Goal: Task Accomplishment & Management: Use online tool/utility

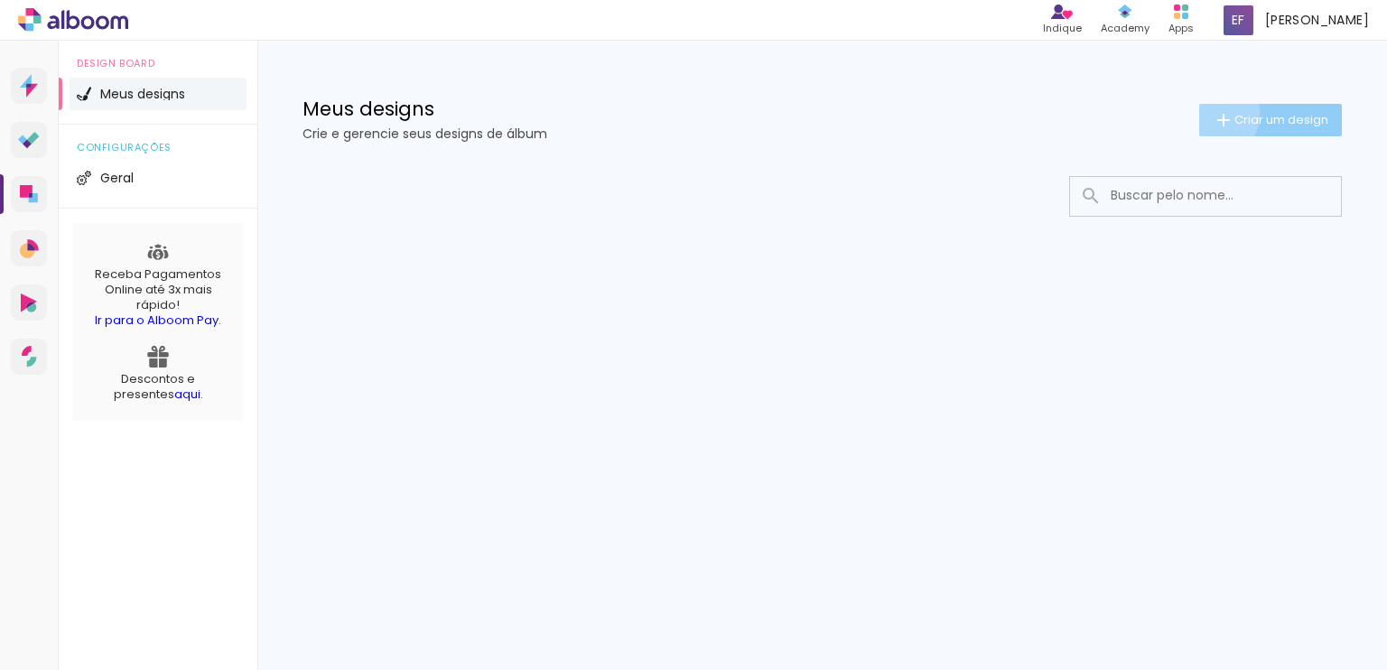
click at [1214, 114] on iron-icon at bounding box center [1224, 120] width 22 height 22
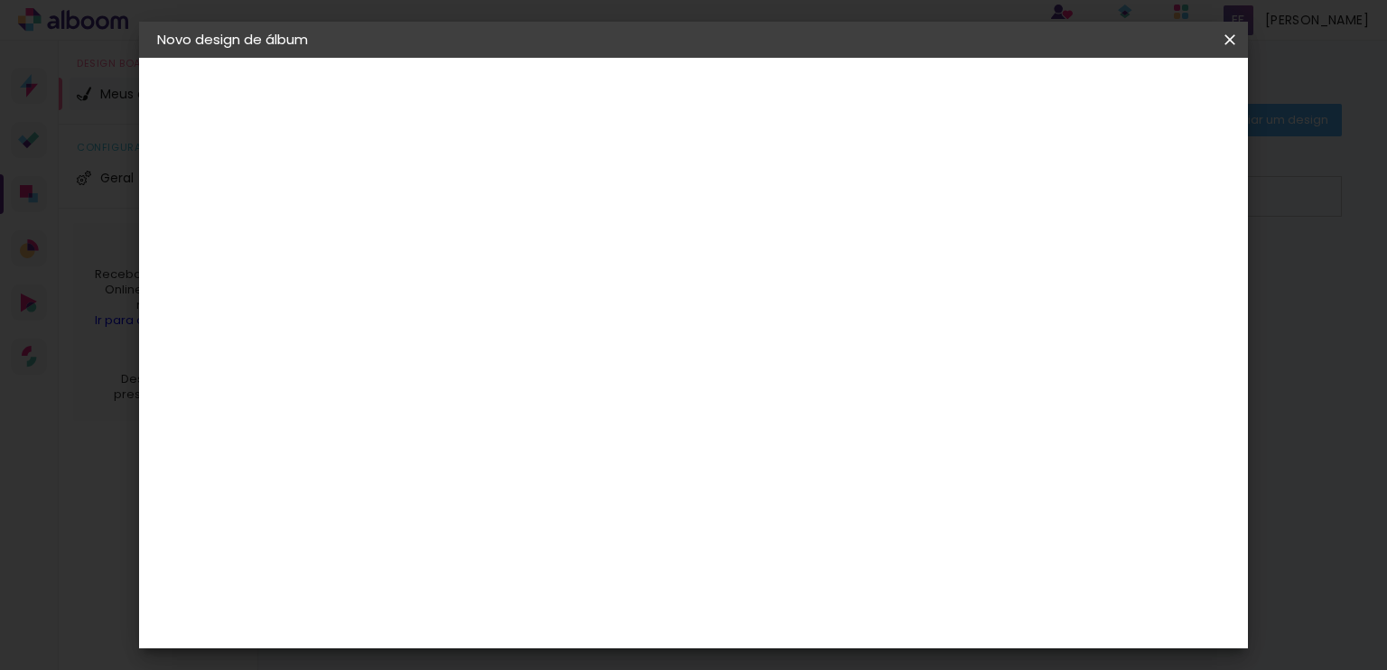
click at [453, 242] on input at bounding box center [453, 243] width 0 height 28
type input "Biomed"
type paper-input "Biomed"
click at [0, 0] on slot "Avançar" at bounding box center [0, 0] width 0 height 0
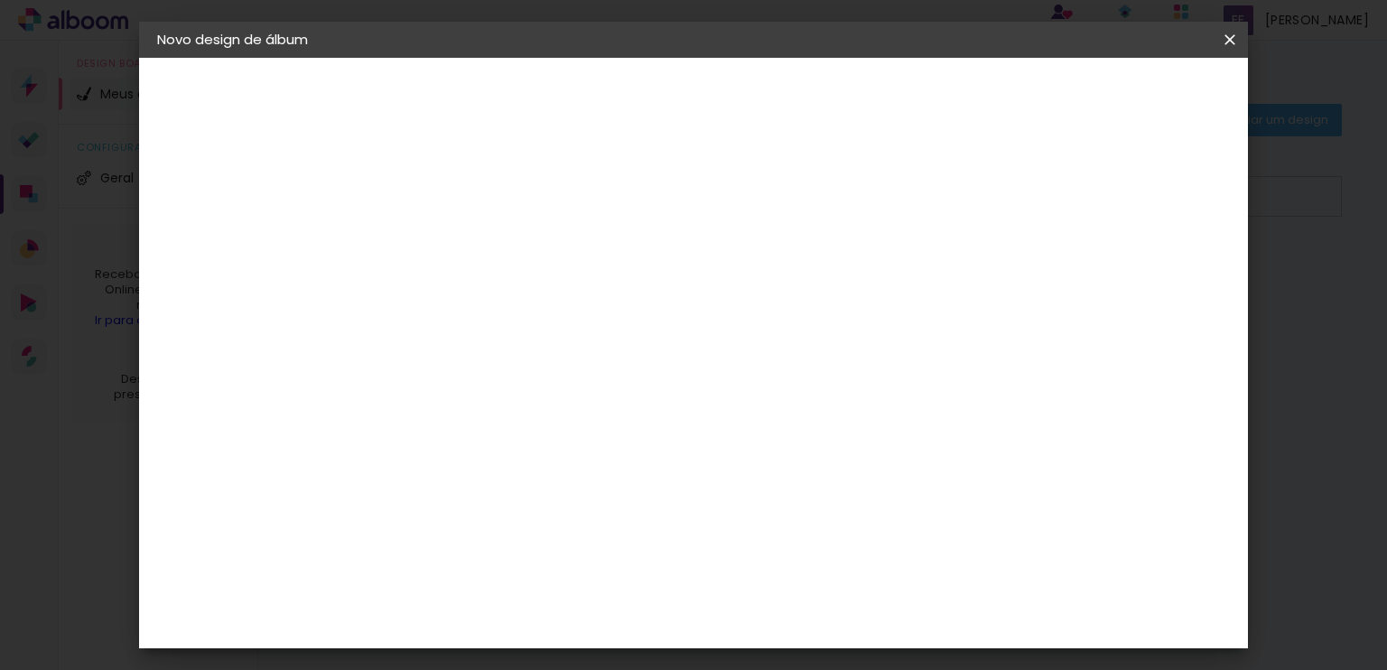
click at [484, 623] on div "Matrix" at bounding box center [462, 630] width 44 height 14
click at [0, 0] on slot "Avançar" at bounding box center [0, 0] width 0 height 0
click at [575, 558] on span "20 × 30" at bounding box center [532, 576] width 84 height 37
click at [0, 0] on slot "Avançar" at bounding box center [0, 0] width 0 height 0
click at [1117, 93] on span "Iniciar design" at bounding box center [1076, 95] width 82 height 13
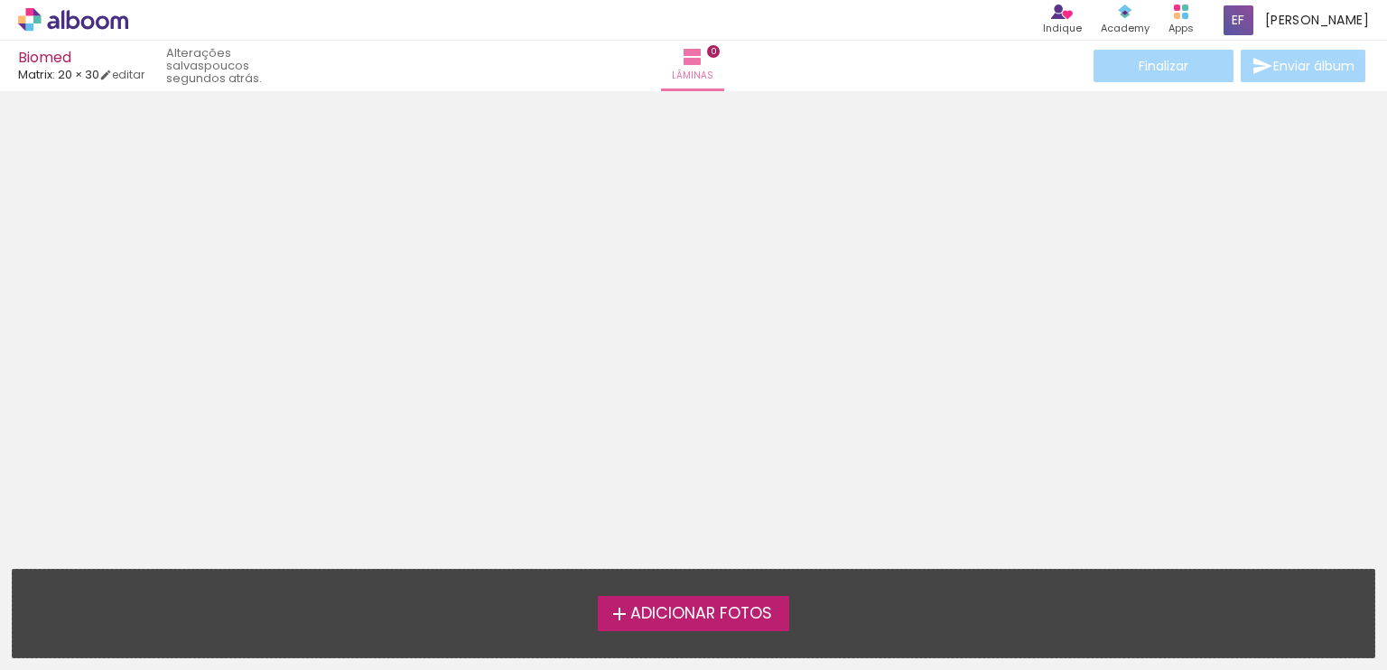
click at [679, 613] on span "Adicionar Fotos" at bounding box center [702, 614] width 142 height 16
click at [0, 0] on input "file" at bounding box center [0, 0] width 0 height 0
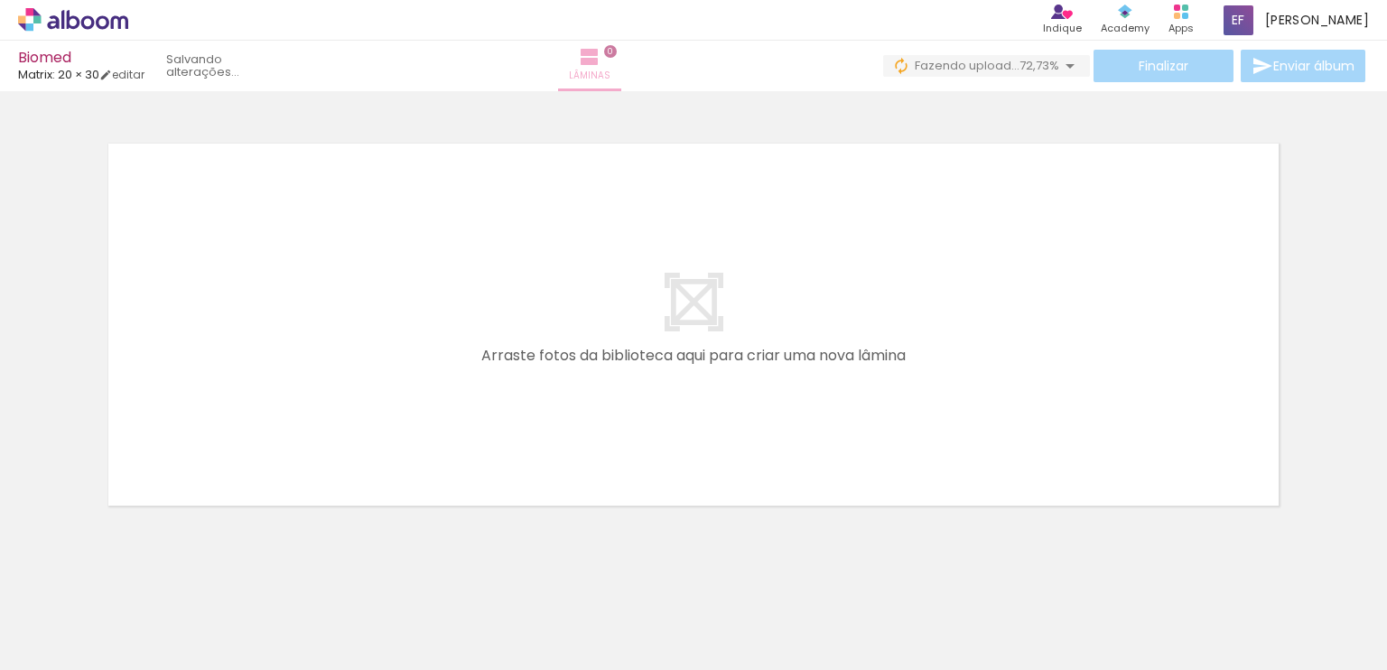
click at [601, 61] on iron-icon at bounding box center [590, 57] width 22 height 22
click at [65, 613] on input "Todas as fotos" at bounding box center [50, 615] width 69 height 15
click at [189, 610] on div at bounding box center [181, 609] width 60 height 89
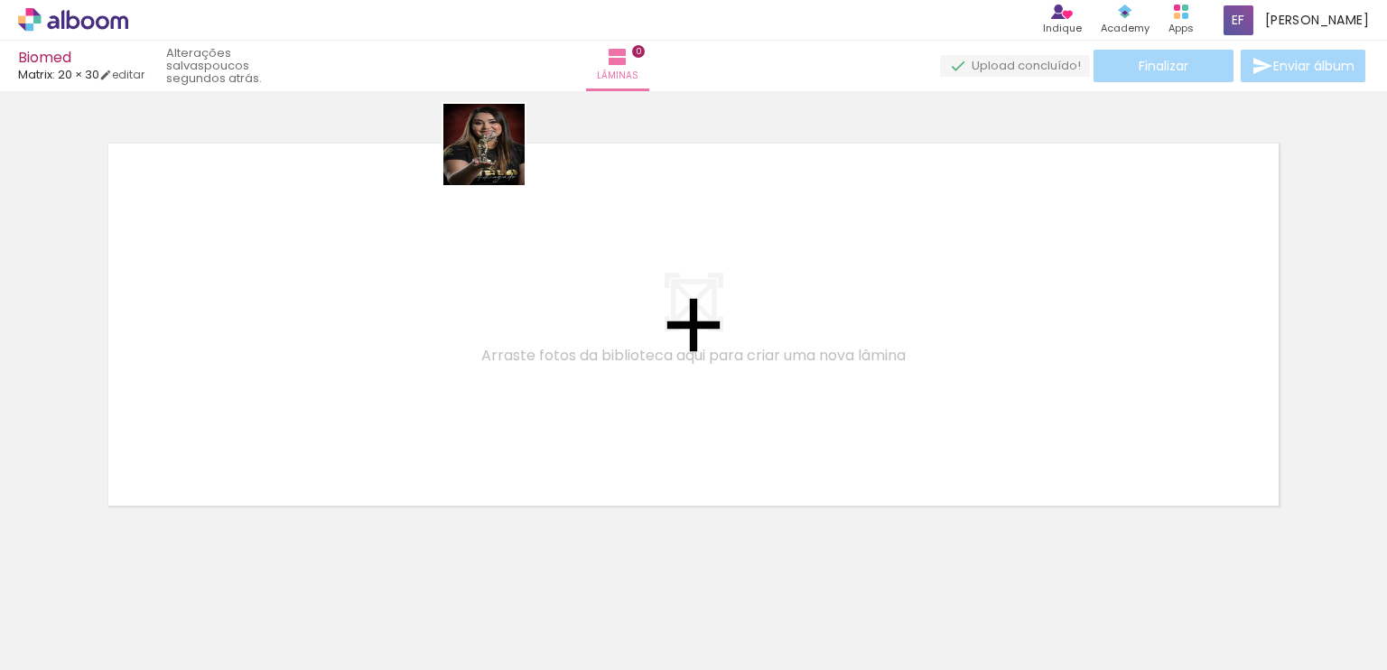
drag, startPoint x: 180, startPoint y: 613, endPoint x: 507, endPoint y: 173, distance: 548.9
click at [508, 145] on quentale-workspace at bounding box center [693, 335] width 1387 height 670
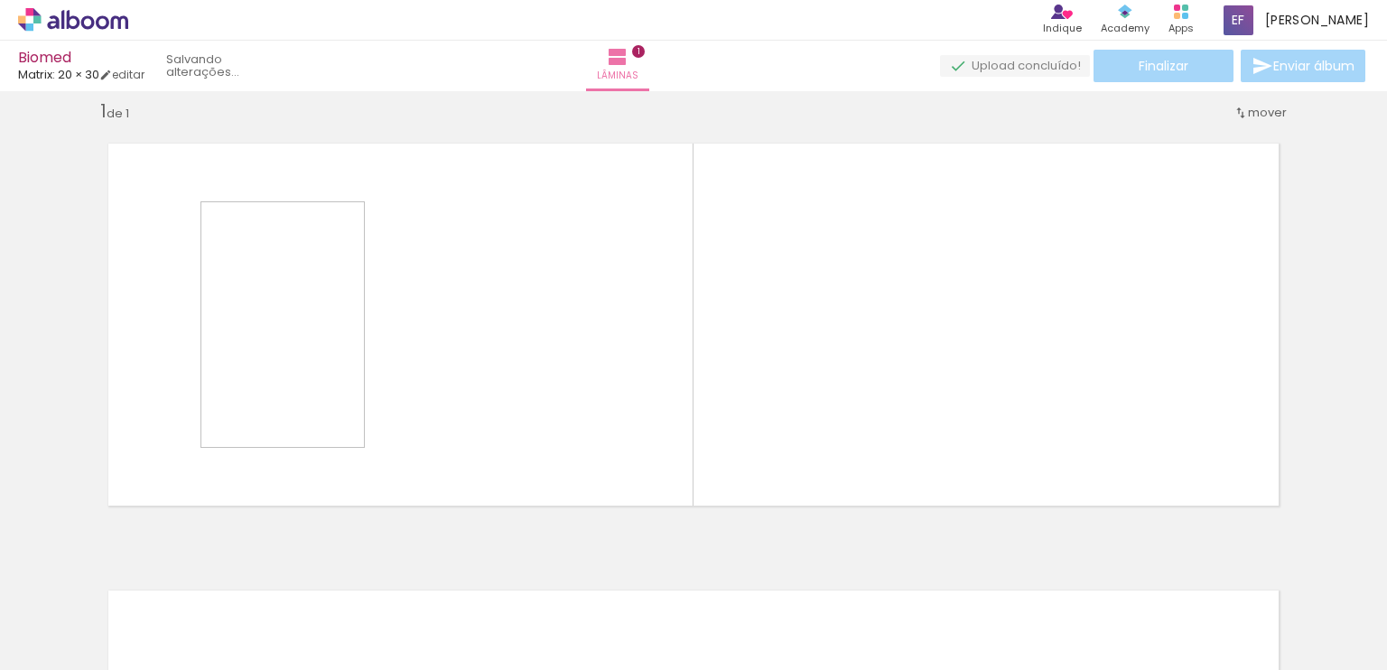
scroll to position [20, 0]
click at [507, 174] on div "Inserir lâmina 1 de 1" at bounding box center [693, 525] width 1387 height 895
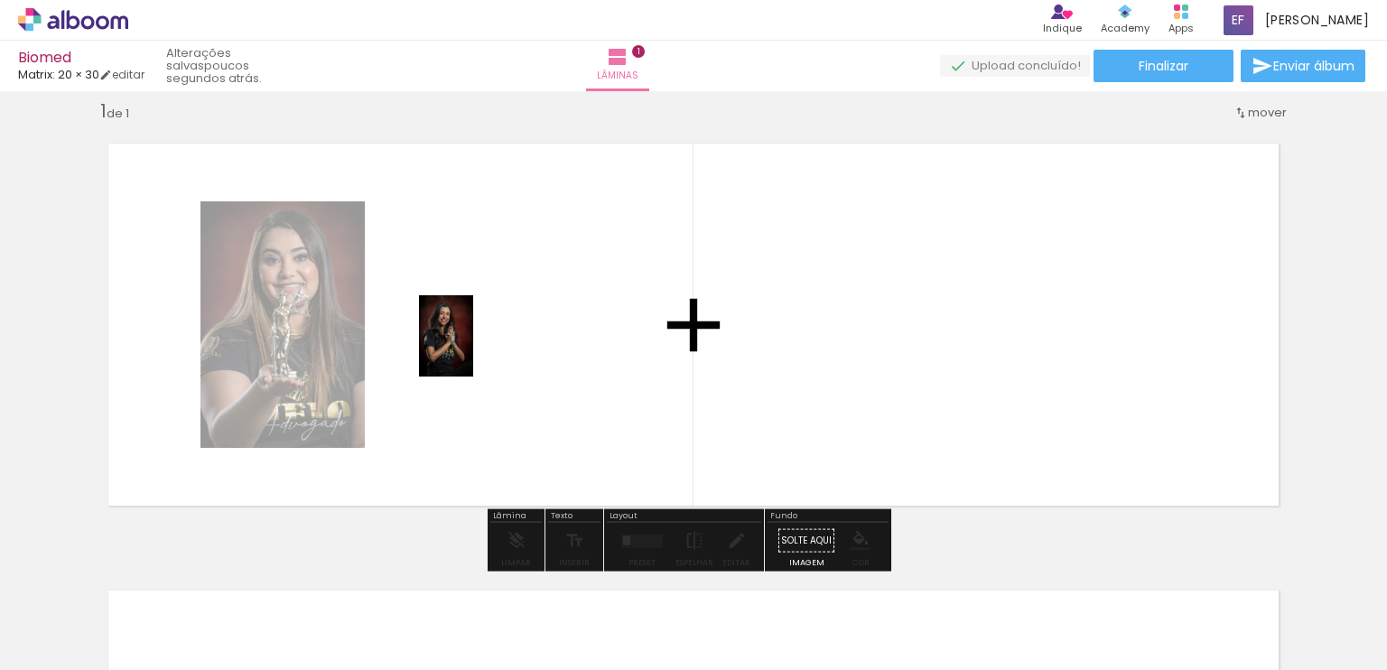
drag, startPoint x: 305, startPoint y: 603, endPoint x: 473, endPoint y: 350, distance: 304.4
click at [473, 350] on quentale-workspace at bounding box center [693, 335] width 1387 height 670
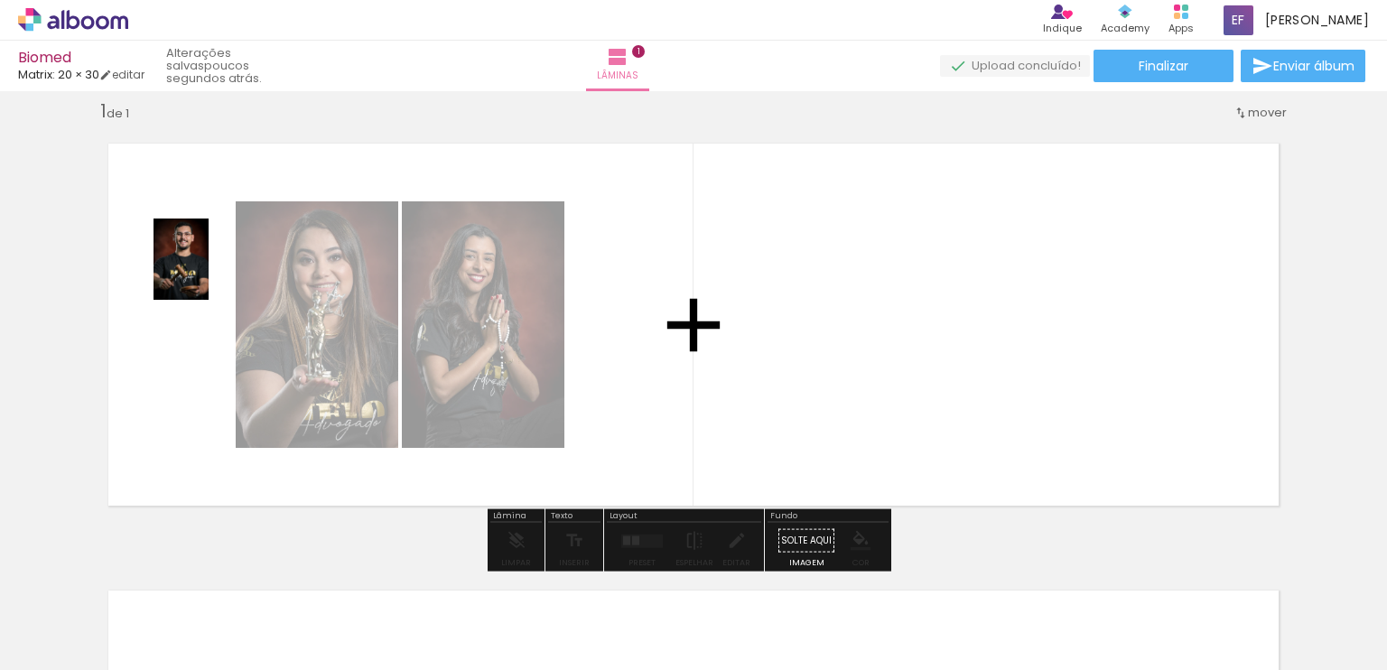
drag, startPoint x: 389, startPoint y: 617, endPoint x: 208, endPoint y: 273, distance: 389.1
click at [208, 273] on quentale-workspace at bounding box center [693, 335] width 1387 height 670
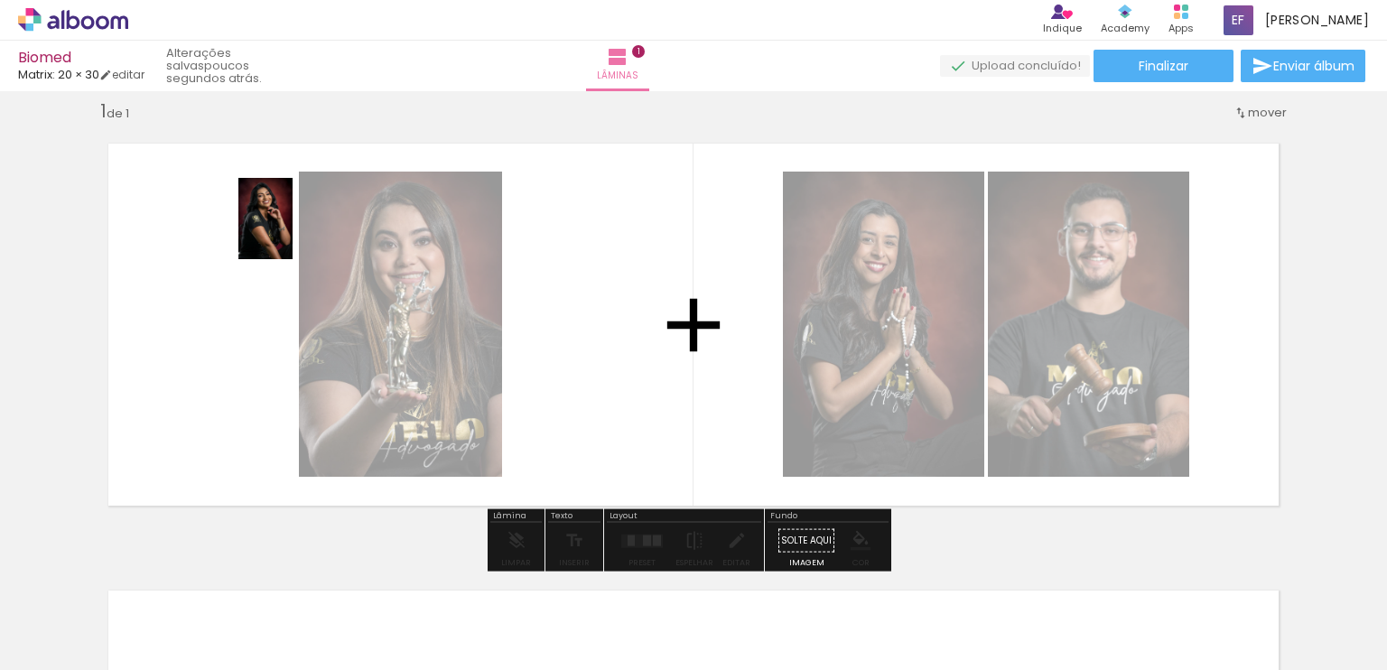
drag, startPoint x: 575, startPoint y: 599, endPoint x: 293, endPoint y: 232, distance: 463.1
click at [293, 232] on quentale-workspace at bounding box center [693, 335] width 1387 height 670
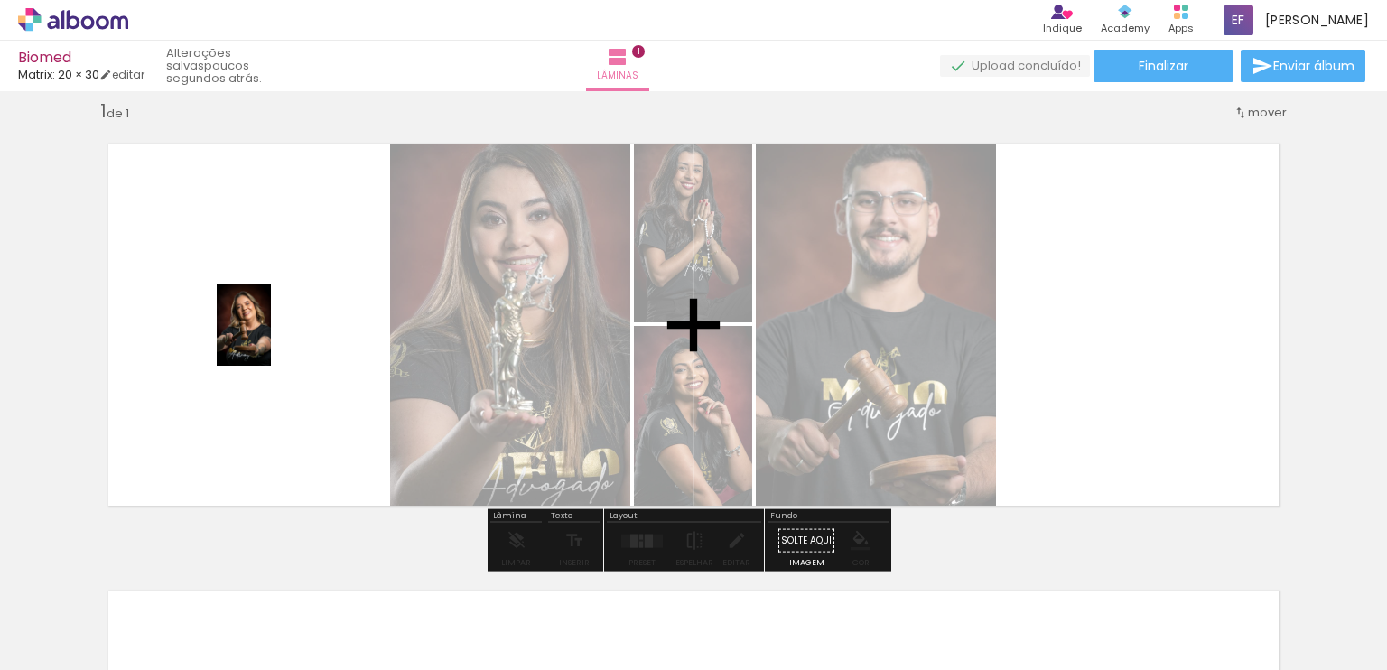
drag, startPoint x: 495, startPoint y: 619, endPoint x: 271, endPoint y: 339, distance: 358.6
click at [271, 339] on quentale-workspace at bounding box center [693, 335] width 1387 height 670
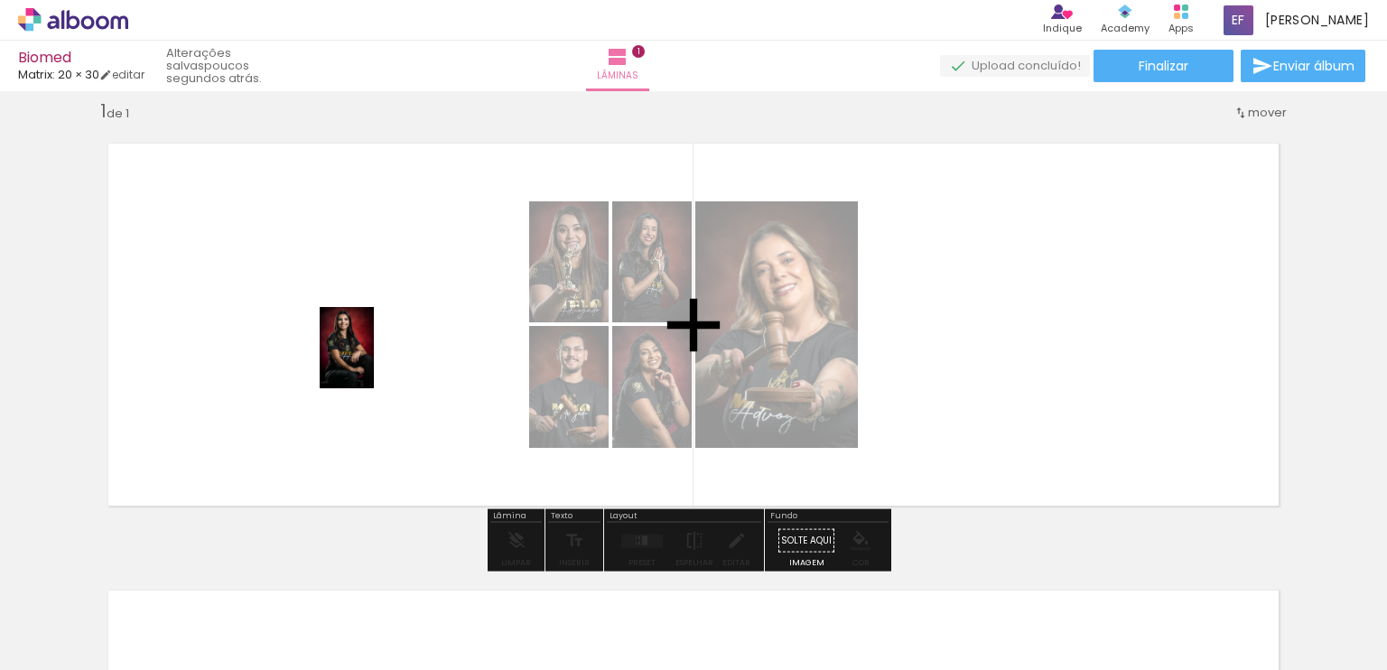
drag, startPoint x: 697, startPoint y: 630, endPoint x: 375, endPoint y: 360, distance: 420.1
click at [374, 360] on quentale-workspace at bounding box center [693, 335] width 1387 height 670
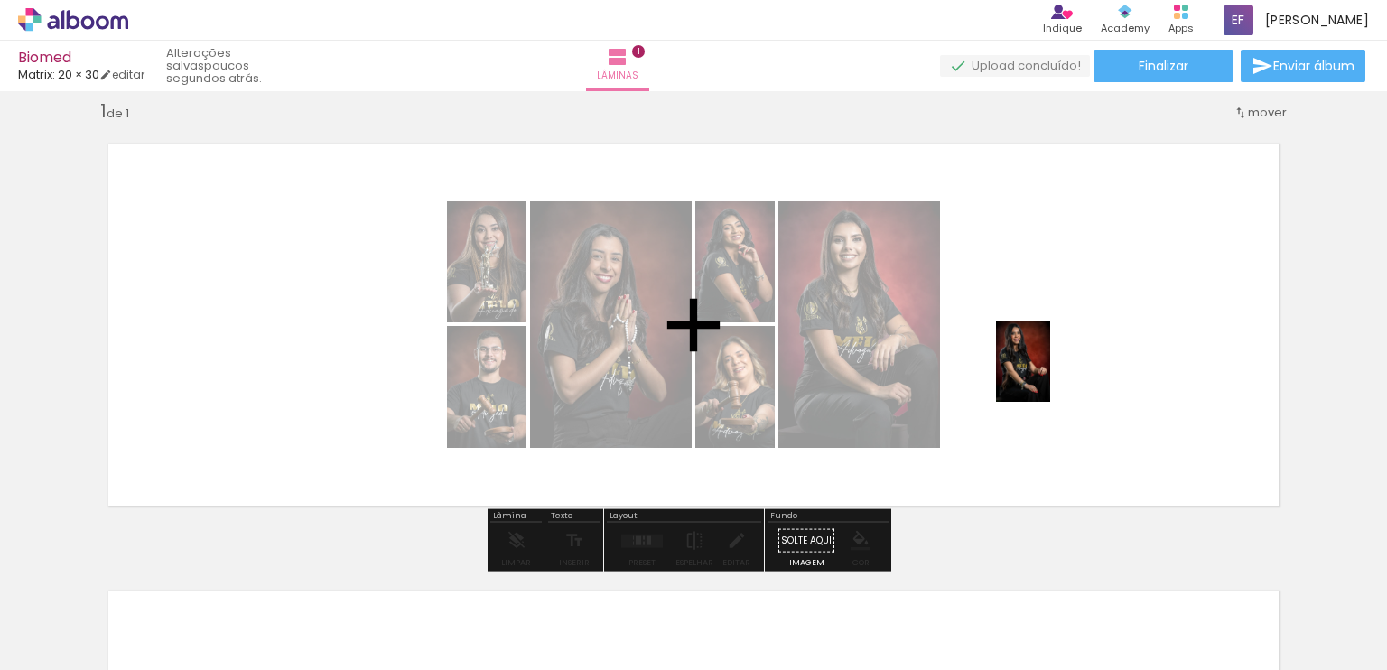
drag, startPoint x: 911, startPoint y: 621, endPoint x: 1055, endPoint y: 363, distance: 295.2
click at [1055, 363] on quentale-workspace at bounding box center [693, 335] width 1387 height 670
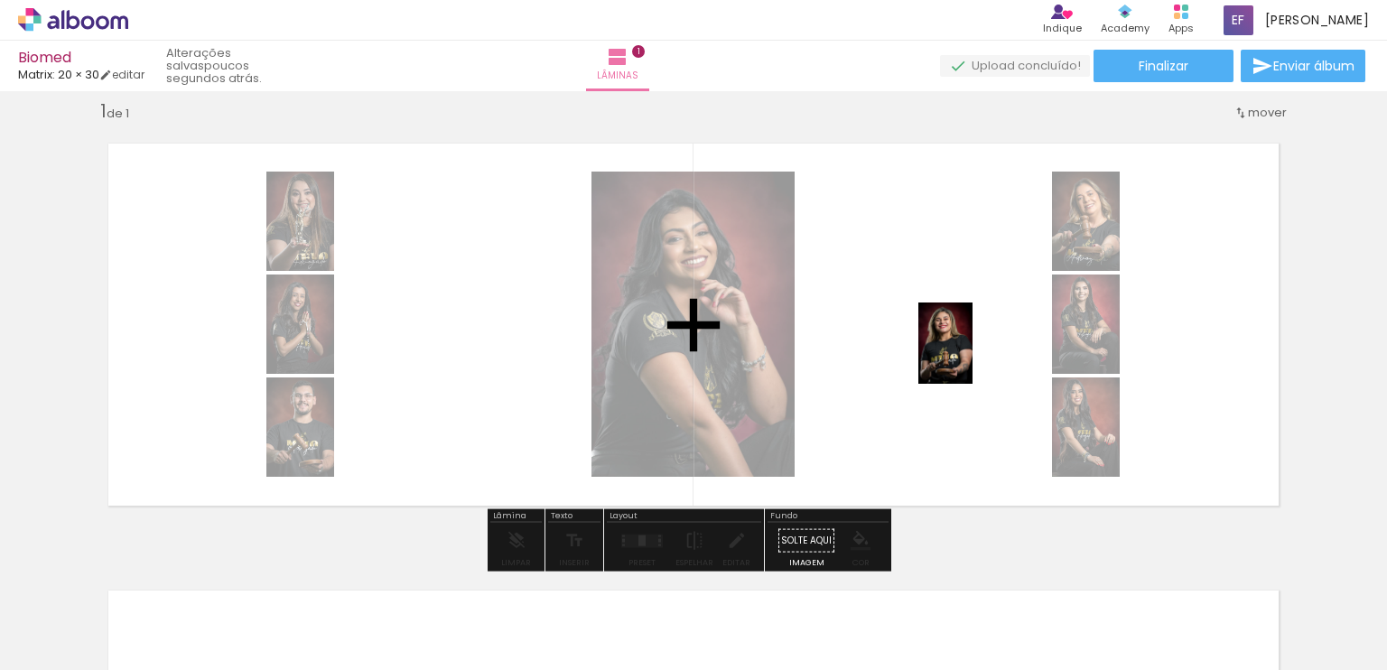
drag, startPoint x: 990, startPoint y: 624, endPoint x: 973, endPoint y: 357, distance: 267.9
click at [973, 357] on quentale-workspace at bounding box center [693, 335] width 1387 height 670
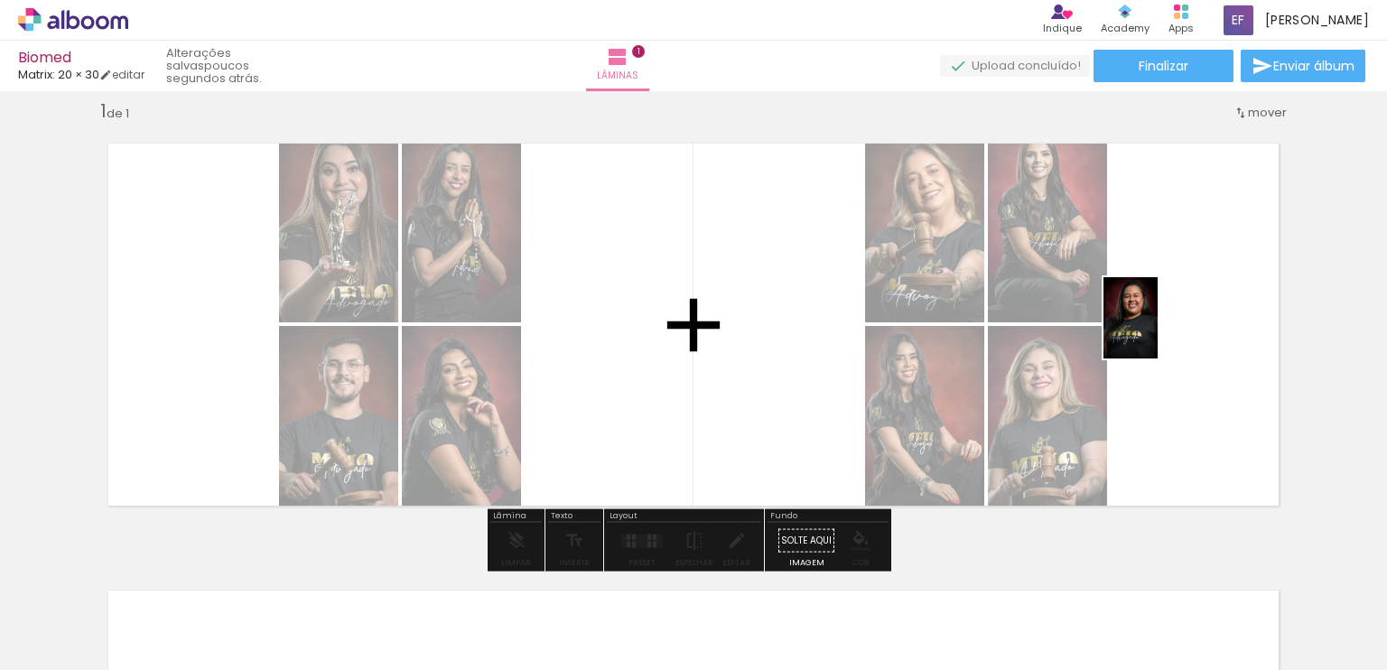
drag, startPoint x: 1119, startPoint y: 481, endPoint x: 1158, endPoint y: 332, distance: 154.0
click at [1158, 332] on quentale-workspace at bounding box center [693, 335] width 1387 height 670
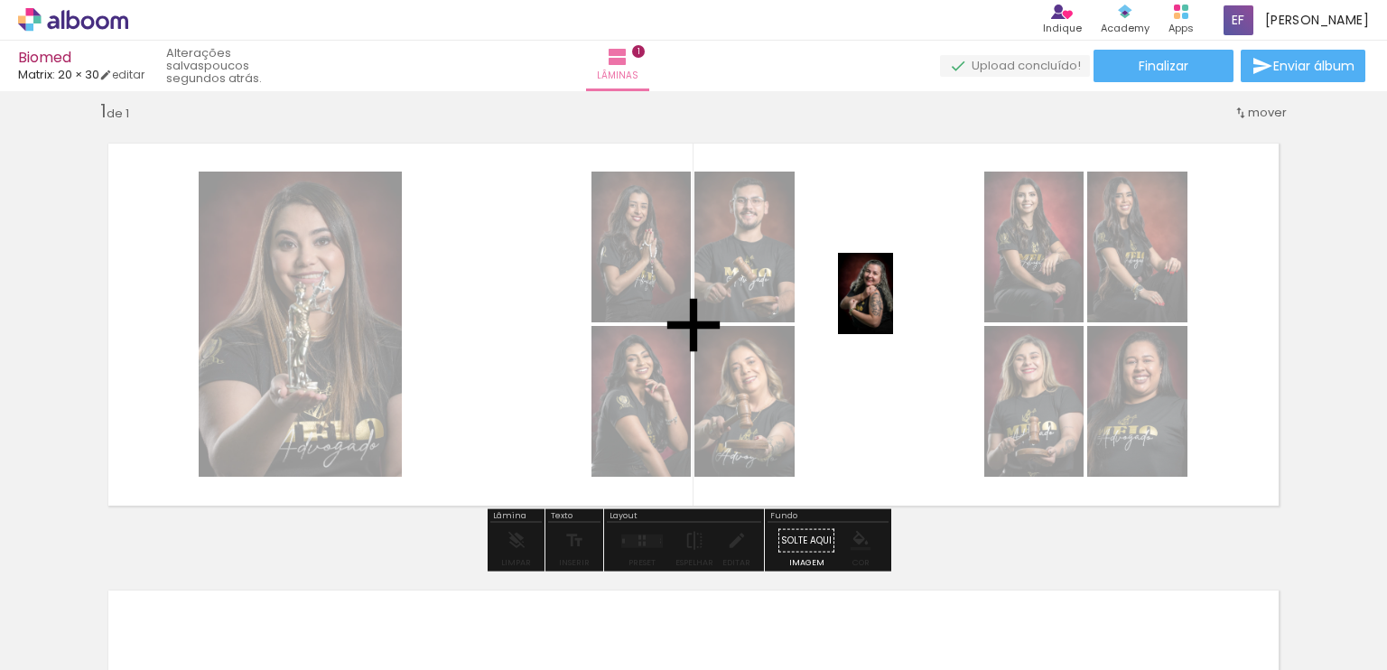
drag, startPoint x: 795, startPoint y: 612, endPoint x: 892, endPoint y: 306, distance: 321.4
click at [892, 306] on quentale-workspace at bounding box center [693, 335] width 1387 height 670
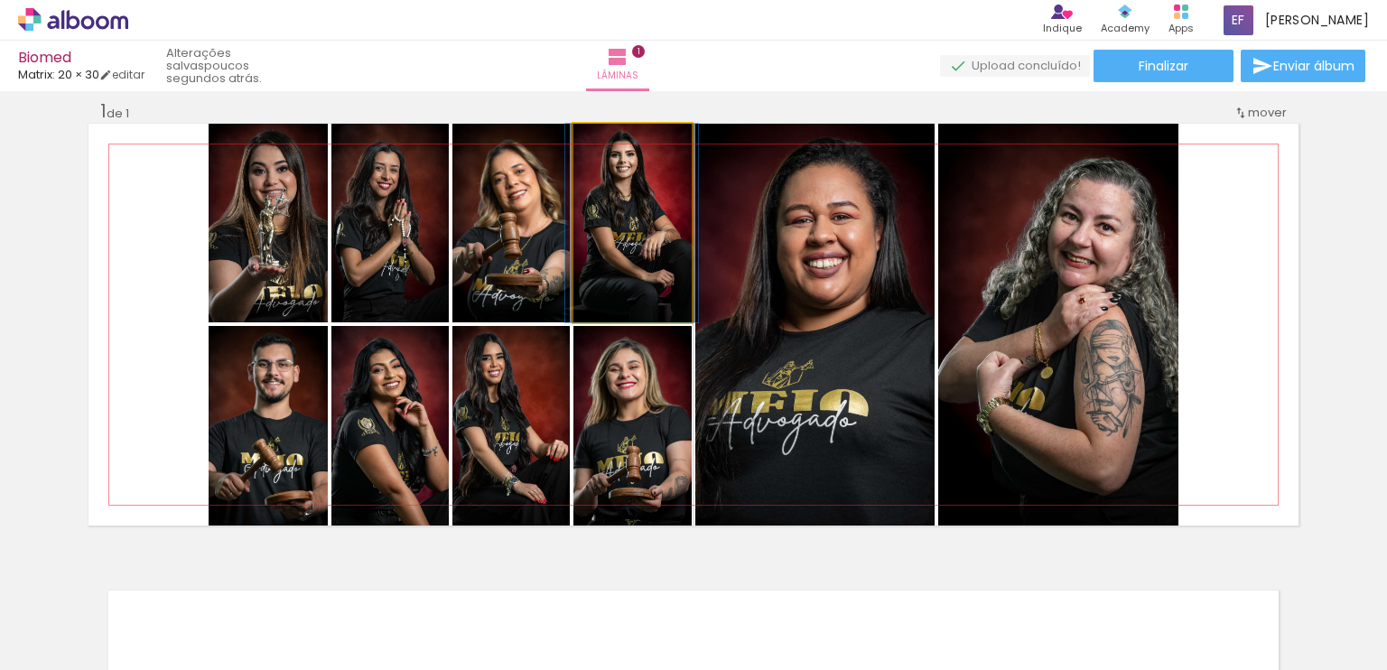
drag, startPoint x: 621, startPoint y: 229, endPoint x: 621, endPoint y: 266, distance: 36.1
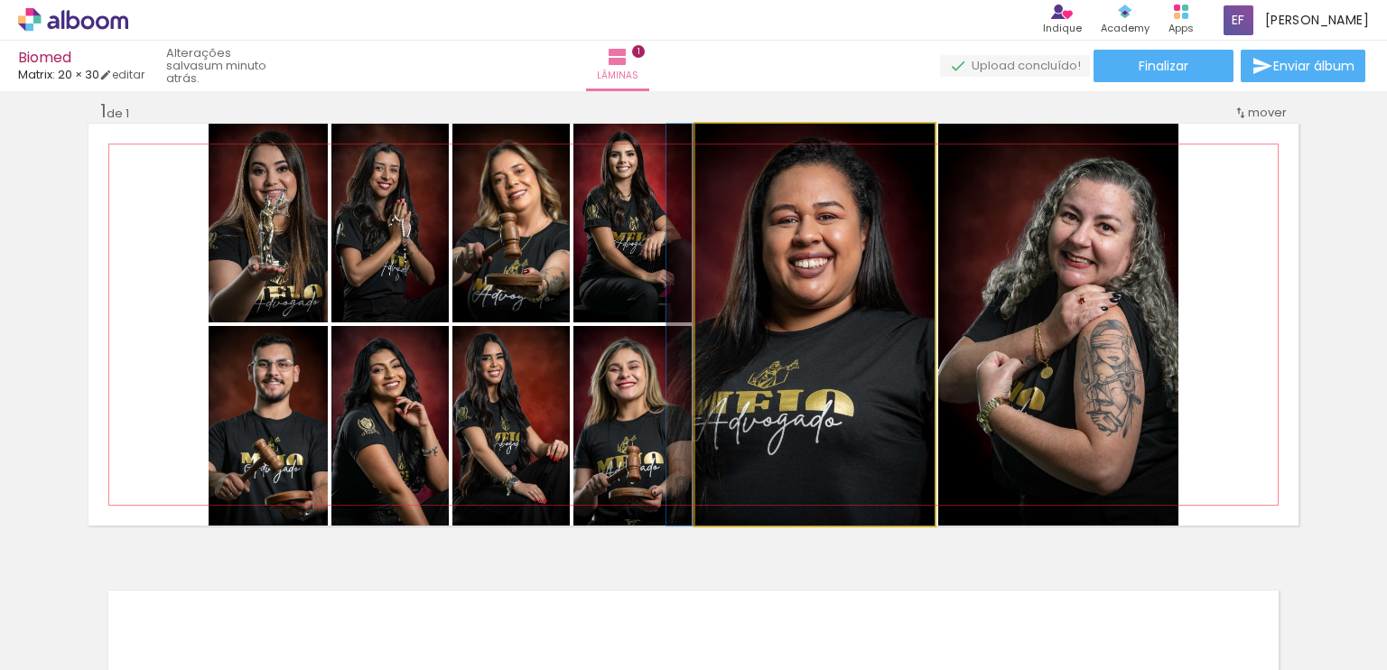
drag, startPoint x: 878, startPoint y: 341, endPoint x: 745, endPoint y: 292, distance: 141.5
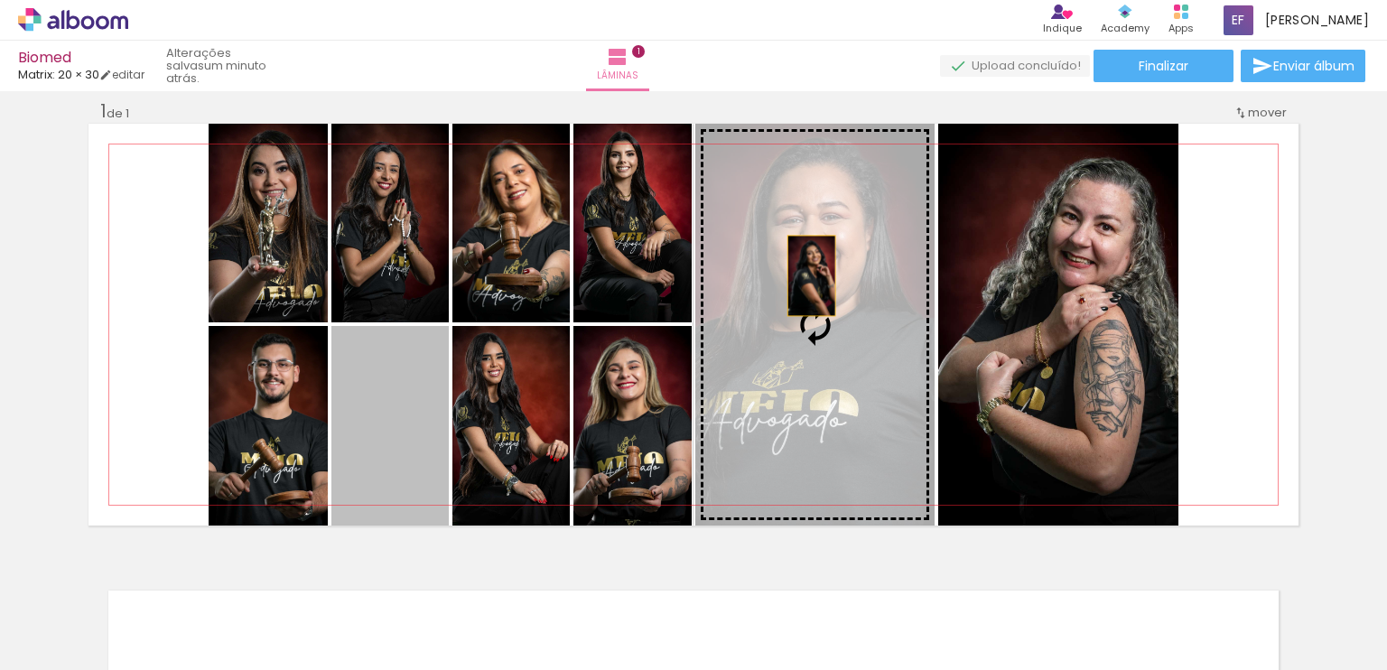
drag, startPoint x: 378, startPoint y: 426, endPoint x: 805, endPoint y: 277, distance: 452.5
click at [0, 0] on slot at bounding box center [0, 0] width 0 height 0
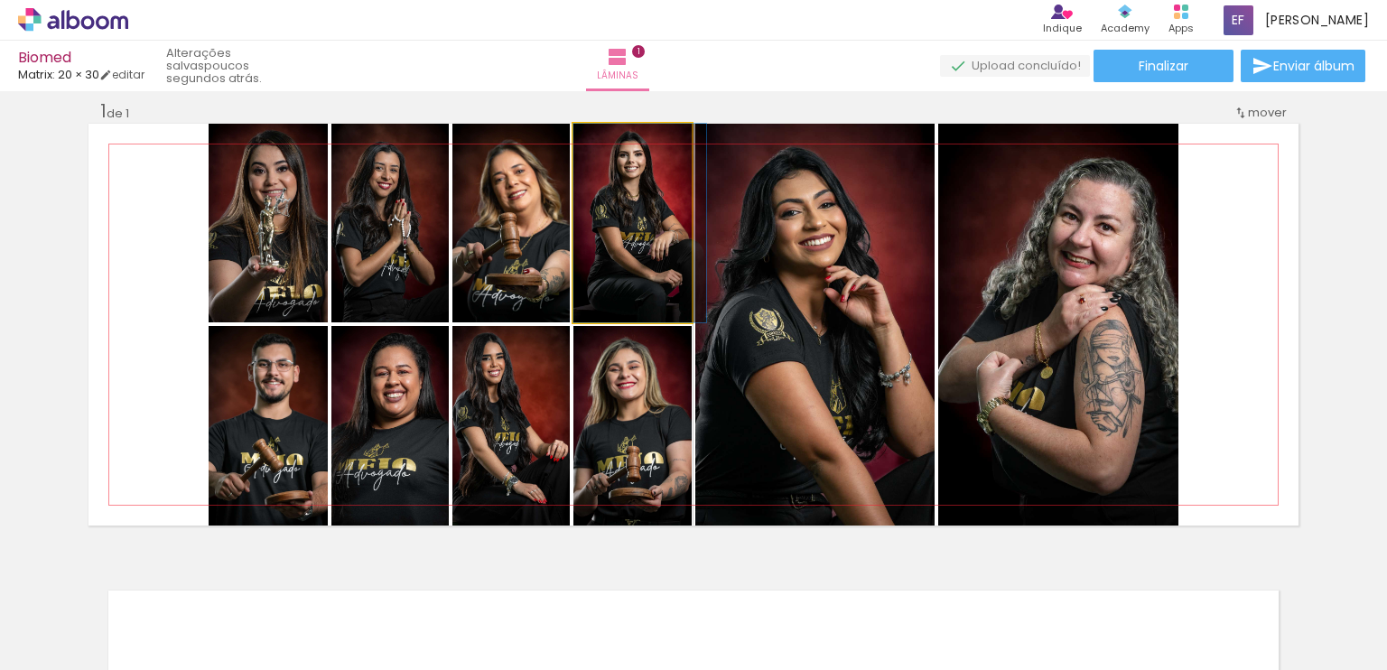
drag, startPoint x: 621, startPoint y: 231, endPoint x: 636, endPoint y: 272, distance: 43.5
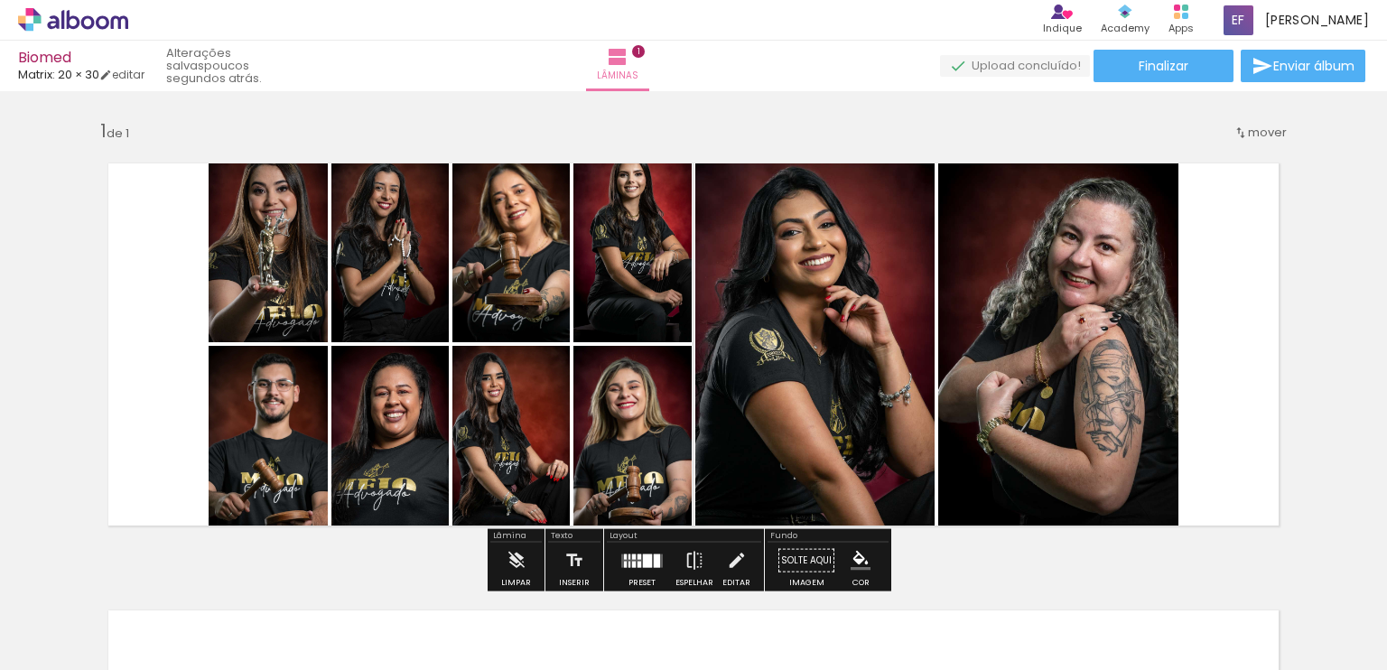
scroll to position [0, 0]
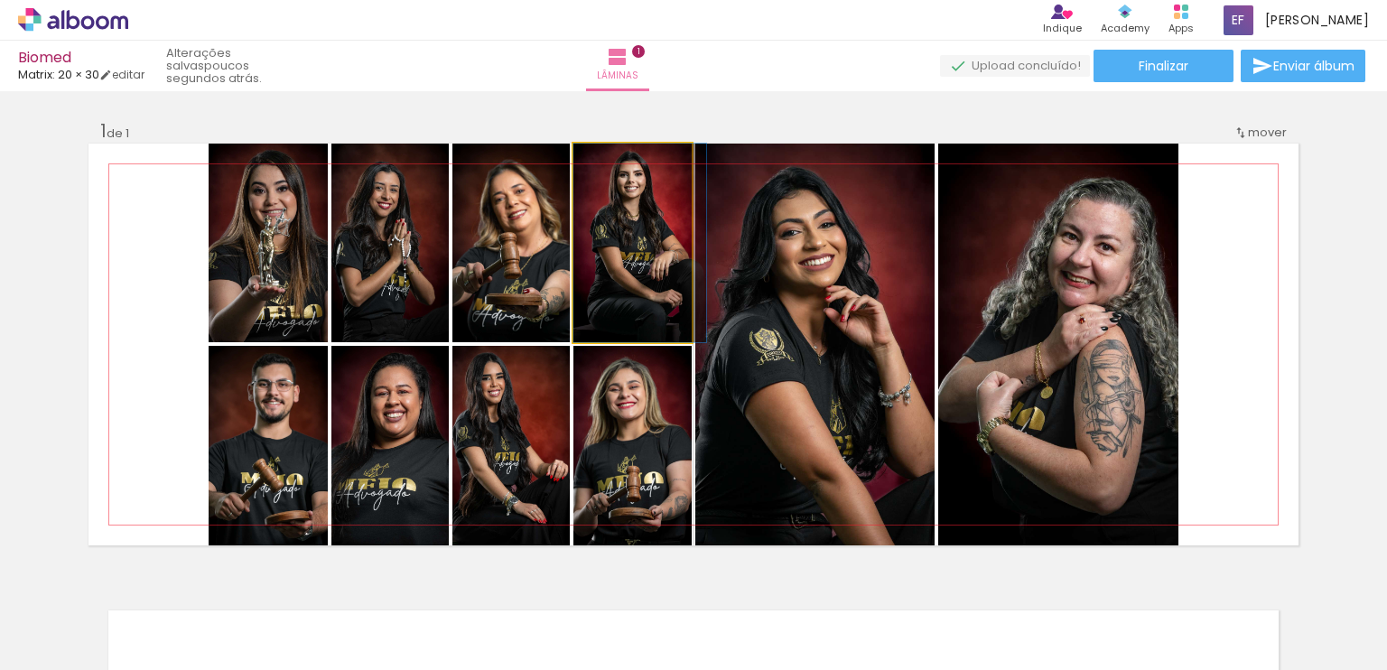
click at [585, 166] on iron-icon at bounding box center [591, 163] width 15 height 18
click at [584, 165] on iron-icon at bounding box center [591, 163] width 15 height 18
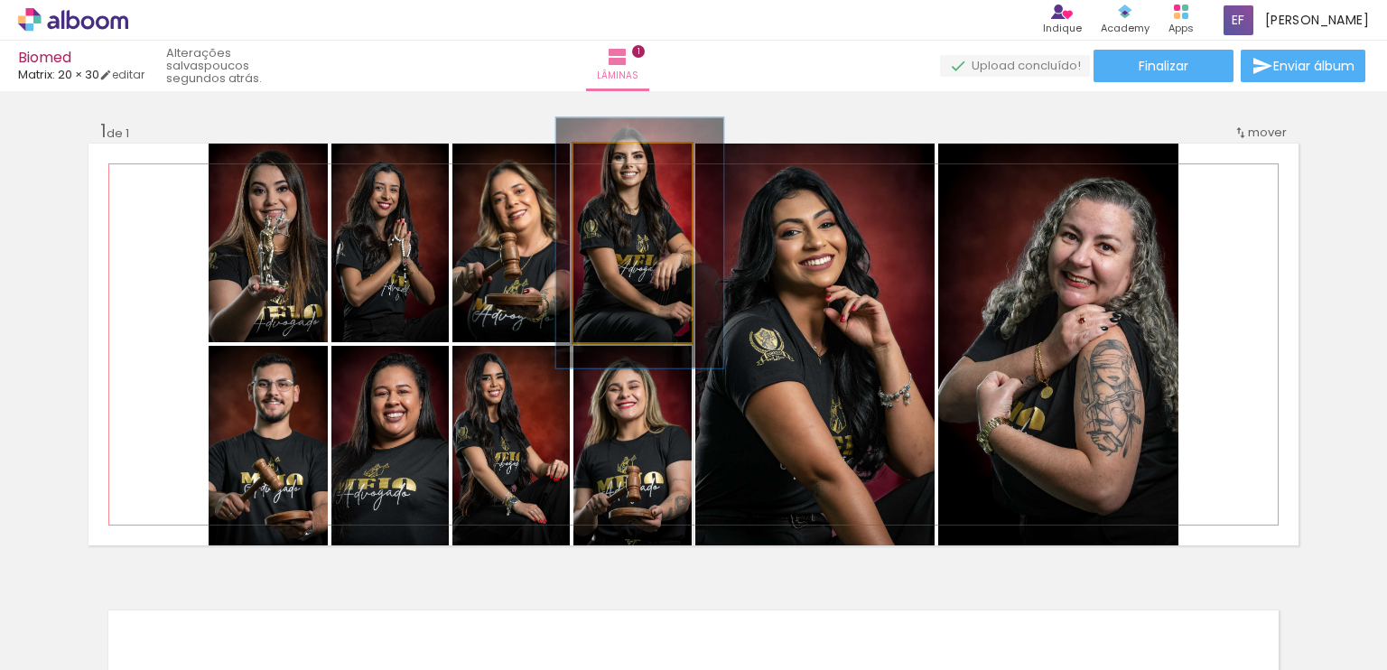
drag, startPoint x: 608, startPoint y: 165, endPoint x: 621, endPoint y: 167, distance: 12.8
type paper-slider "126"
click at [621, 167] on div at bounding box center [626, 162] width 16 height 16
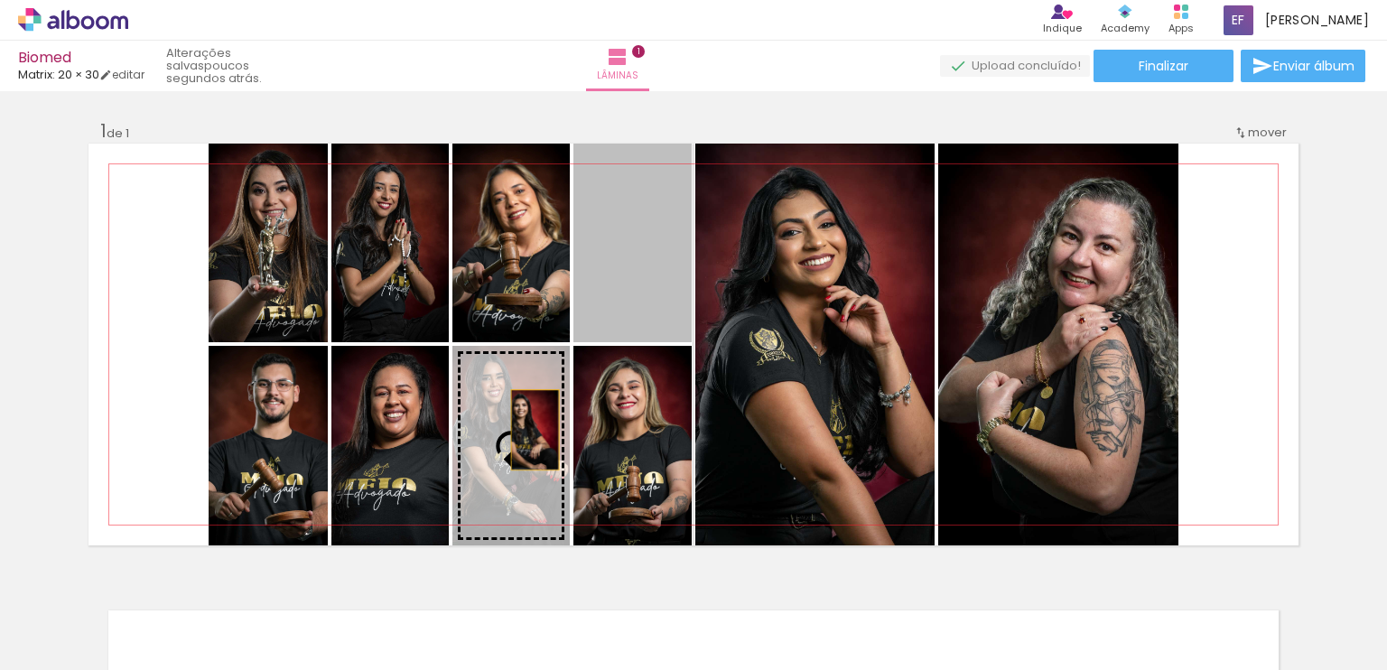
drag, startPoint x: 660, startPoint y: 222, endPoint x: 528, endPoint y: 430, distance: 246.1
click at [0, 0] on slot at bounding box center [0, 0] width 0 height 0
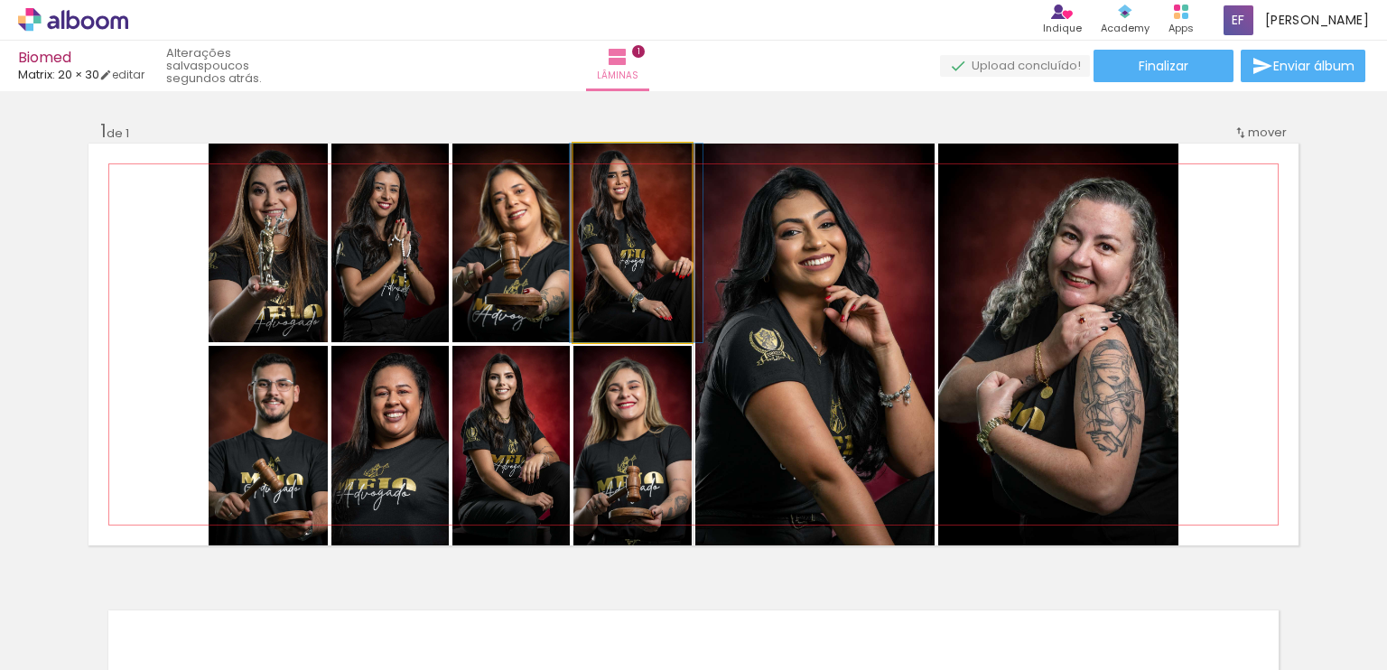
drag, startPoint x: 640, startPoint y: 259, endPoint x: 643, endPoint y: 308, distance: 48.9
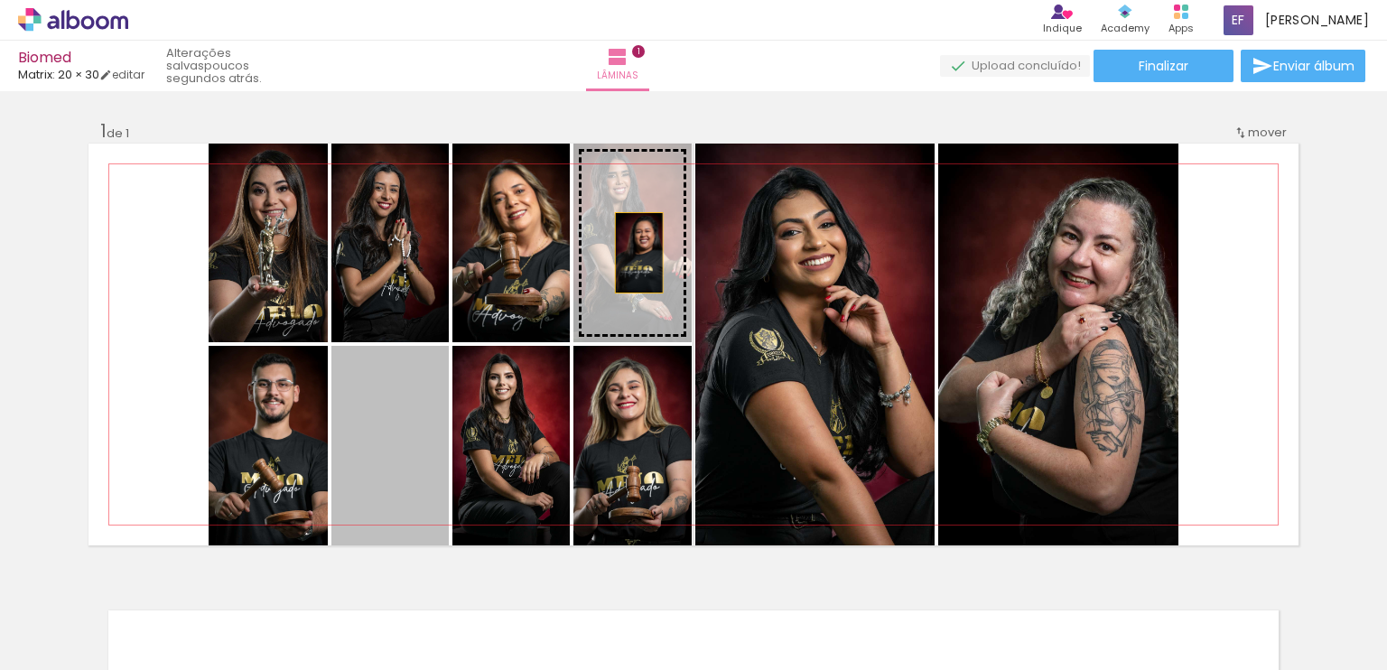
drag, startPoint x: 380, startPoint y: 469, endPoint x: 632, endPoint y: 253, distance: 331.8
click at [0, 0] on slot at bounding box center [0, 0] width 0 height 0
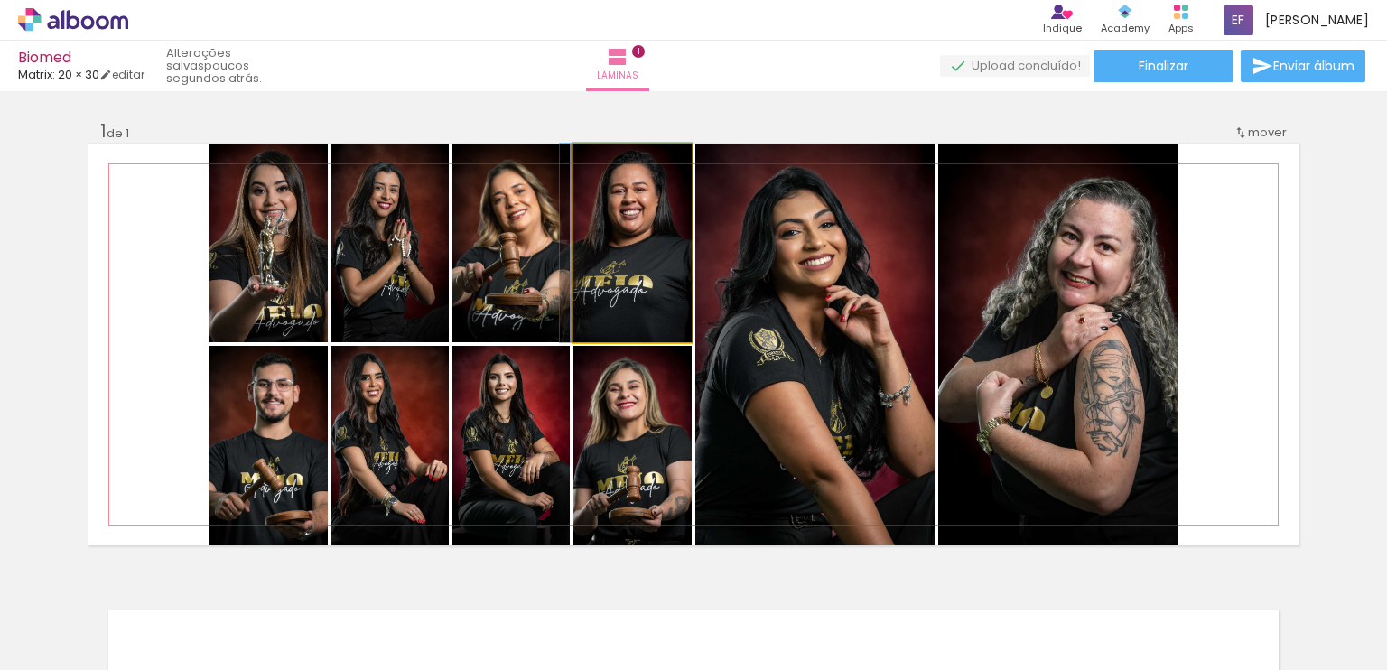
drag, startPoint x: 642, startPoint y: 282, endPoint x: 638, endPoint y: 290, distance: 9.3
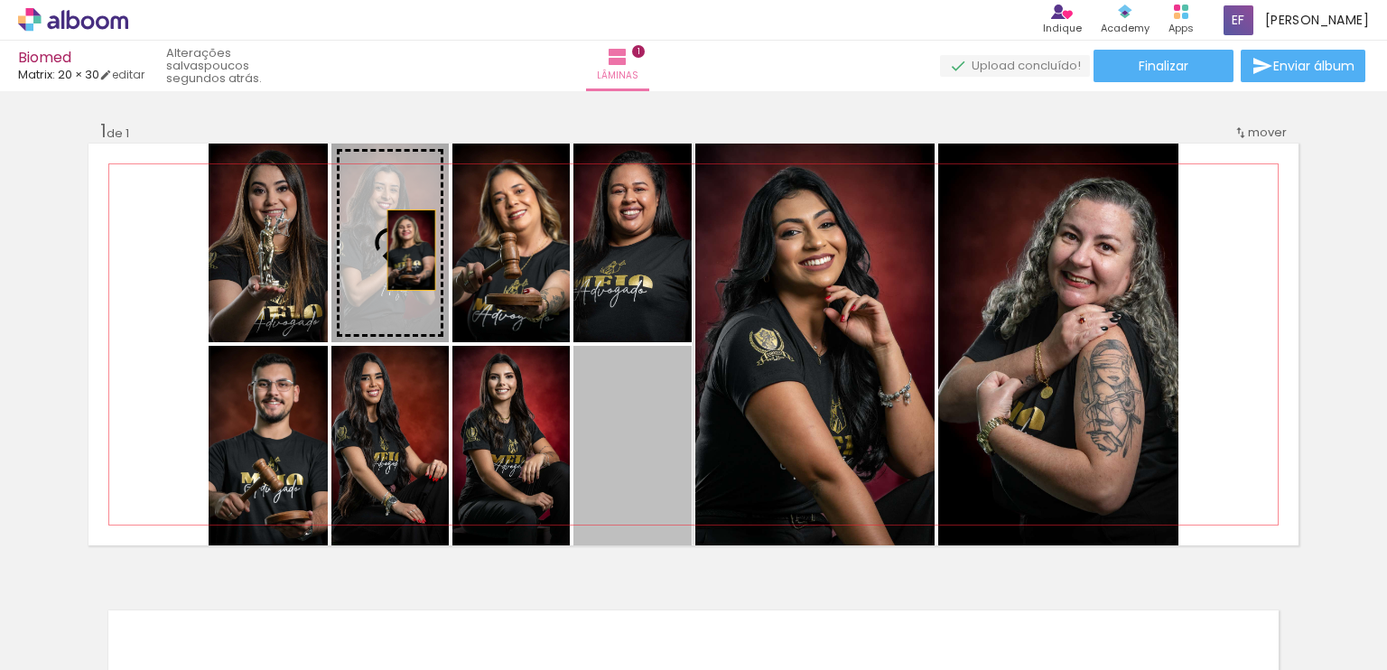
drag, startPoint x: 636, startPoint y: 472, endPoint x: 405, endPoint y: 250, distance: 320.7
click at [0, 0] on slot at bounding box center [0, 0] width 0 height 0
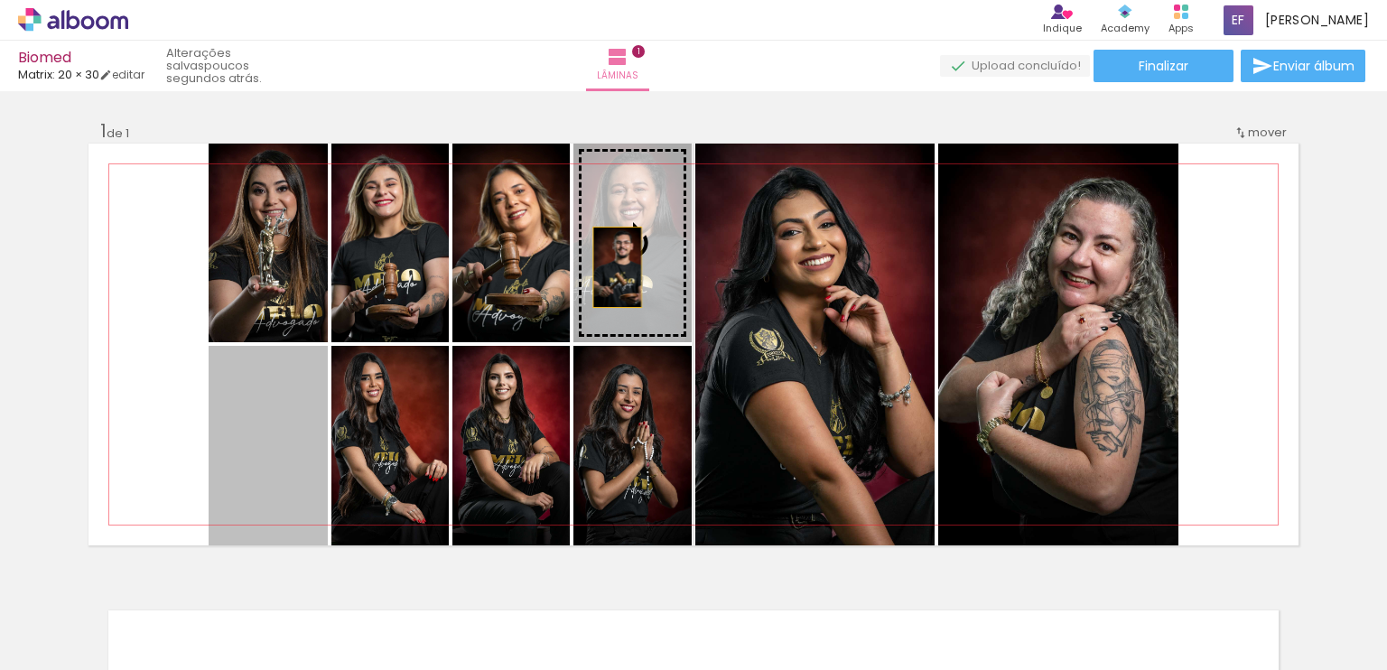
drag, startPoint x: 269, startPoint y: 476, endPoint x: 611, endPoint y: 267, distance: 400.2
click at [0, 0] on slot at bounding box center [0, 0] width 0 height 0
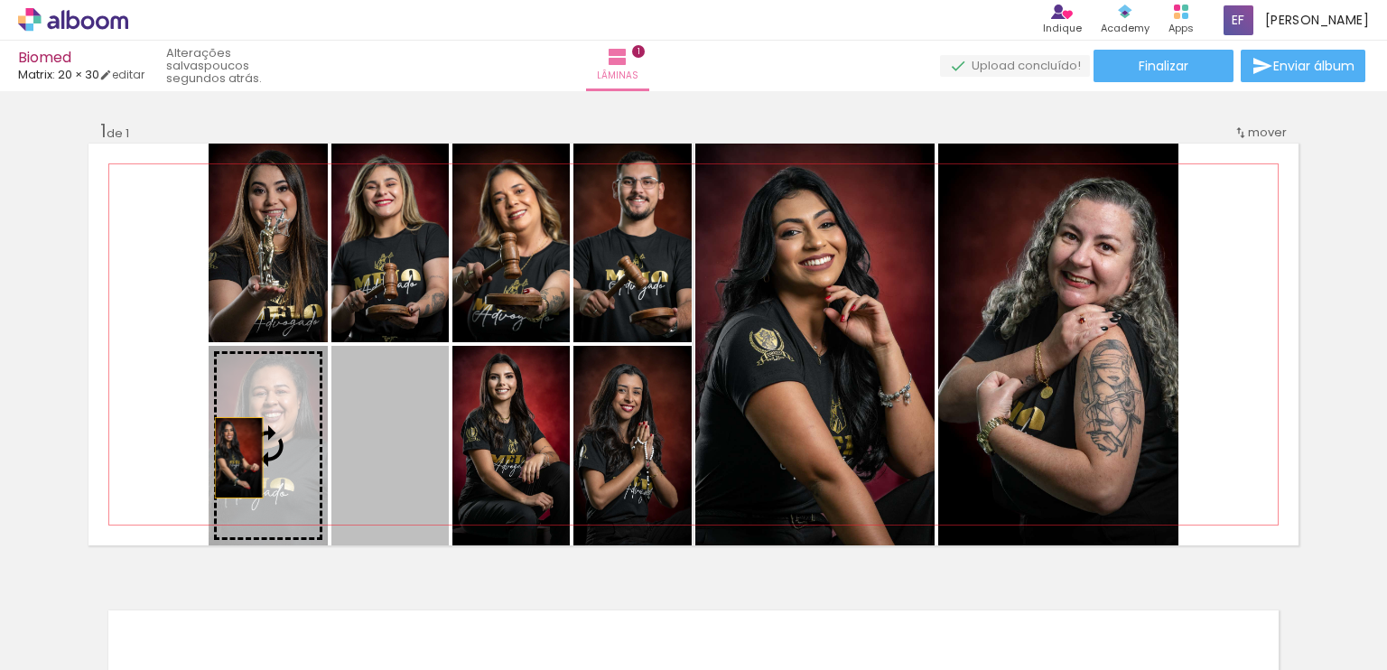
drag, startPoint x: 406, startPoint y: 458, endPoint x: 232, endPoint y: 458, distance: 173.4
click at [0, 0] on slot at bounding box center [0, 0] width 0 height 0
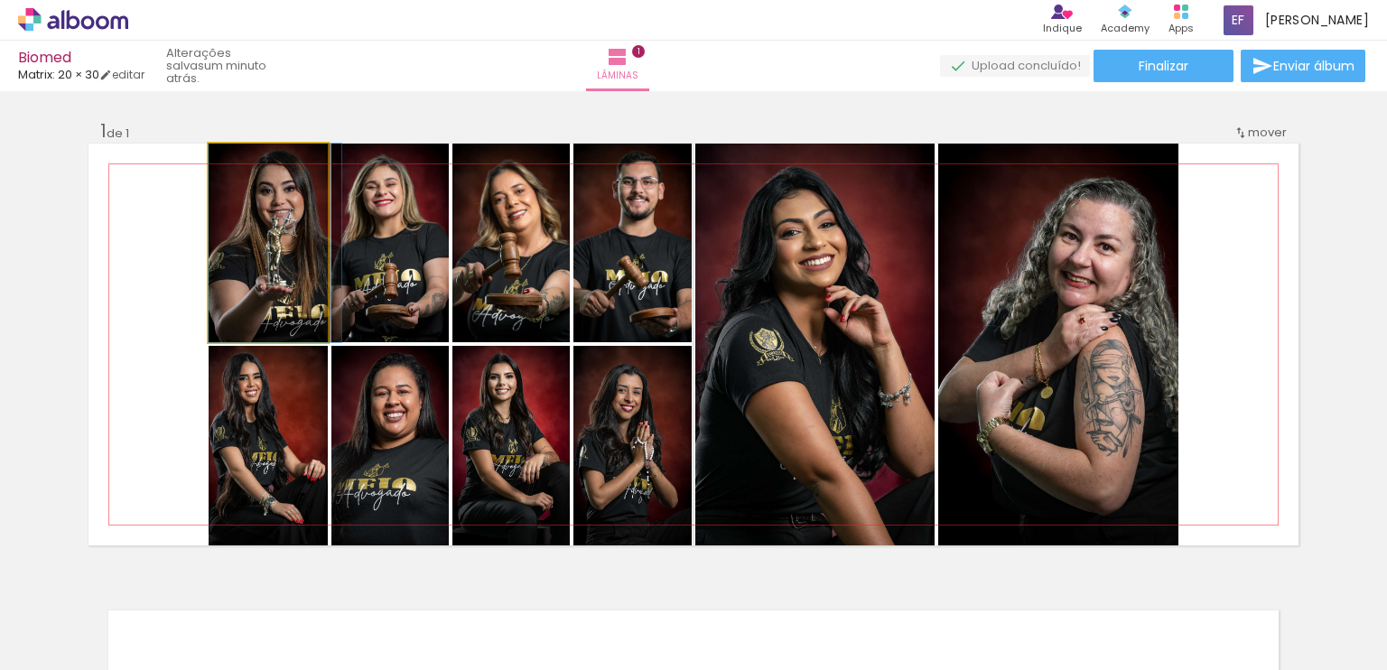
drag, startPoint x: 294, startPoint y: 240, endPoint x: 302, endPoint y: 295, distance: 55.7
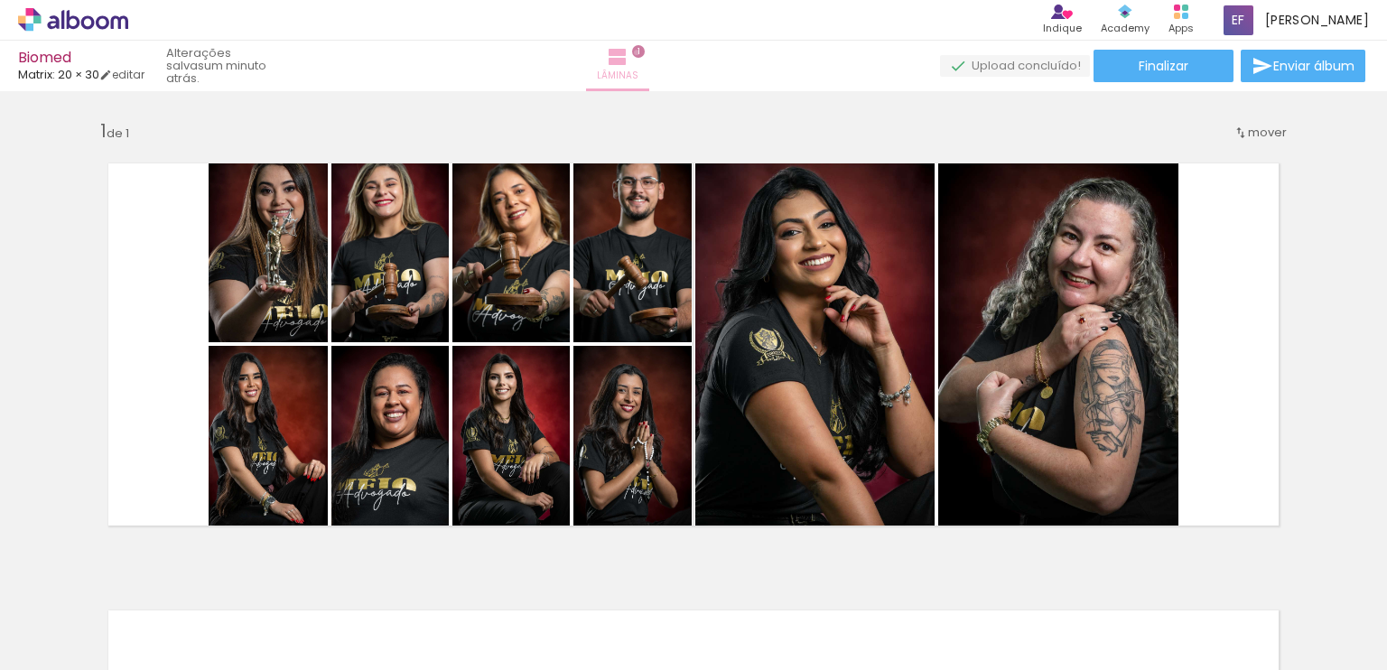
click at [645, 52] on span "1" at bounding box center [638, 51] width 13 height 13
drag, startPoint x: 692, startPoint y: 64, endPoint x: 695, endPoint y: 50, distance: 14.7
click at [629, 50] on iron-icon at bounding box center [618, 57] width 22 height 22
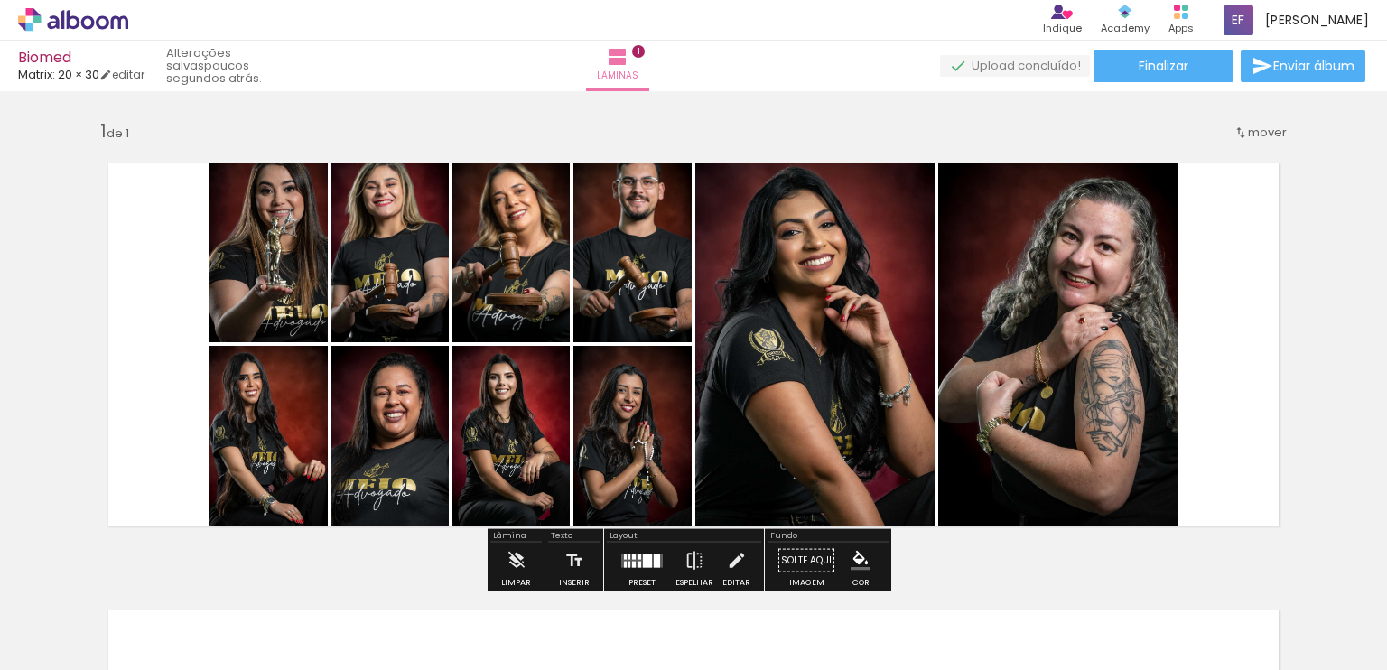
click at [1252, 136] on span "mover" at bounding box center [1267, 132] width 39 height 17
click at [1246, 129] on span "1" at bounding box center [1244, 130] width 5 height 30
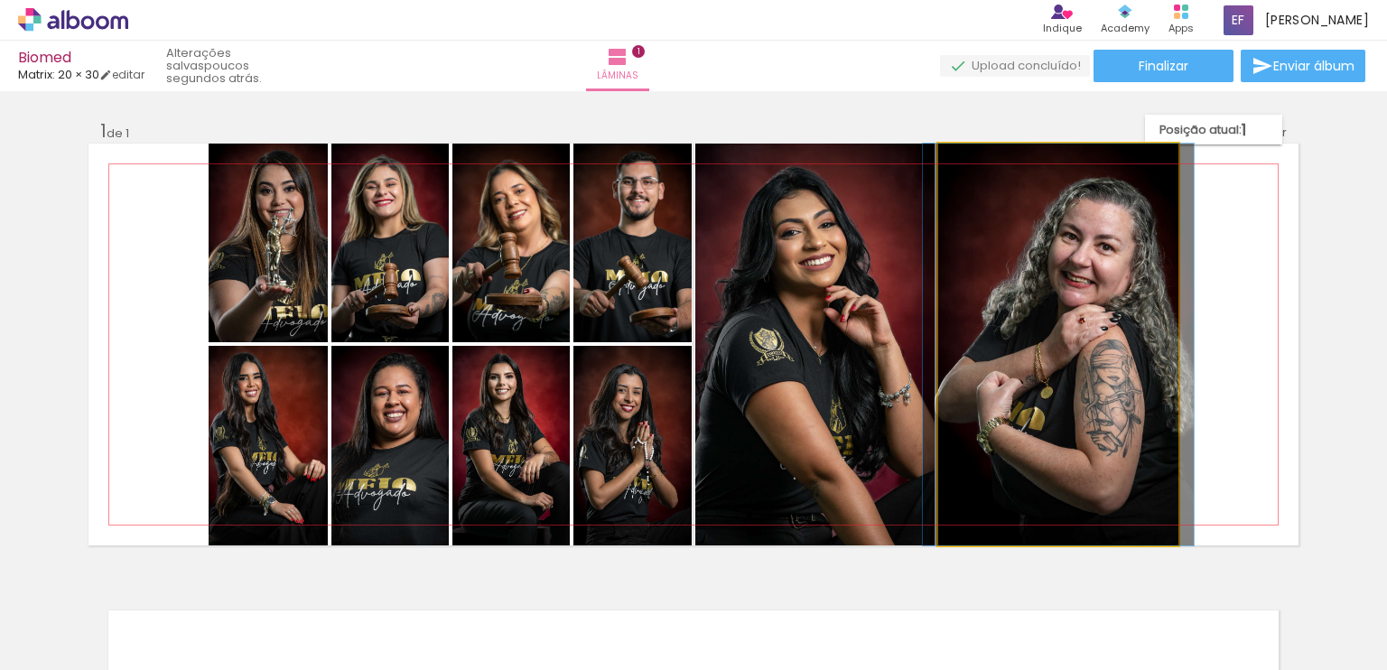
click at [1011, 541] on quentale-photo at bounding box center [1059, 345] width 240 height 402
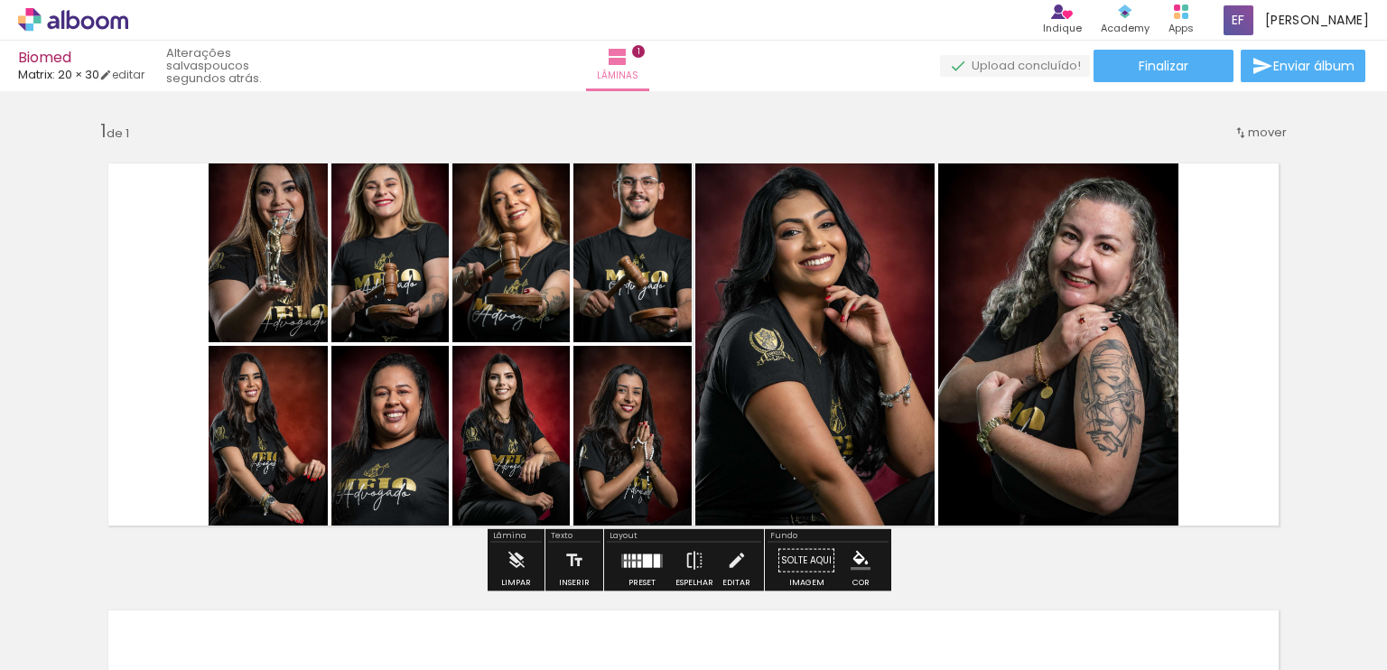
click at [803, 548] on paper-button "Solte aqui Imagem" at bounding box center [806, 566] width 65 height 46
click at [524, 545] on iron-icon at bounding box center [517, 561] width 20 height 36
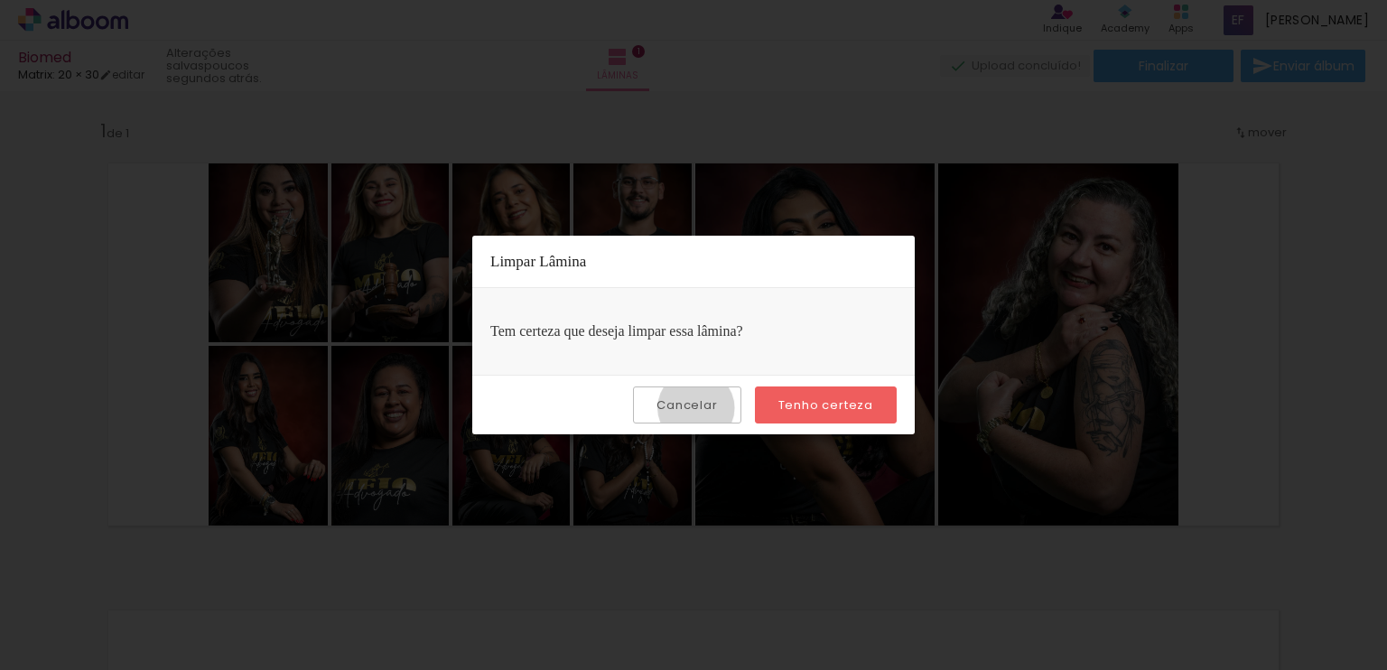
click at [0, 0] on slot "Cancelar" at bounding box center [0, 0] width 0 height 0
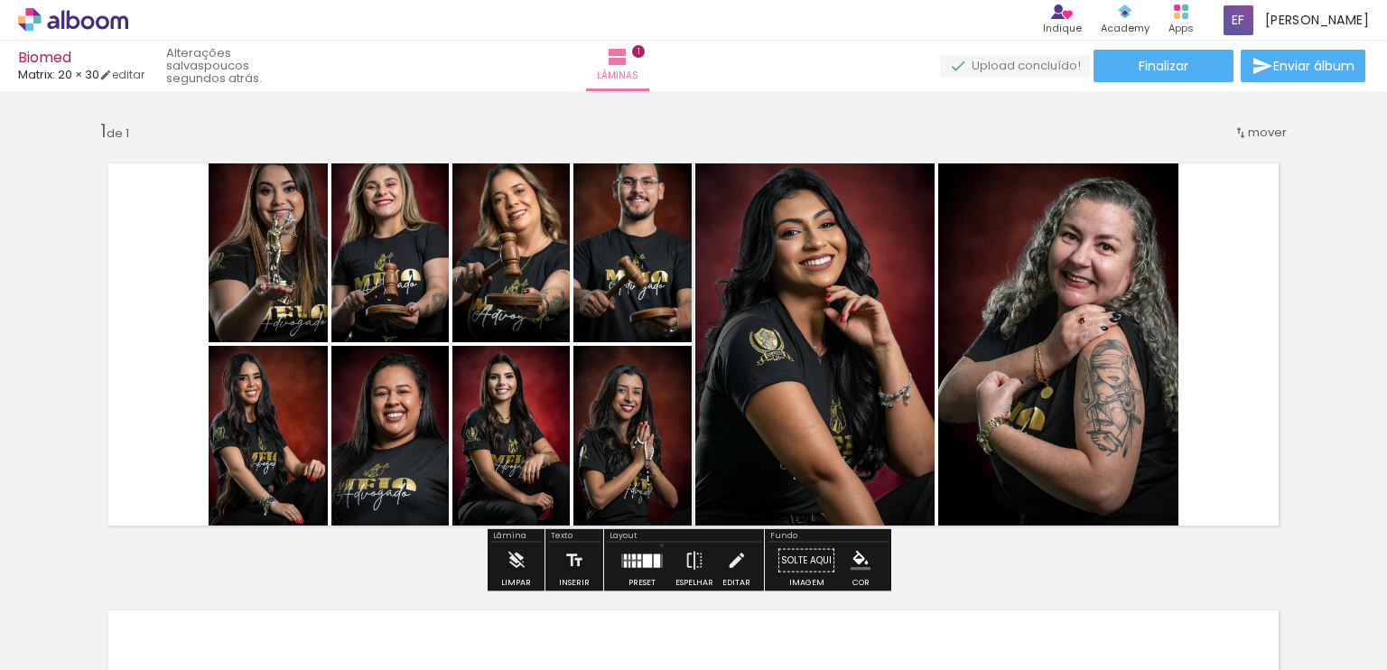
click at [658, 545] on div at bounding box center [642, 561] width 49 height 36
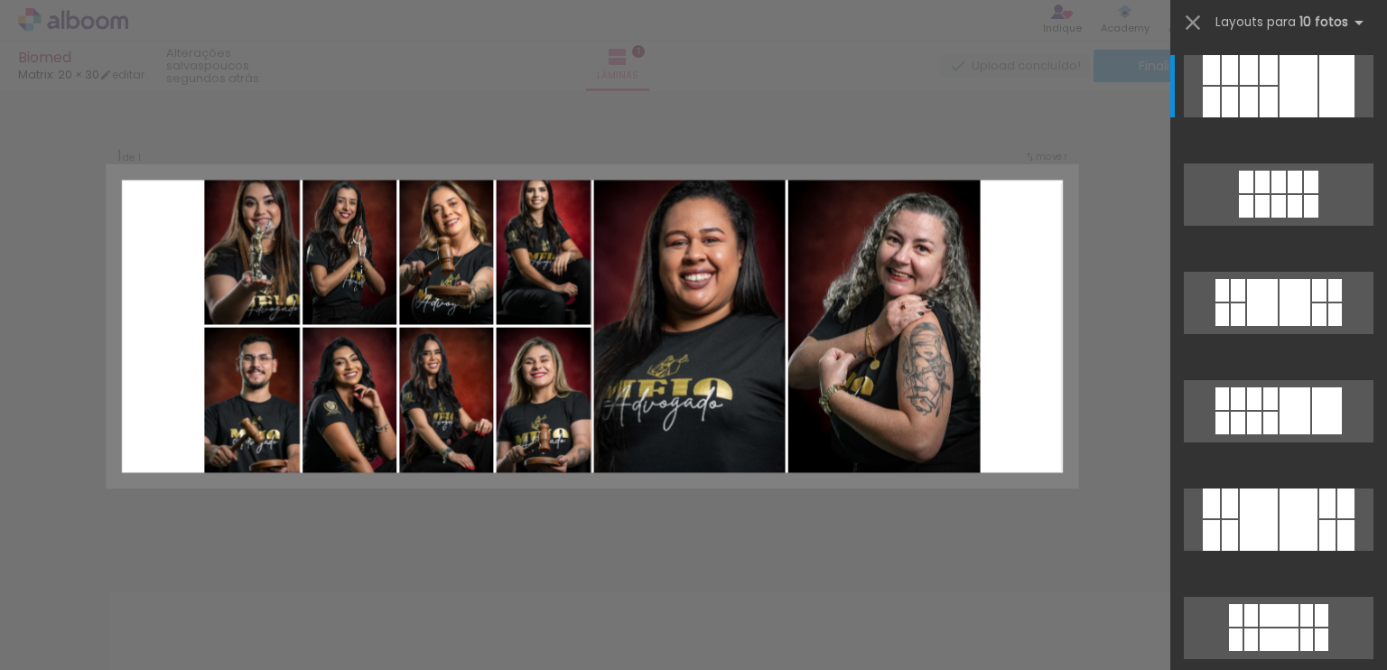
scroll to position [20, 0]
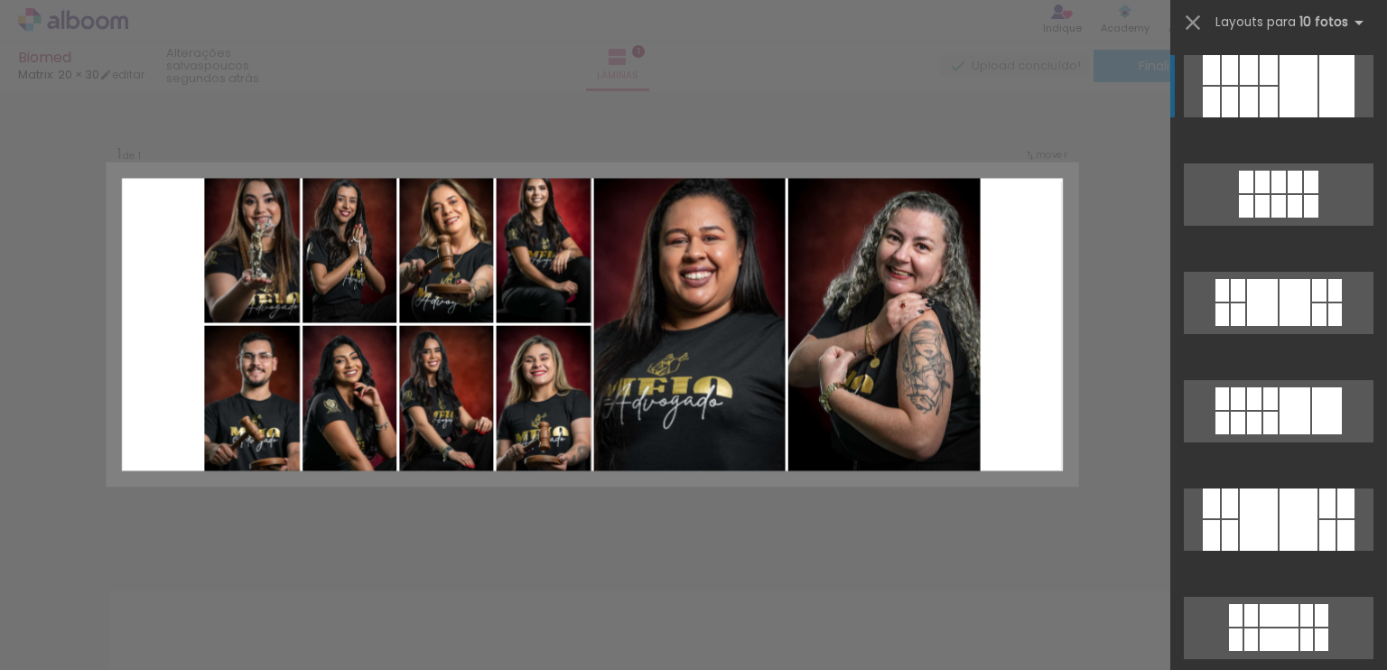
click at [1272, 97] on quentale-layouter at bounding box center [1279, 86] width 190 height 62
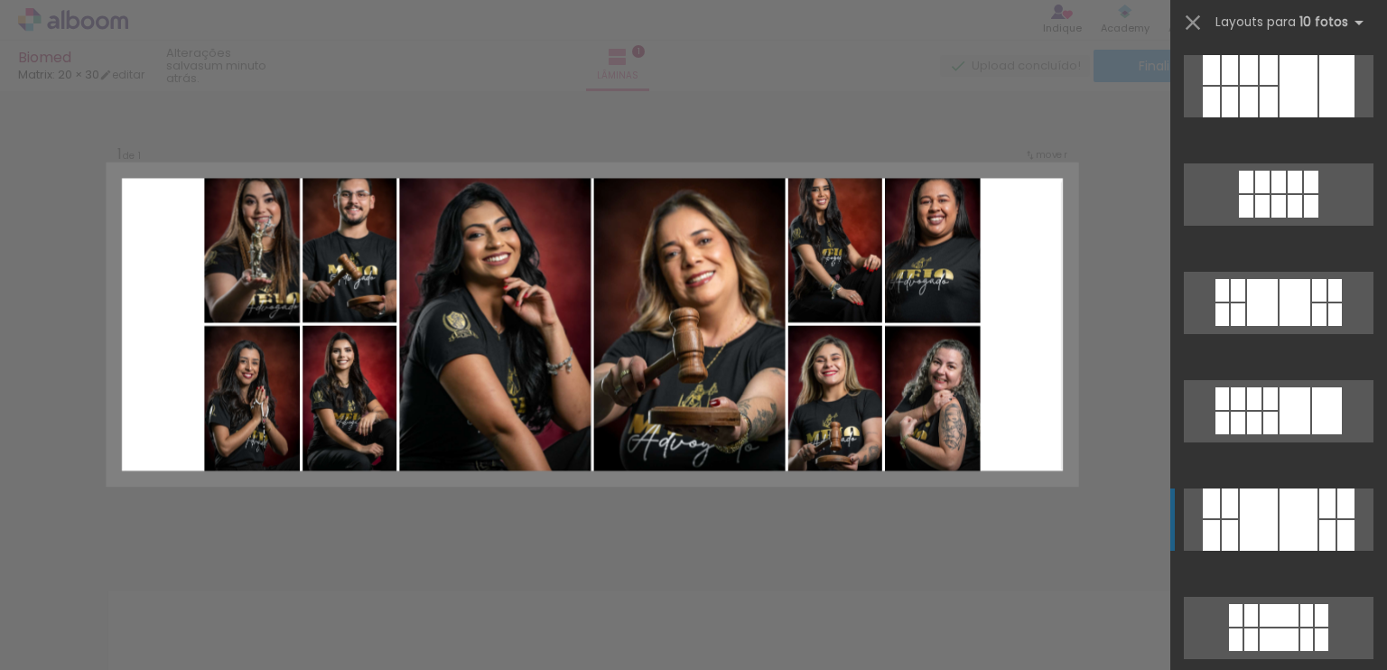
click at [1266, 522] on div at bounding box center [1259, 520] width 38 height 62
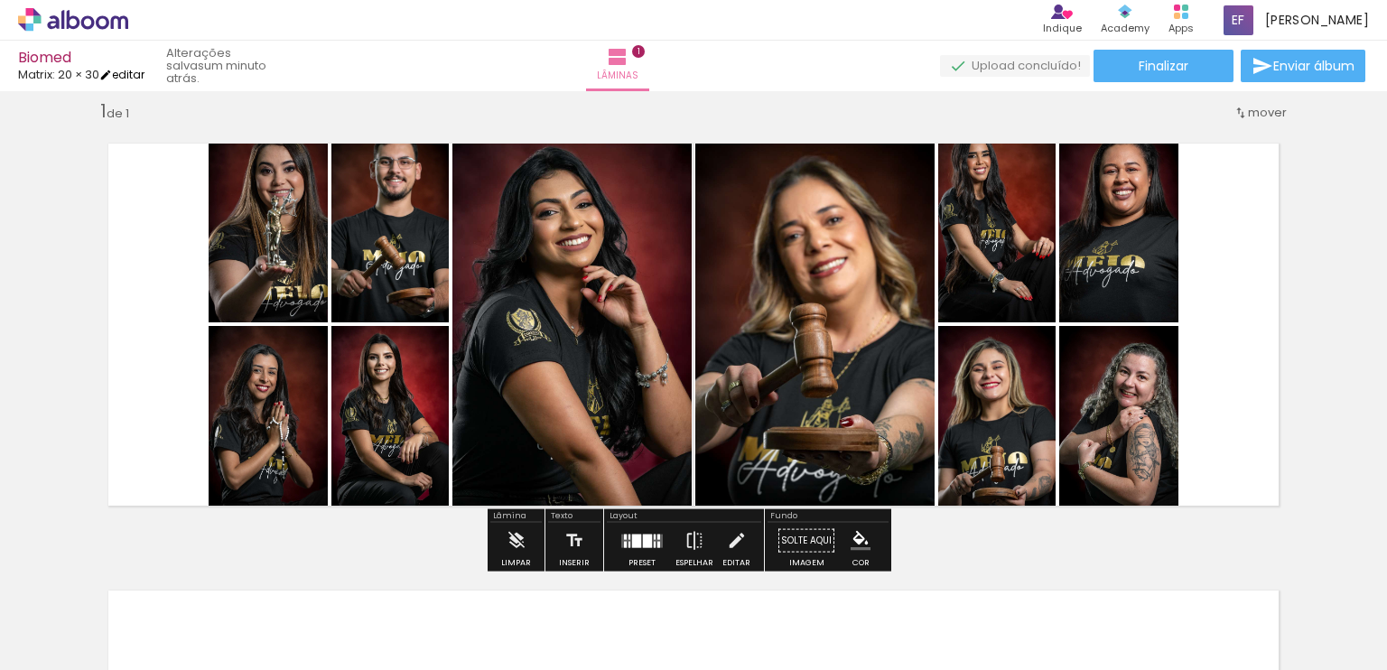
click at [137, 69] on link "editar" at bounding box center [121, 74] width 45 height 15
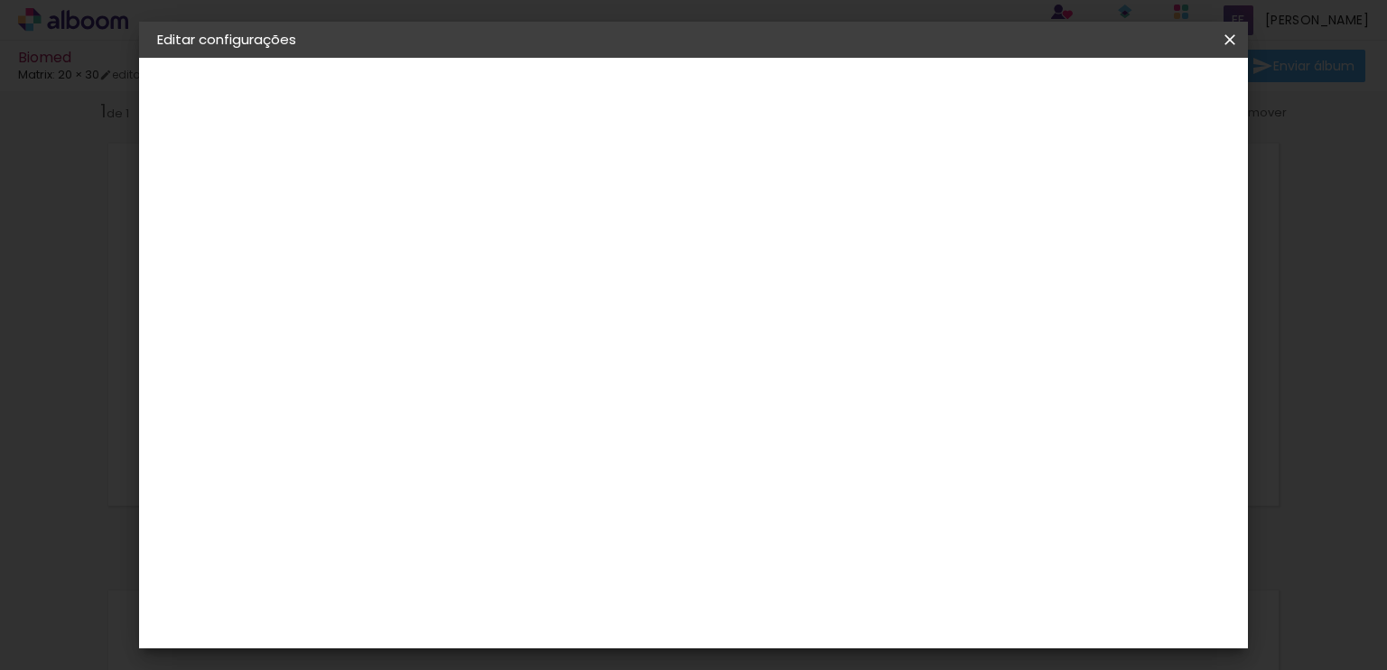
click at [0, 0] on slot "Voltar" at bounding box center [0, 0] width 0 height 0
click at [1226, 35] on iron-icon at bounding box center [1230, 40] width 22 height 18
click at [248, 306] on div "3. Revisão" at bounding box center [256, 315] width 198 height 22
click at [224, 317] on div "3. Revisão" at bounding box center [256, 315] width 198 height 22
click at [250, 190] on div "2. Especificações" at bounding box center [256, 185] width 198 height 22
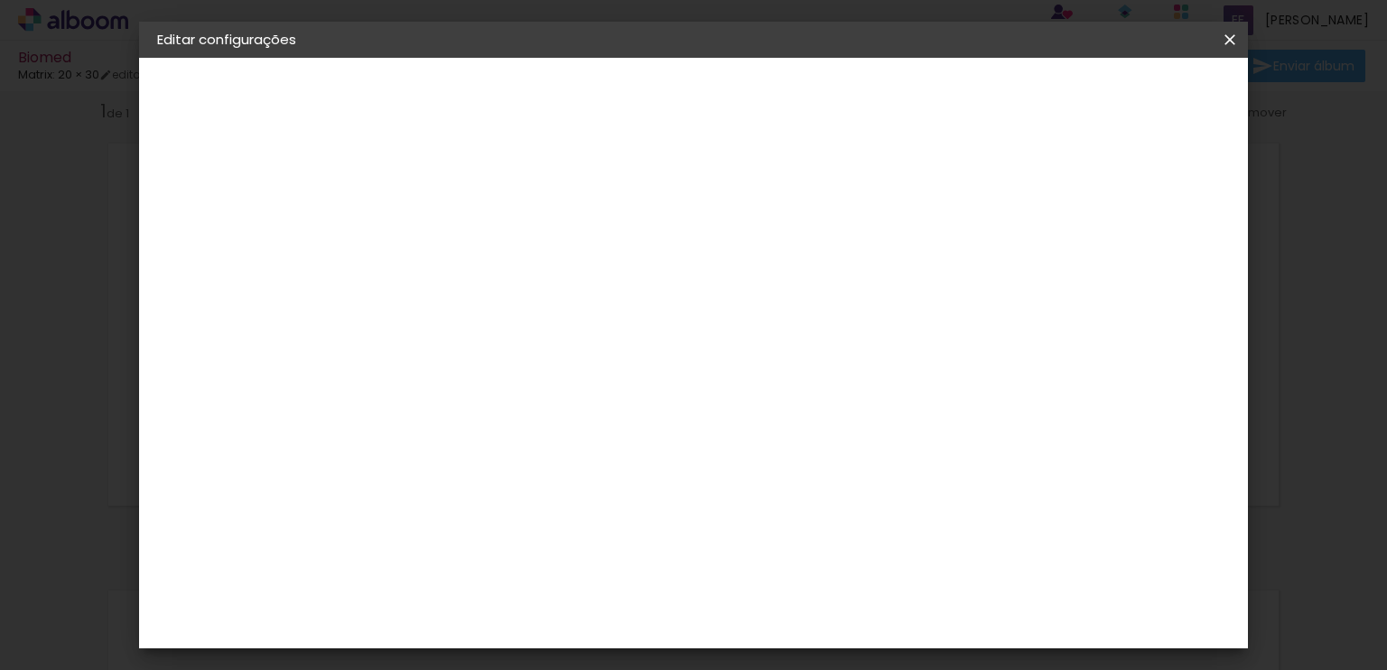
click at [563, 97] on paper-button "Voltar" at bounding box center [526, 95] width 73 height 31
click at [1233, 40] on iron-icon at bounding box center [1230, 40] width 22 height 18
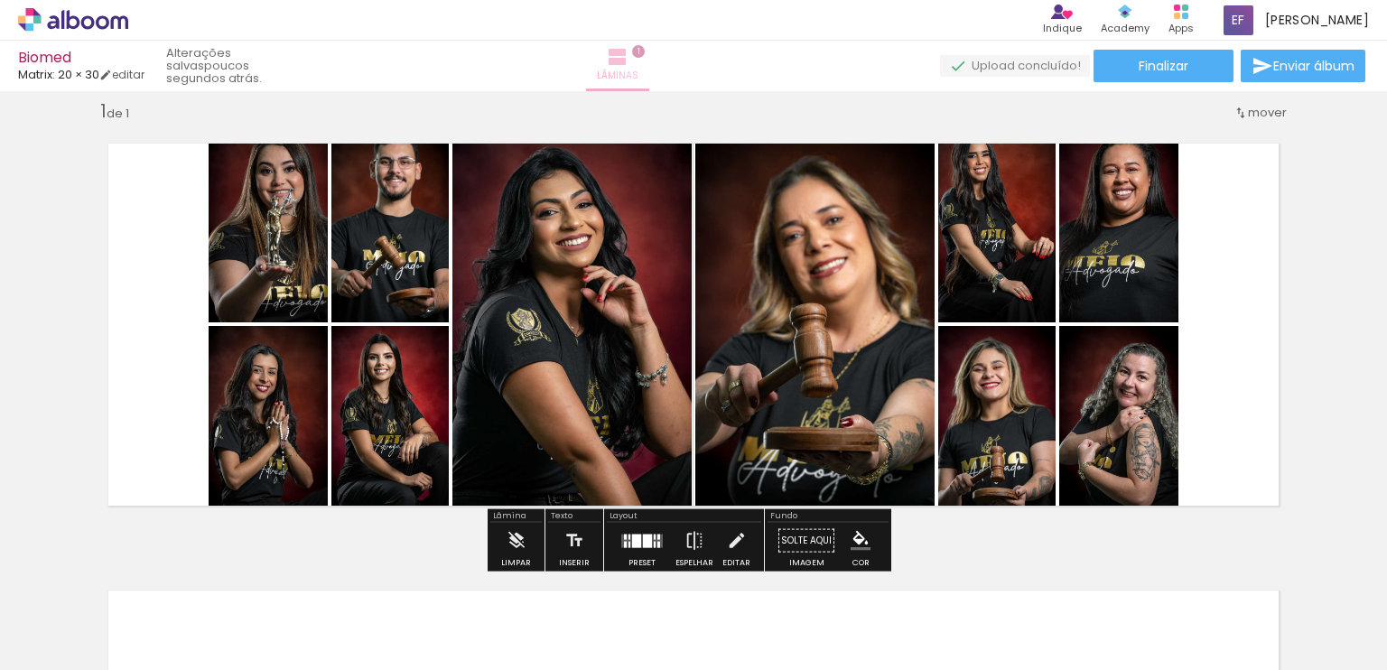
click at [645, 49] on span "1" at bounding box center [638, 51] width 13 height 13
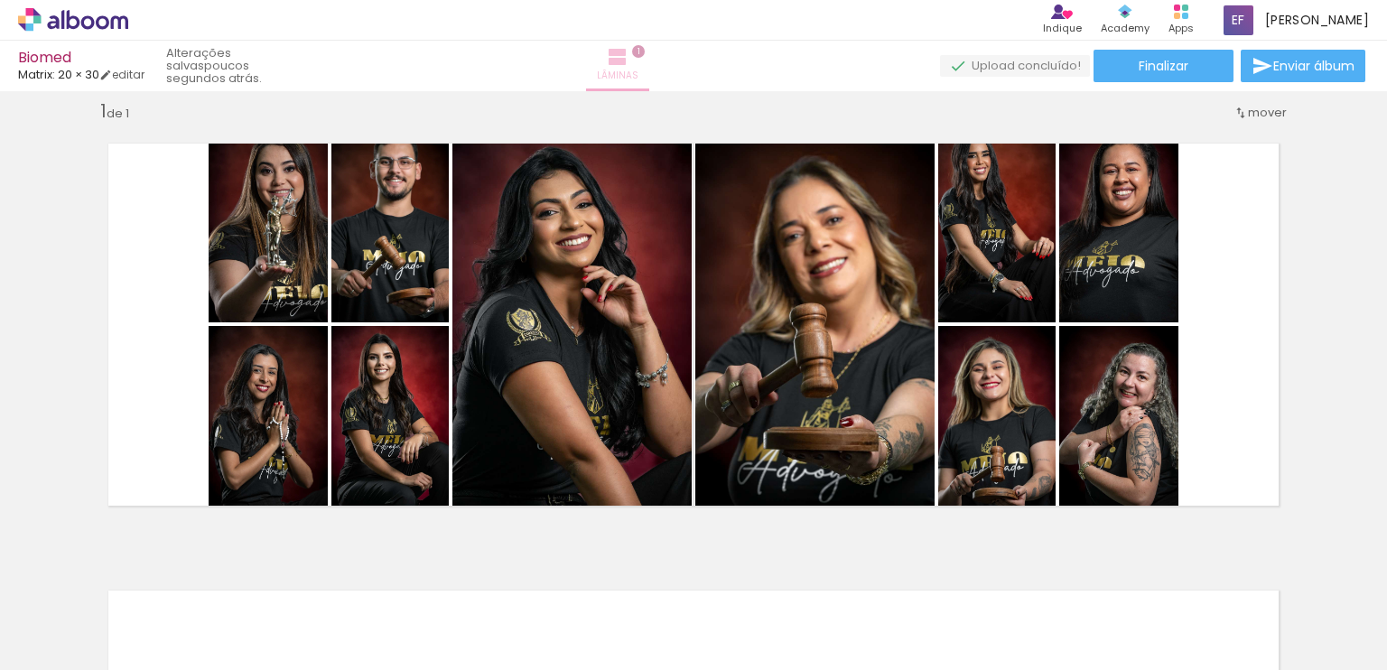
click at [629, 61] on iron-icon at bounding box center [618, 57] width 22 height 22
drag, startPoint x: 696, startPoint y: 61, endPoint x: 633, endPoint y: 58, distance: 62.4
click at [633, 58] on div "Lâminas 1" at bounding box center [617, 66] width 65 height 51
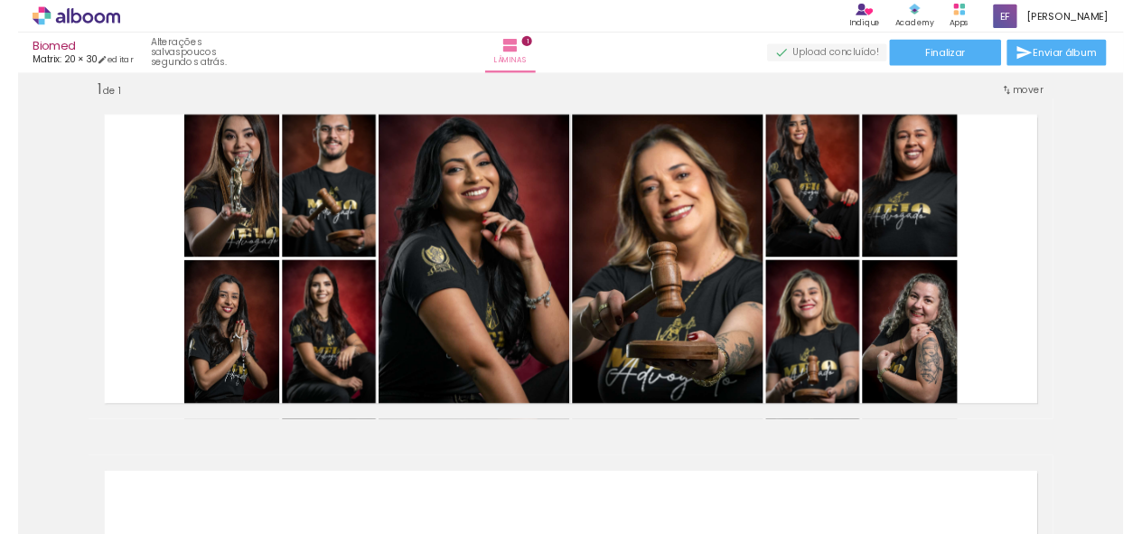
scroll to position [0, 991]
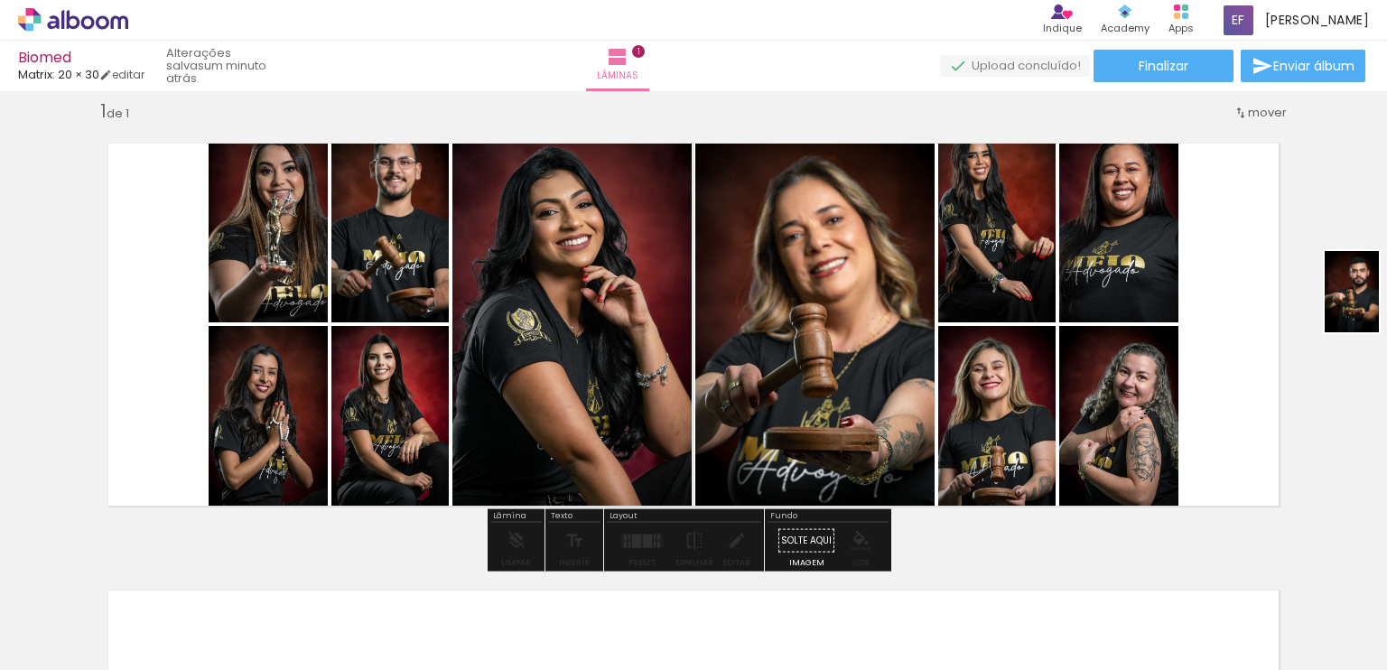
drag, startPoint x: 1129, startPoint y: 624, endPoint x: 1379, endPoint y: 305, distance: 405.3
click at [1379, 305] on quentale-workspace at bounding box center [693, 335] width 1387 height 670
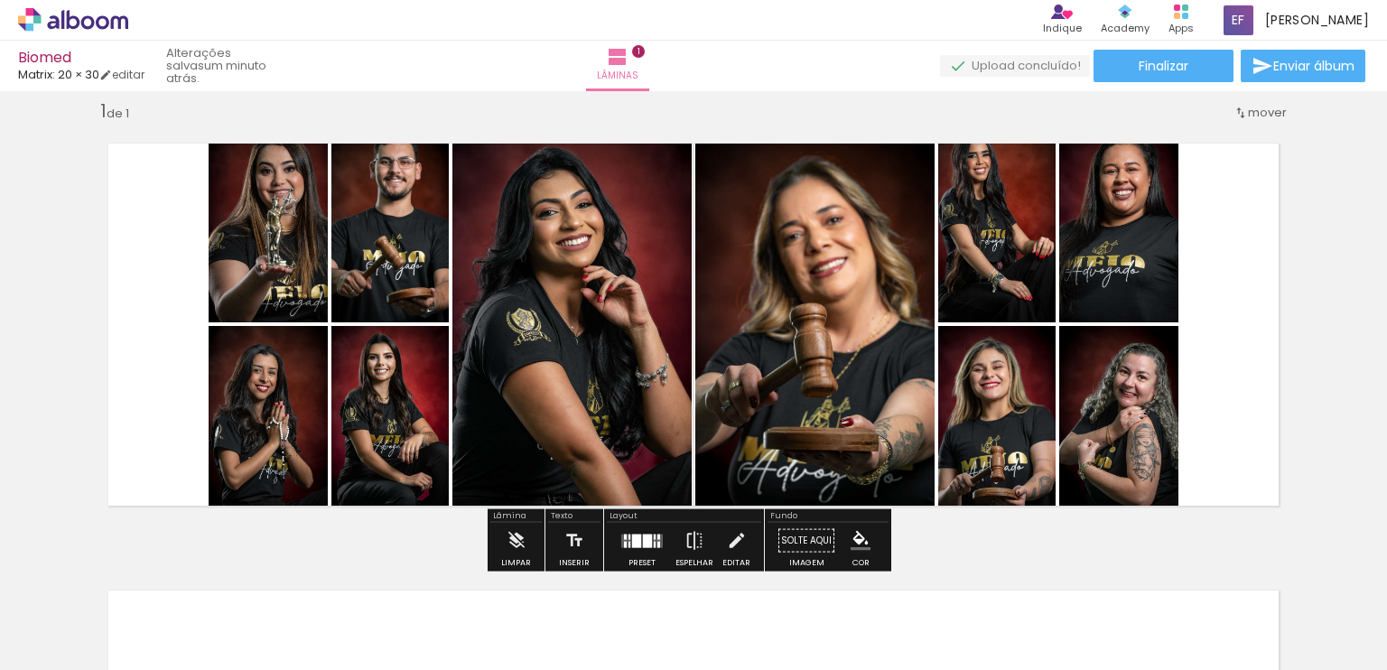
click at [1266, 113] on span "mover" at bounding box center [1267, 112] width 39 height 17
click at [629, 59] on iron-icon at bounding box center [618, 57] width 22 height 22
click at [645, 51] on span "1" at bounding box center [638, 51] width 13 height 13
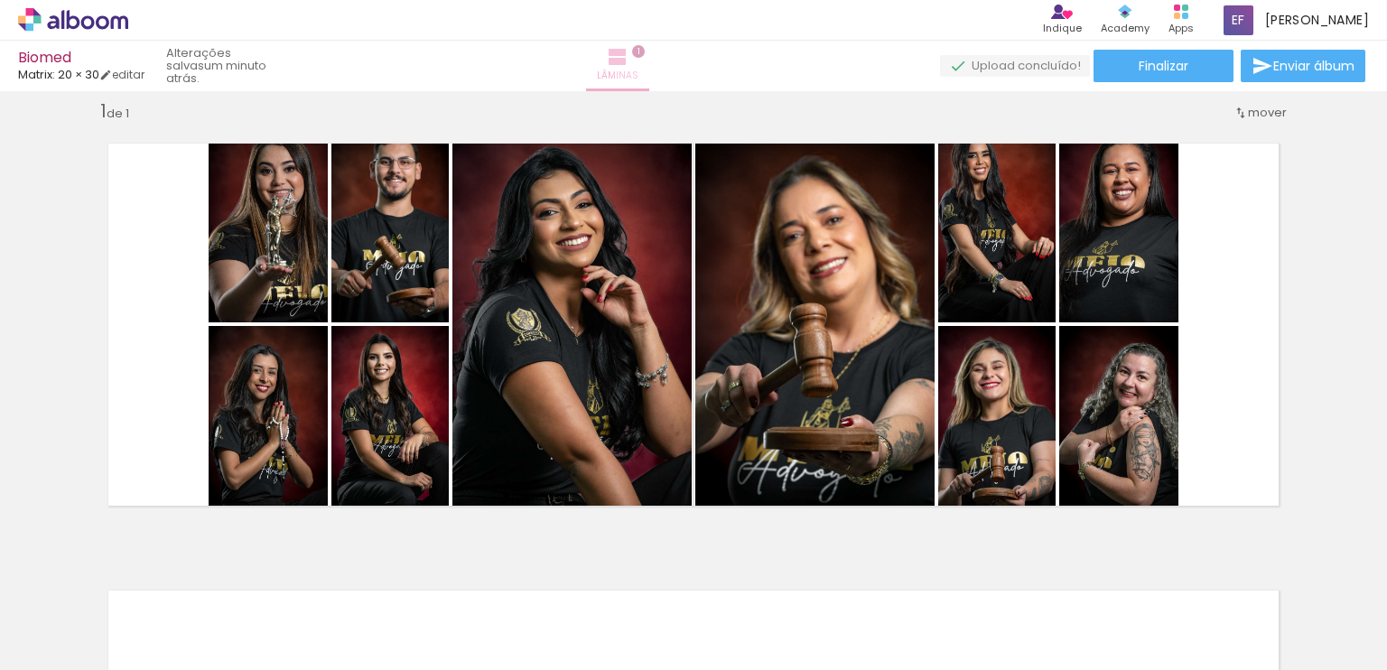
click at [645, 51] on span "1" at bounding box center [638, 51] width 13 height 13
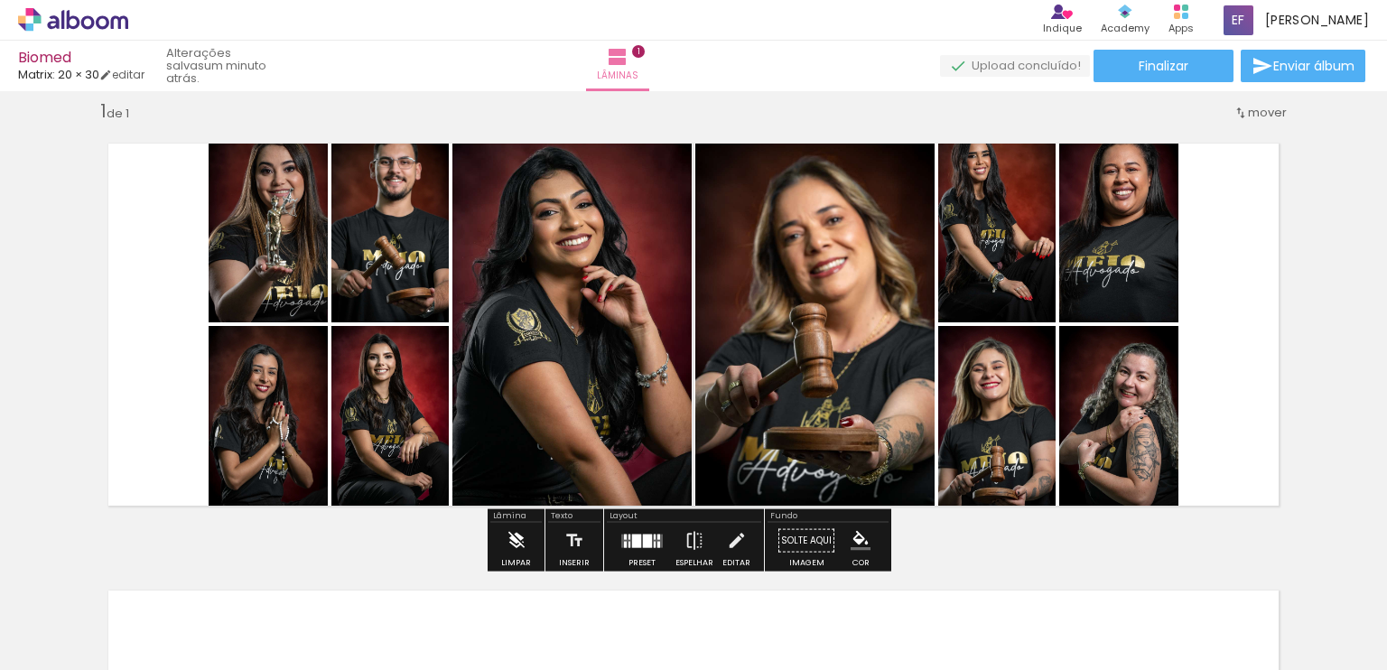
click at [508, 531] on iron-icon at bounding box center [517, 541] width 20 height 36
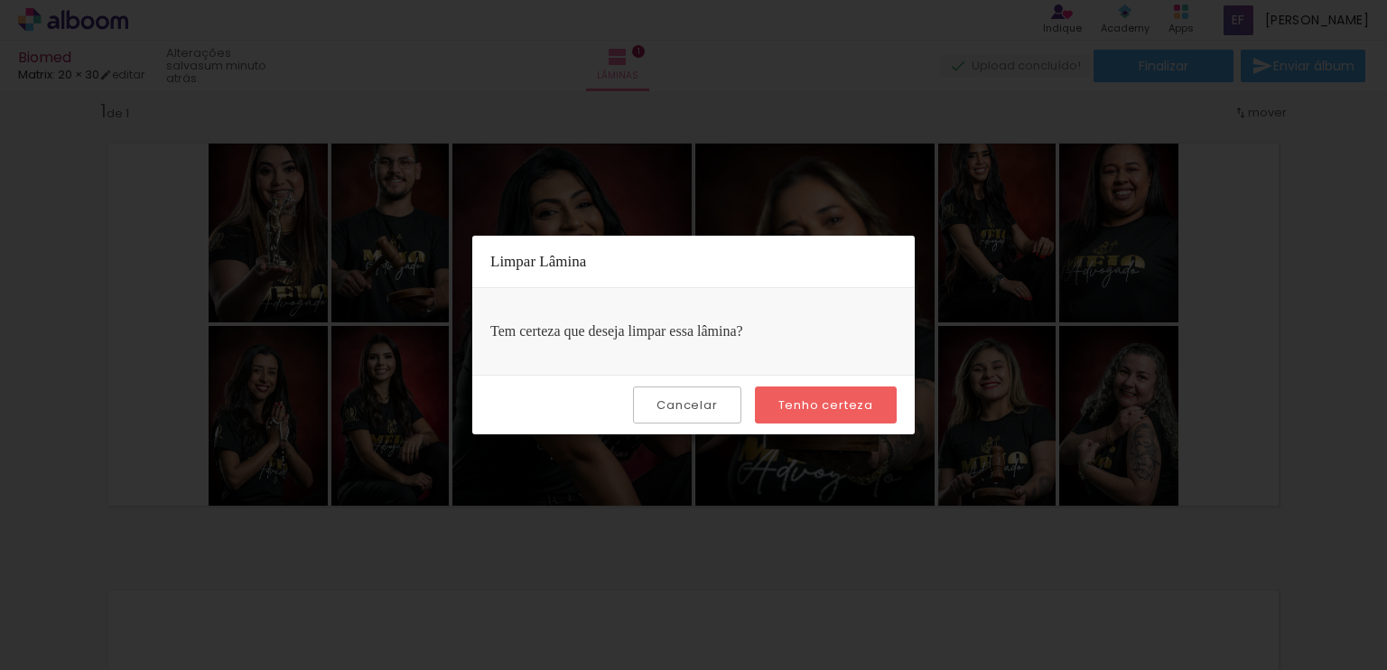
click at [0, 0] on slot "Cancelar" at bounding box center [0, 0] width 0 height 0
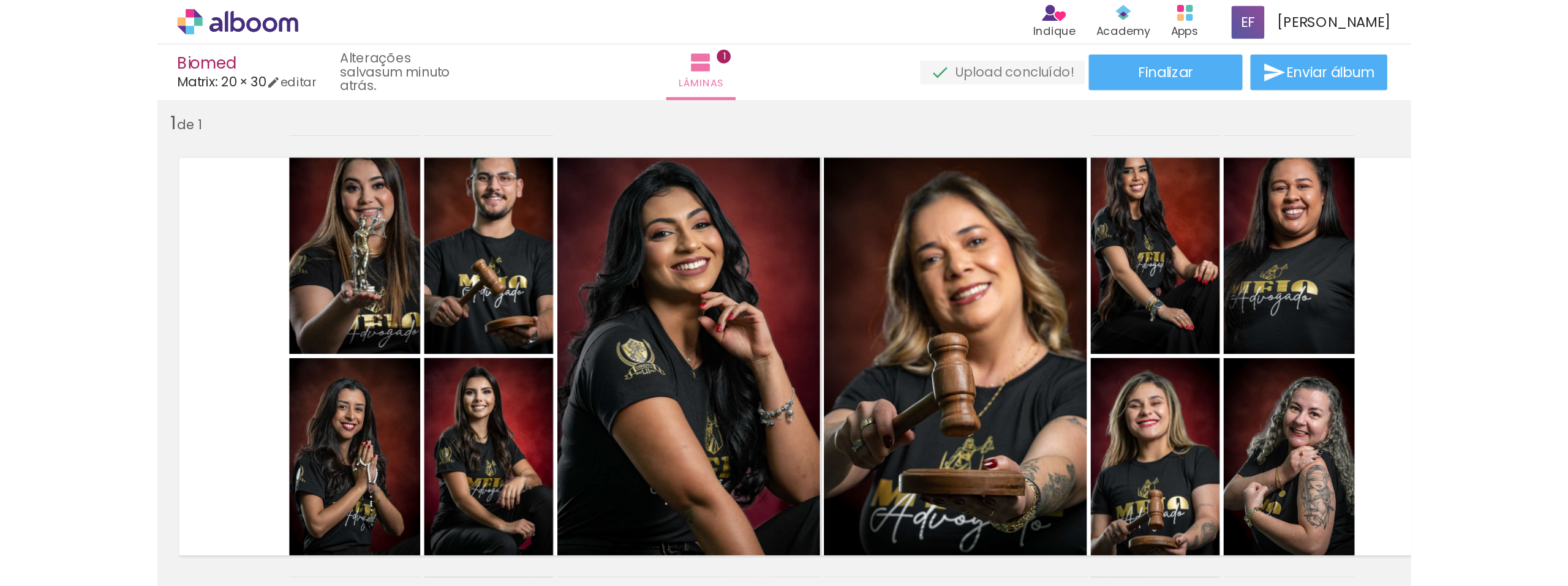
scroll to position [0, 45]
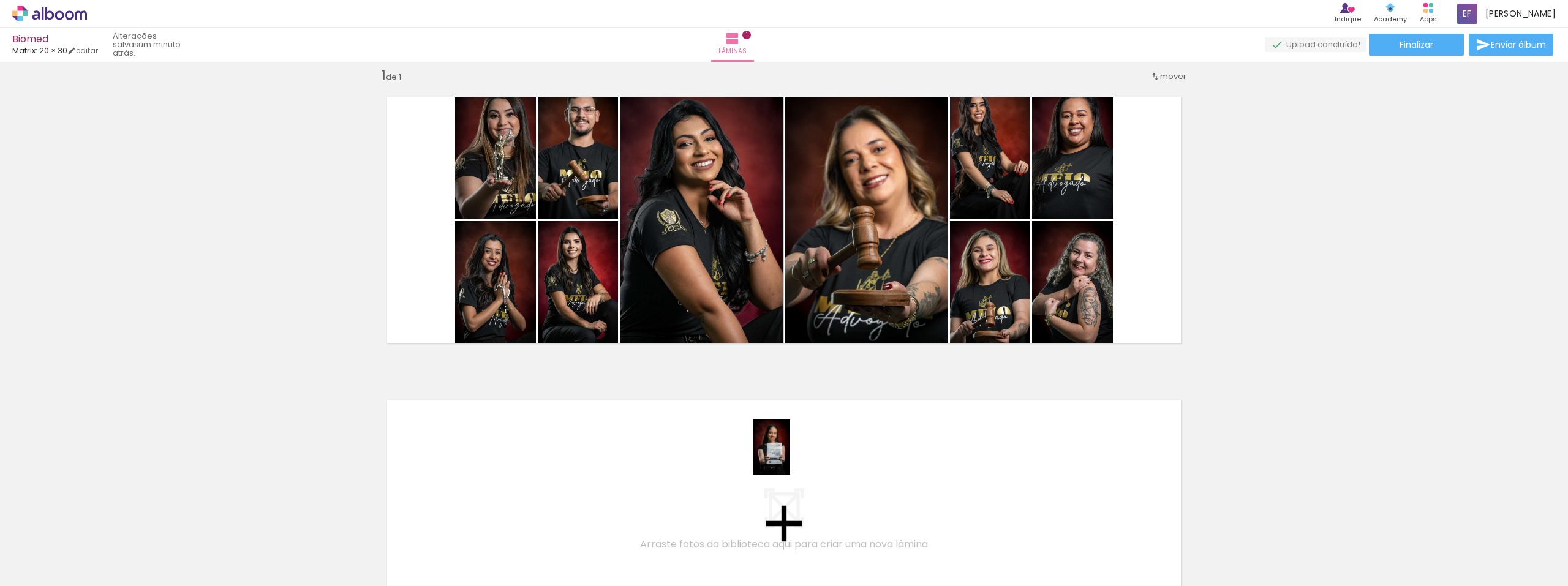
drag, startPoint x: 770, startPoint y: 549, endPoint x: 790, endPoint y: 456, distance: 95.1
click at [790, 454] on quentale-workspace at bounding box center [784, 293] width 1568 height 586
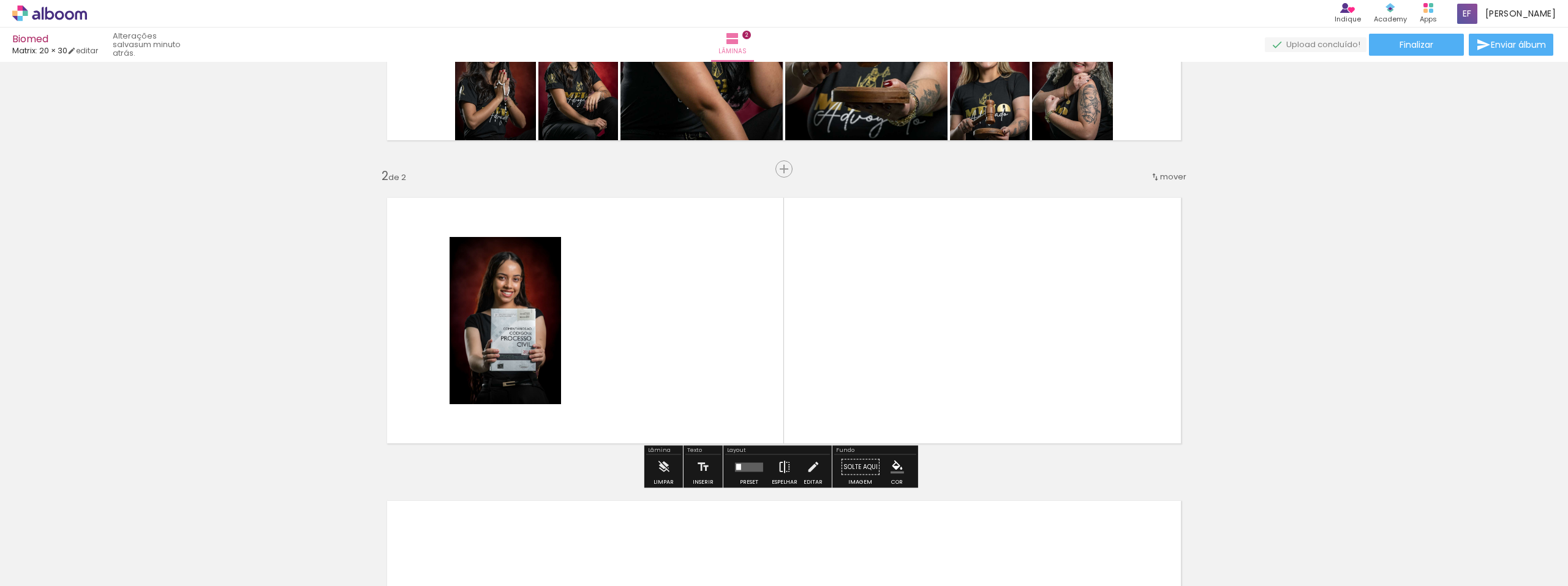
scroll to position [251, 0]
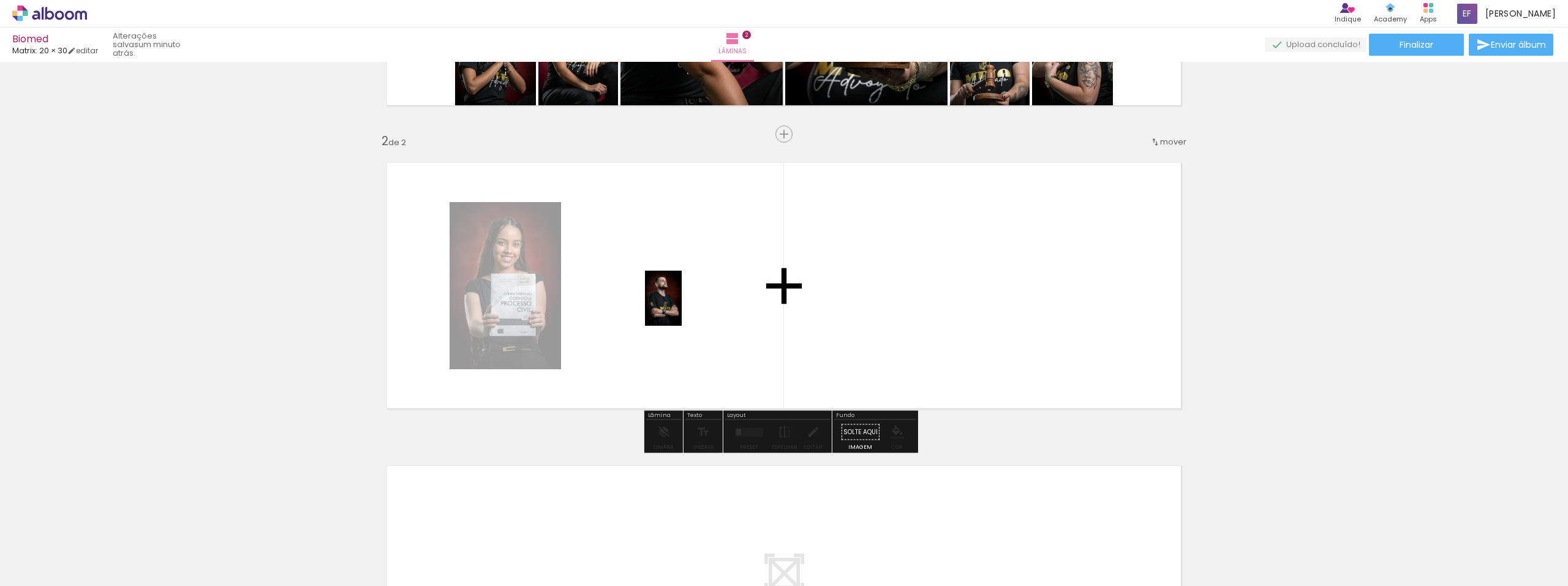
drag, startPoint x: 906, startPoint y: 551, endPoint x: 682, endPoint y: 307, distance: 331.2
click at [682, 307] on quentale-workspace at bounding box center [784, 293] width 1568 height 586
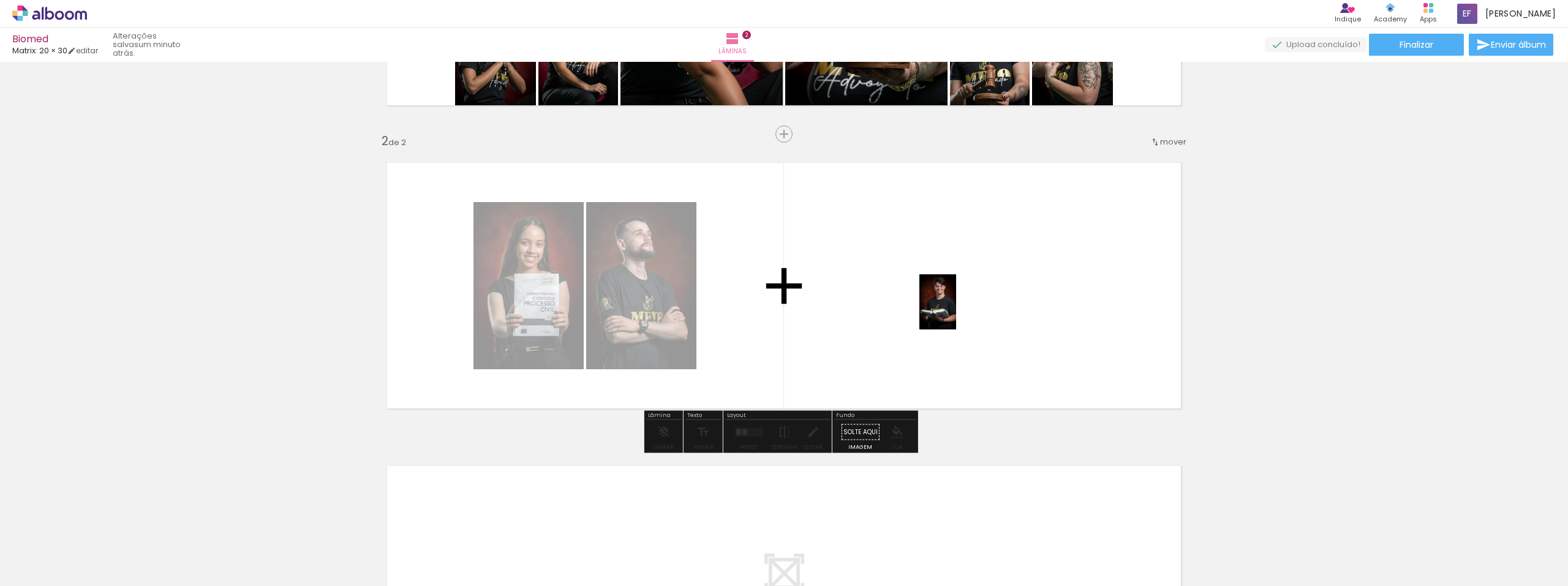
drag, startPoint x: 977, startPoint y: 518, endPoint x: 957, endPoint y: 306, distance: 212.9
click at [941, 304] on quentale-workspace at bounding box center [784, 293] width 1568 height 586
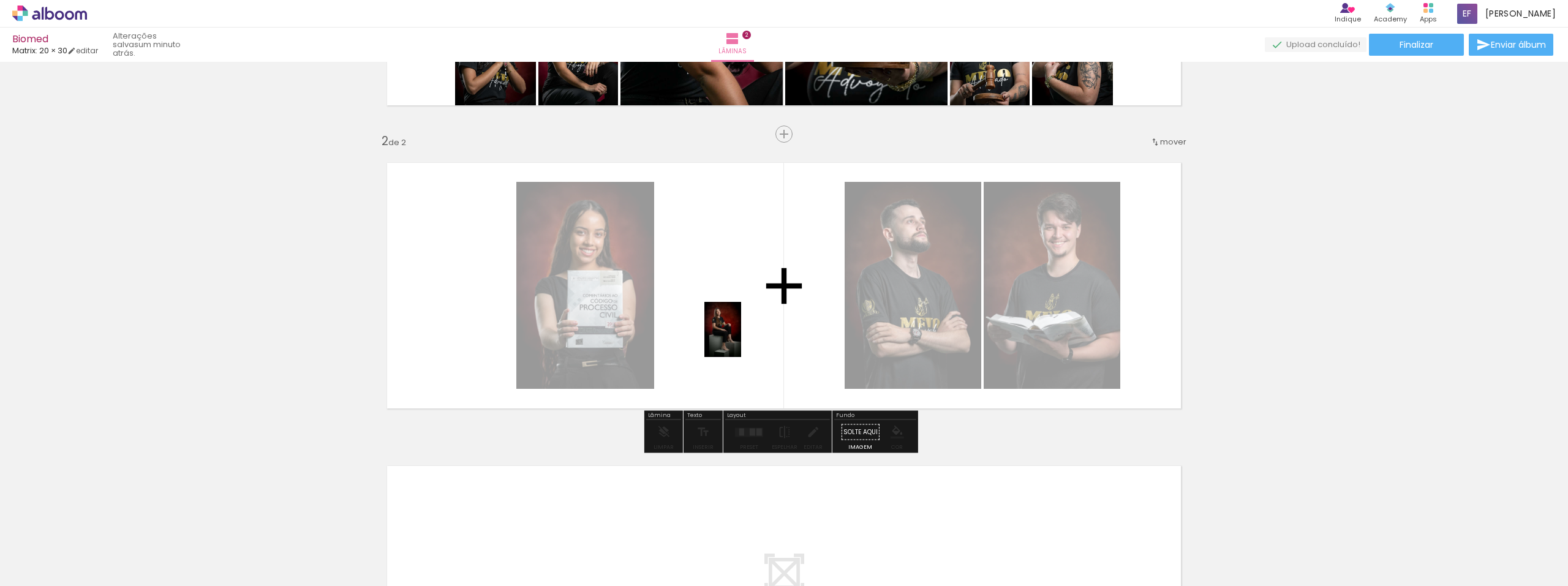
drag, startPoint x: 828, startPoint y: 541, endPoint x: 741, endPoint y: 339, distance: 219.9
click at [741, 339] on quentale-workspace at bounding box center [784, 293] width 1568 height 586
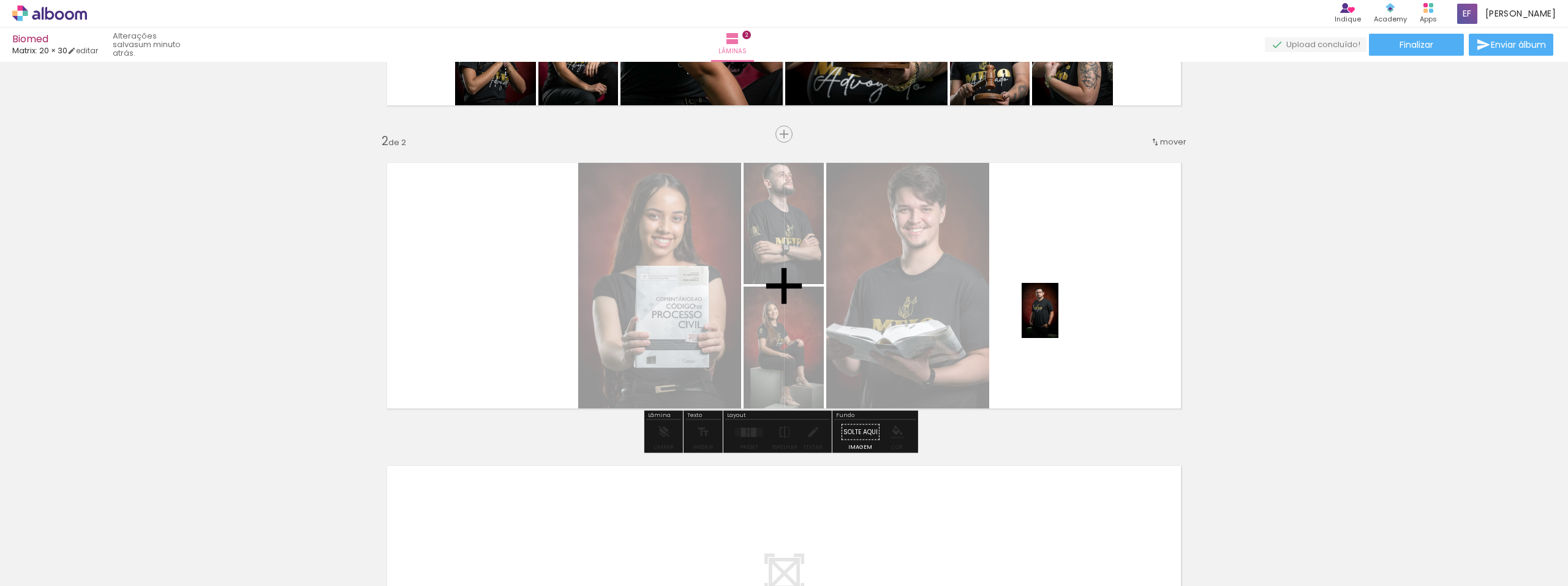
drag, startPoint x: 1041, startPoint y: 553, endPoint x: 1060, endPoint y: 319, distance: 234.8
click at [941, 319] on quentale-workspace at bounding box center [784, 293] width 1568 height 586
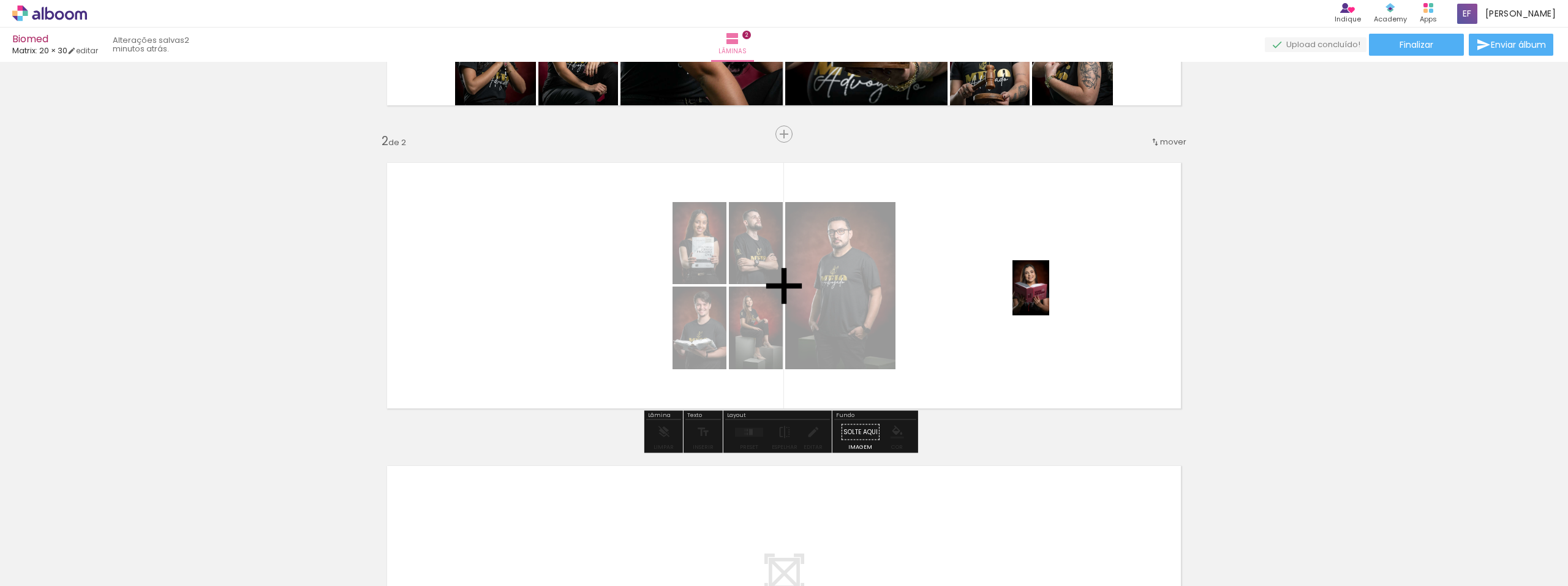
drag, startPoint x: 1112, startPoint y: 551, endPoint x: 1048, endPoint y: 291, distance: 267.8
click at [941, 291] on quentale-workspace at bounding box center [784, 293] width 1568 height 586
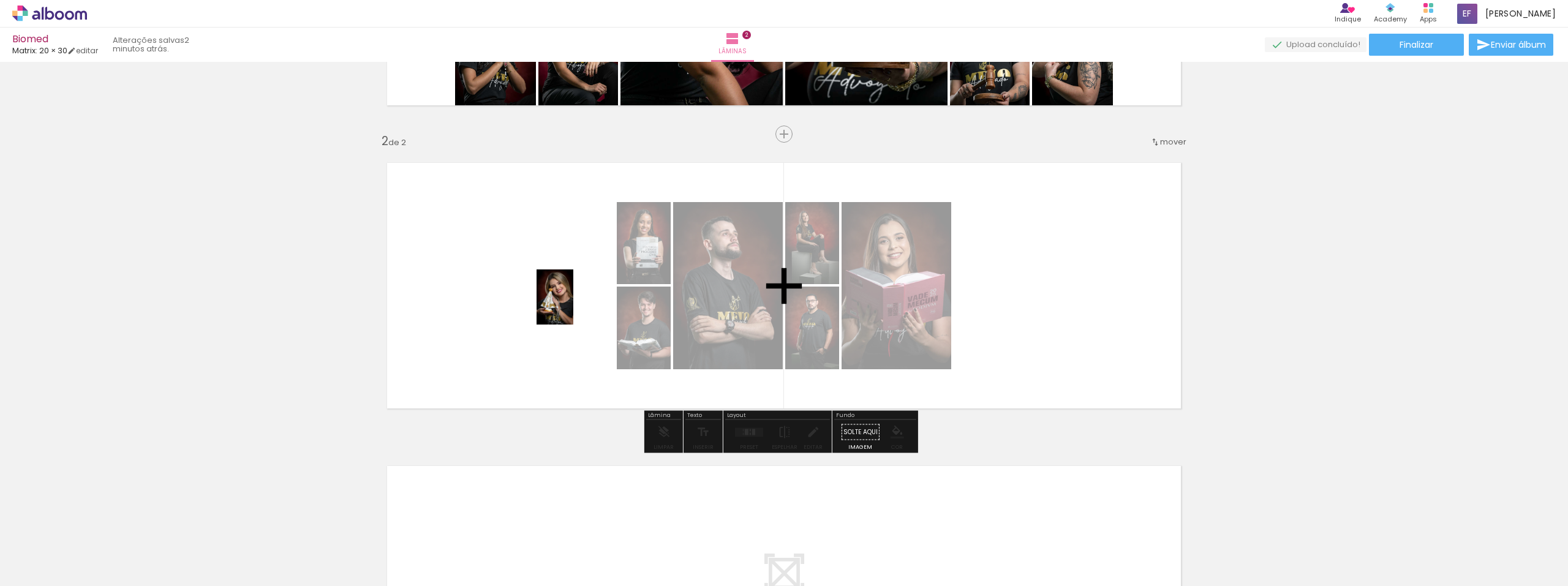
drag, startPoint x: 1179, startPoint y: 550, endPoint x: 543, endPoint y: 289, distance: 687.5
click at [542, 288] on quentale-workspace at bounding box center [784, 293] width 1568 height 586
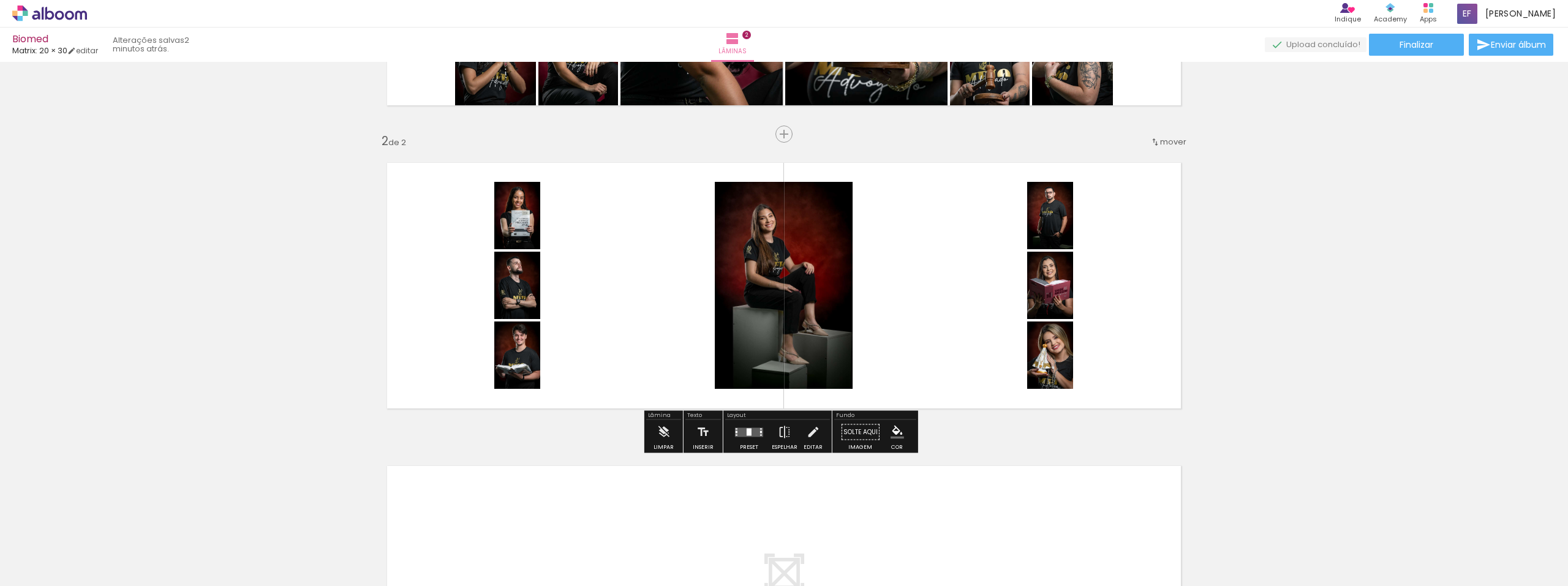
click at [749, 429] on quentale-layouter at bounding box center [749, 433] width 28 height 9
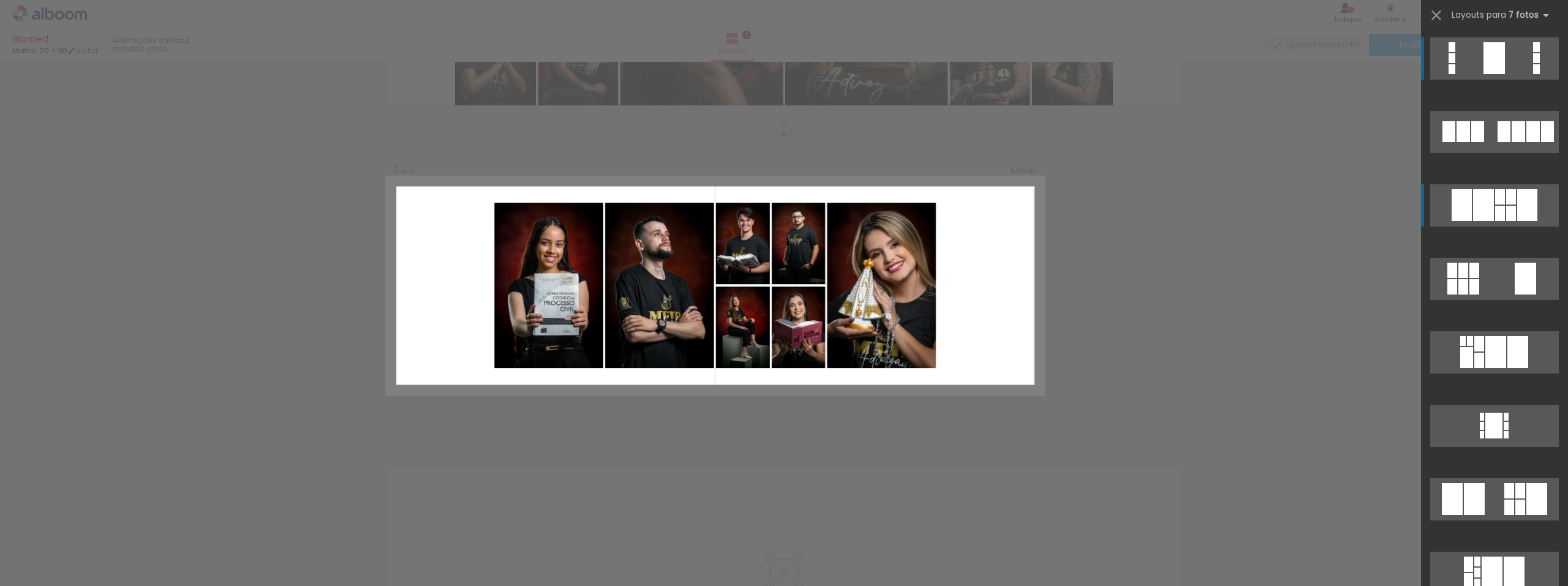
click at [941, 215] on div at bounding box center [1483, 205] width 21 height 32
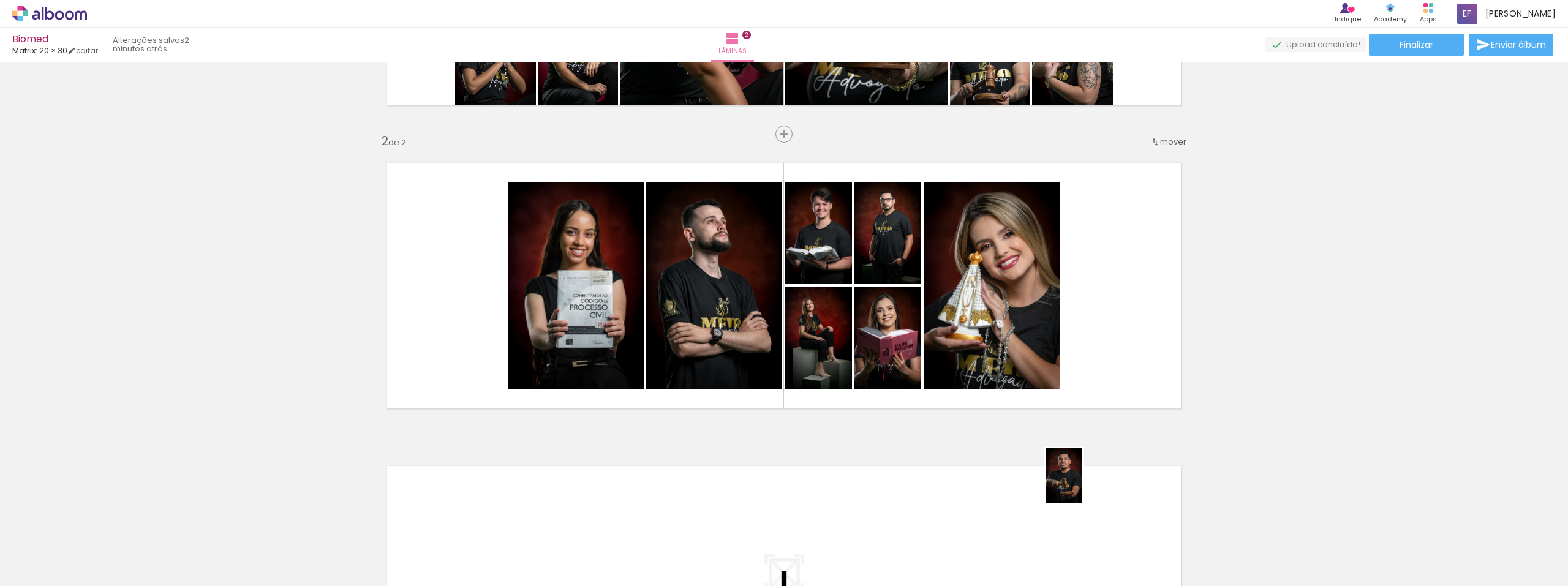
drag, startPoint x: 1250, startPoint y: 554, endPoint x: 1082, endPoint y: 485, distance: 181.6
click at [941, 454] on quentale-workspace at bounding box center [784, 293] width 1568 height 586
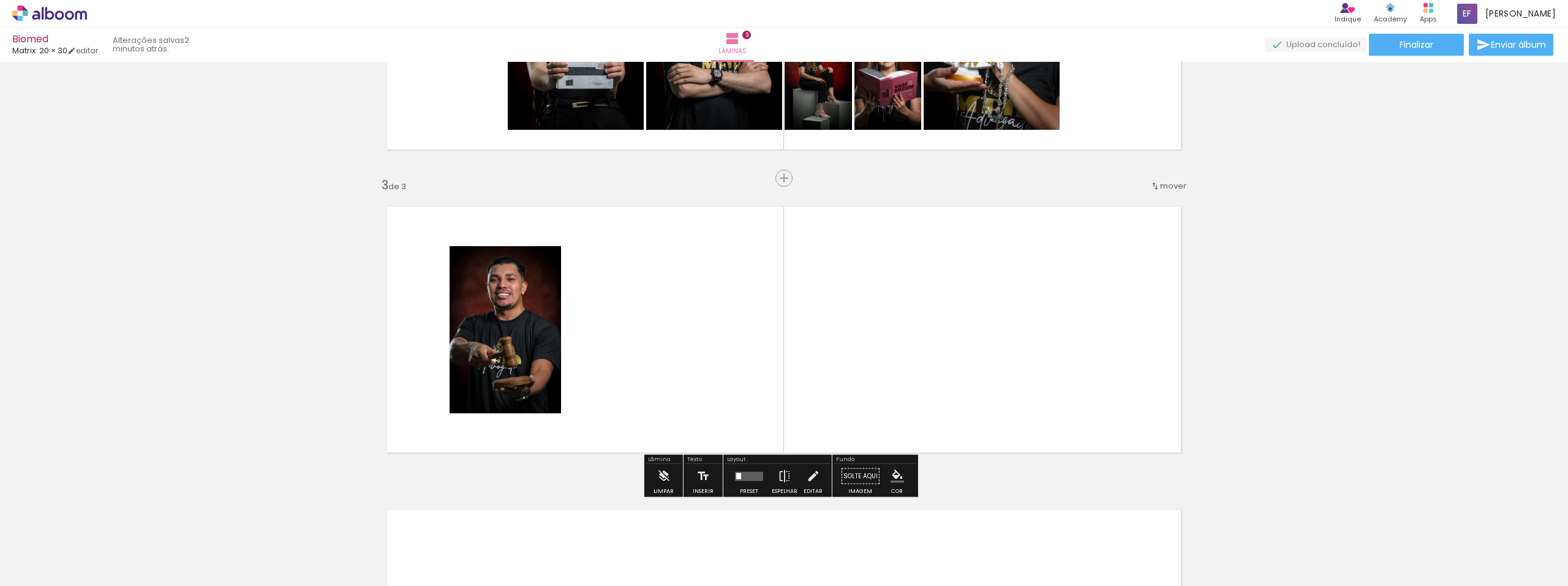
scroll to position [554, 0]
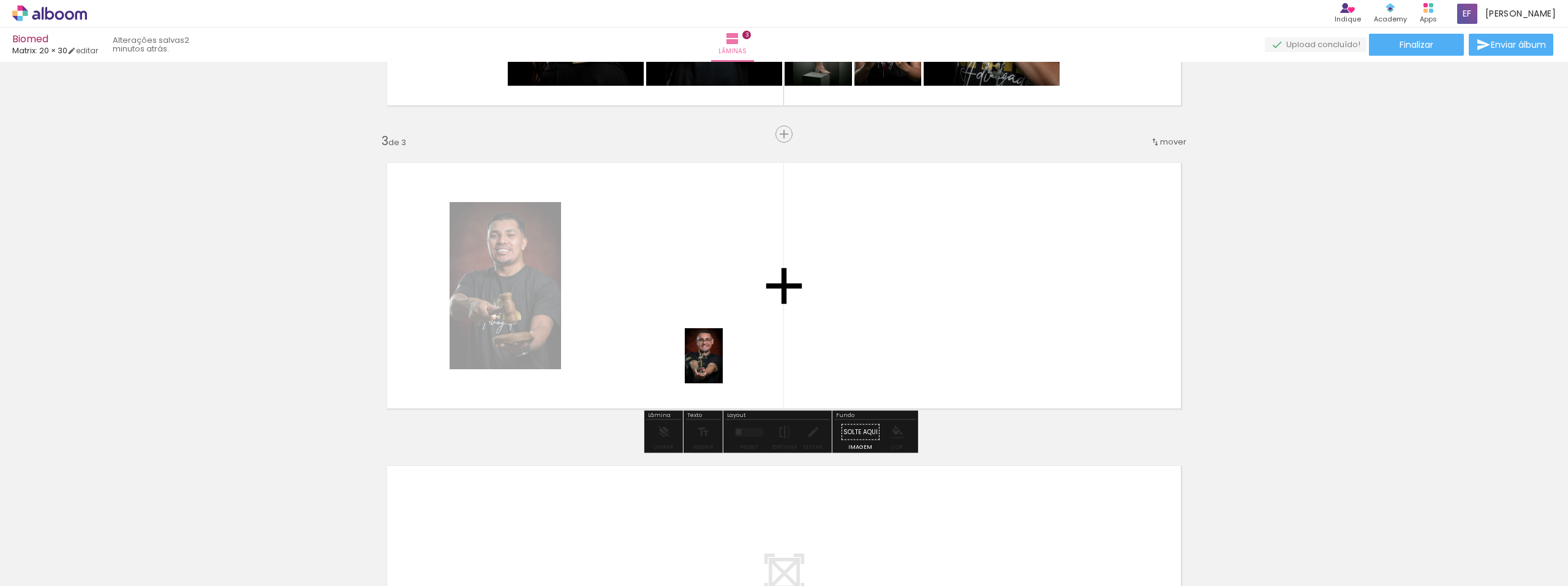
drag, startPoint x: 1073, startPoint y: 459, endPoint x: 711, endPoint y: 359, distance: 375.6
click at [711, 359] on quentale-workspace at bounding box center [784, 293] width 1568 height 586
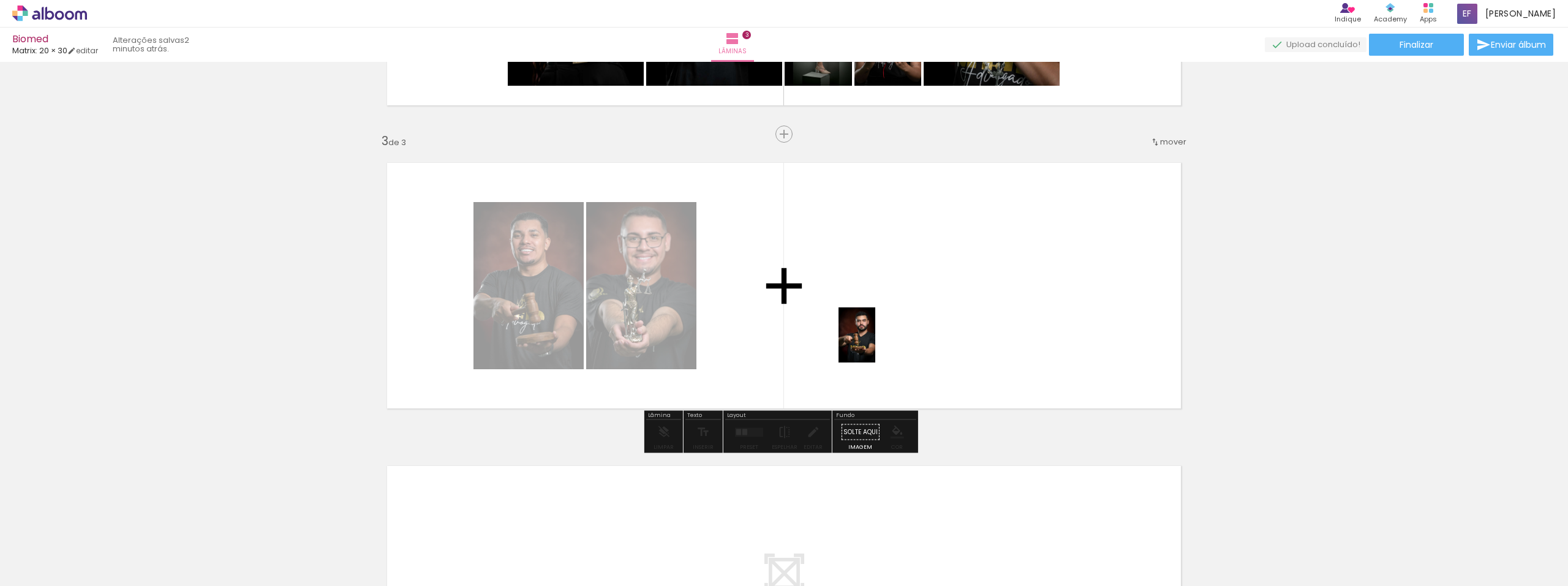
drag, startPoint x: 1385, startPoint y: 559, endPoint x: 876, endPoint y: 345, distance: 552.2
click at [876, 345] on quentale-workspace at bounding box center [784, 293] width 1568 height 586
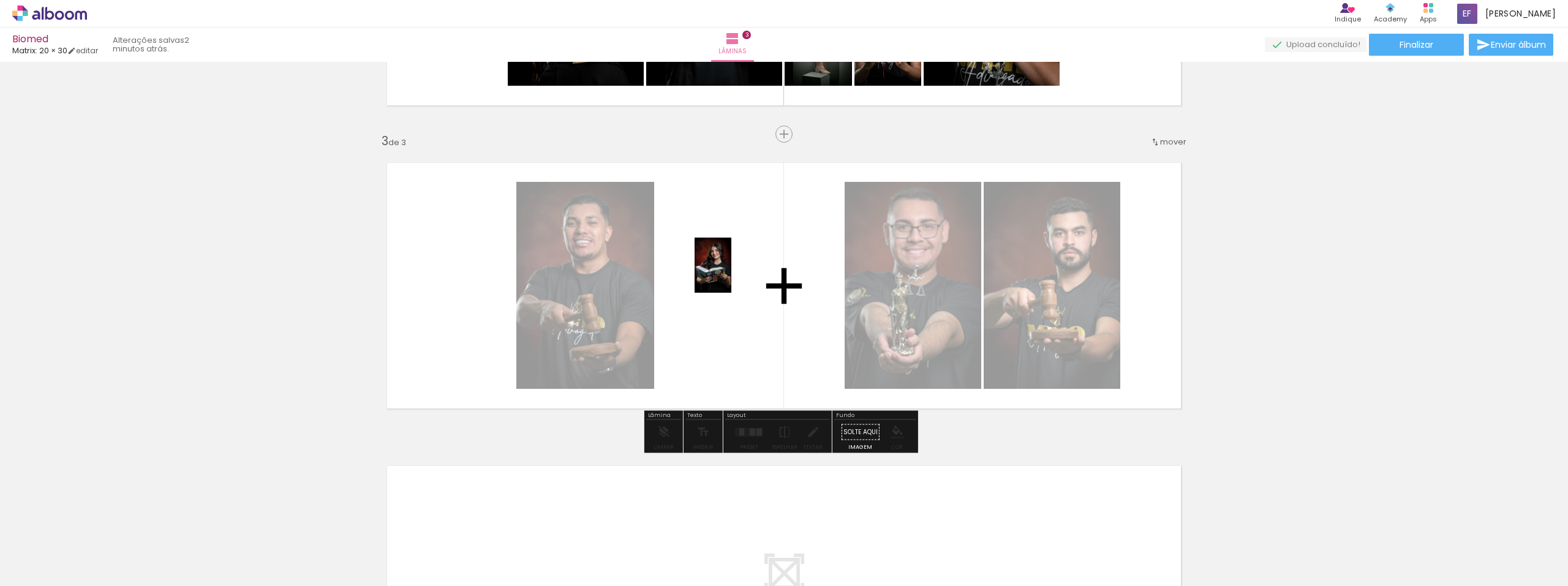
drag, startPoint x: 1253, startPoint y: 418, endPoint x: 732, endPoint y: 284, distance: 538.0
click at [732, 284] on quentale-workspace at bounding box center [784, 293] width 1568 height 586
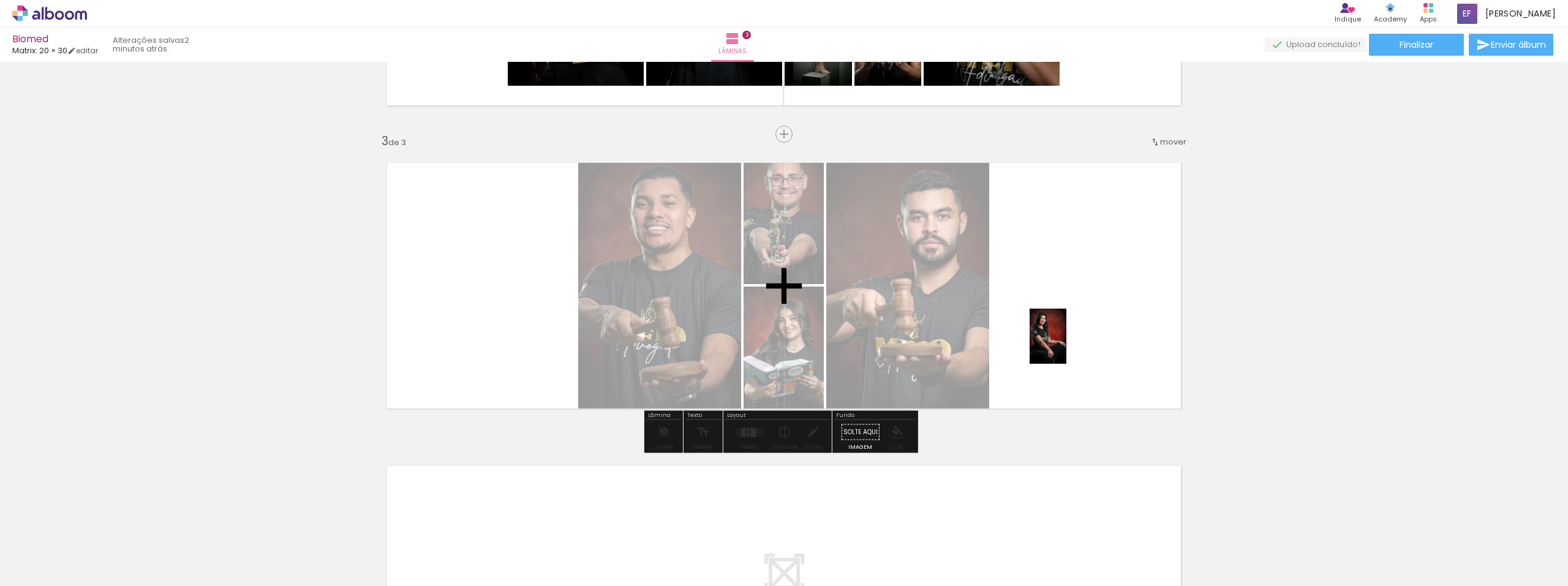
drag, startPoint x: 1371, startPoint y: 491, endPoint x: 1067, endPoint y: 345, distance: 337.2
click at [941, 345] on quentale-workspace at bounding box center [784, 293] width 1568 height 586
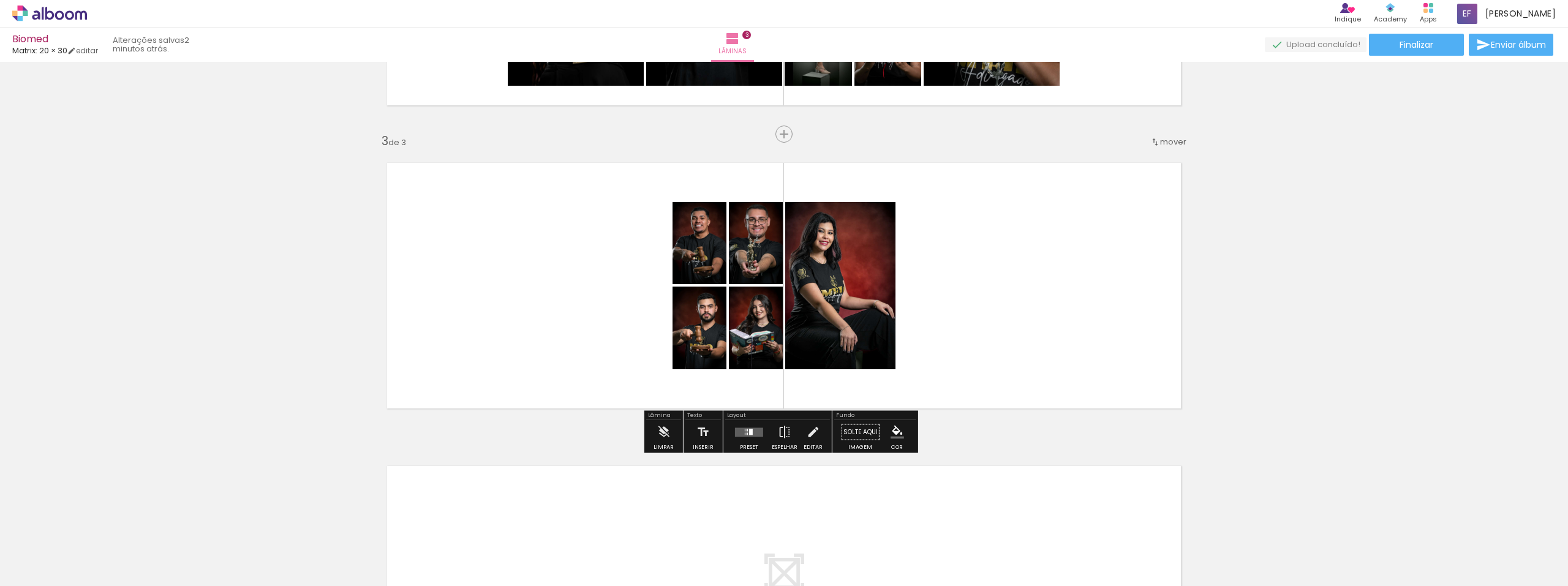
click at [751, 434] on quentale-layouter at bounding box center [749, 433] width 28 height 9
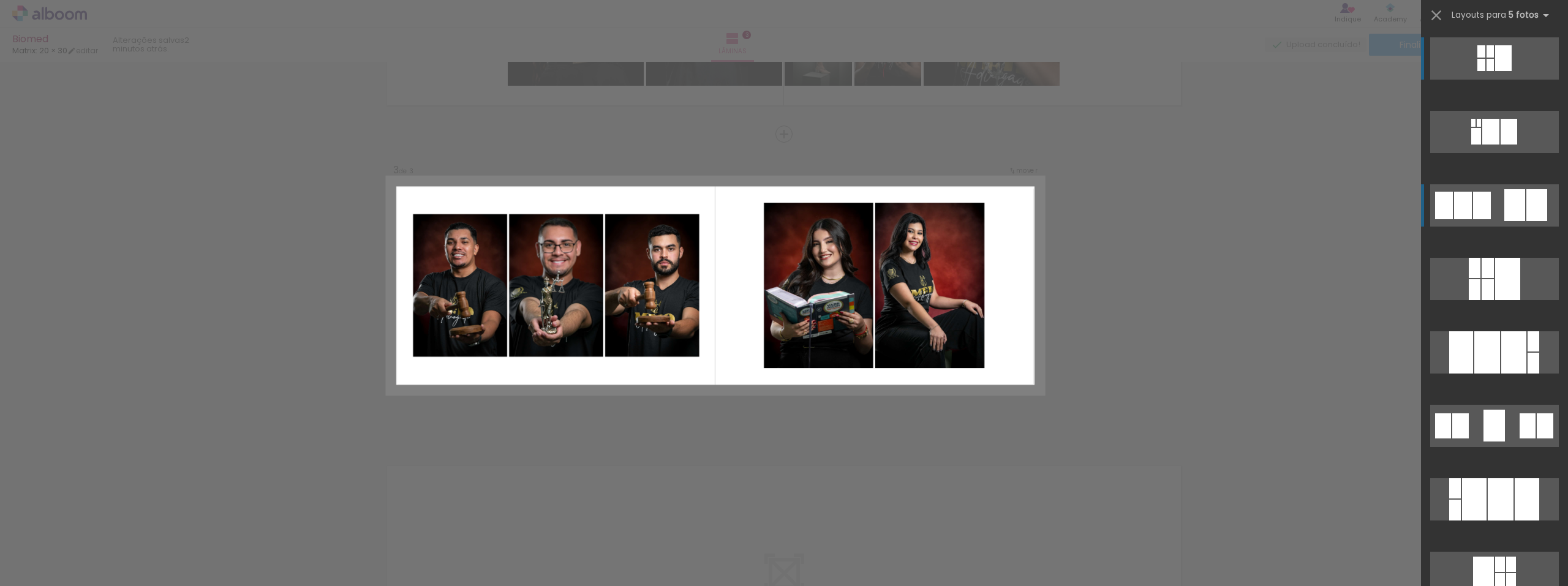
click at [941, 211] on div at bounding box center [1482, 206] width 18 height 28
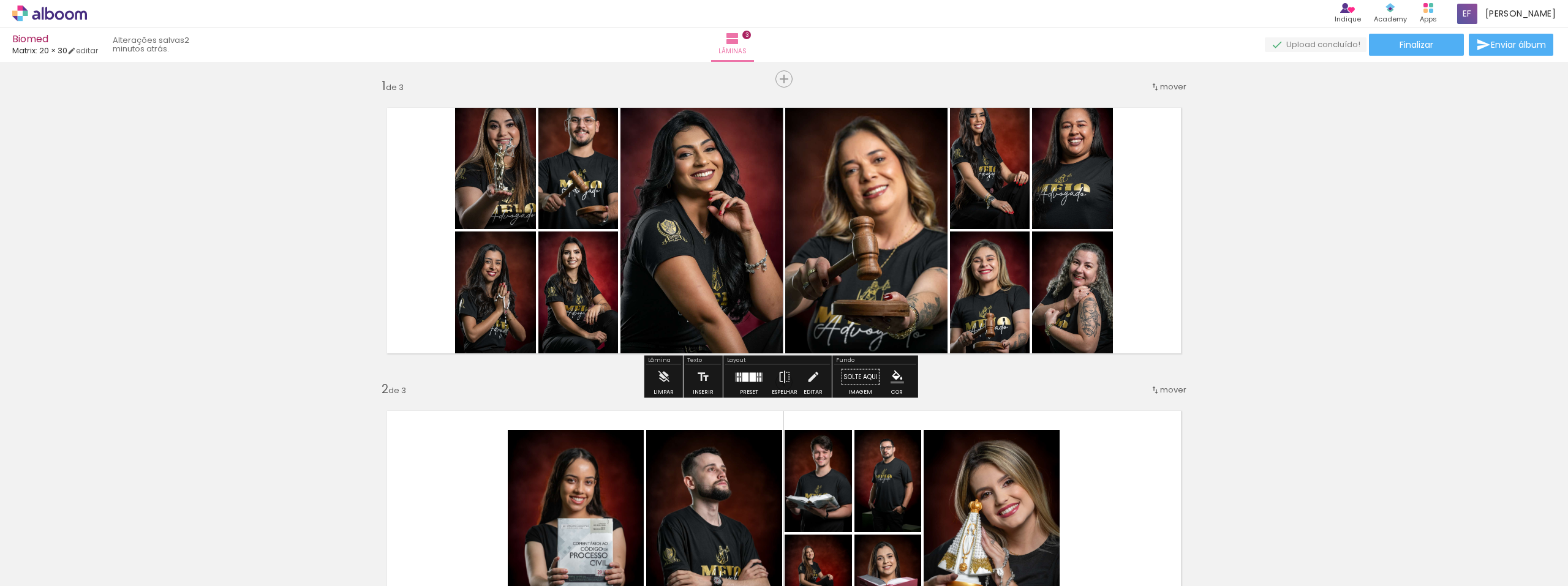
scroll to position [0, 0]
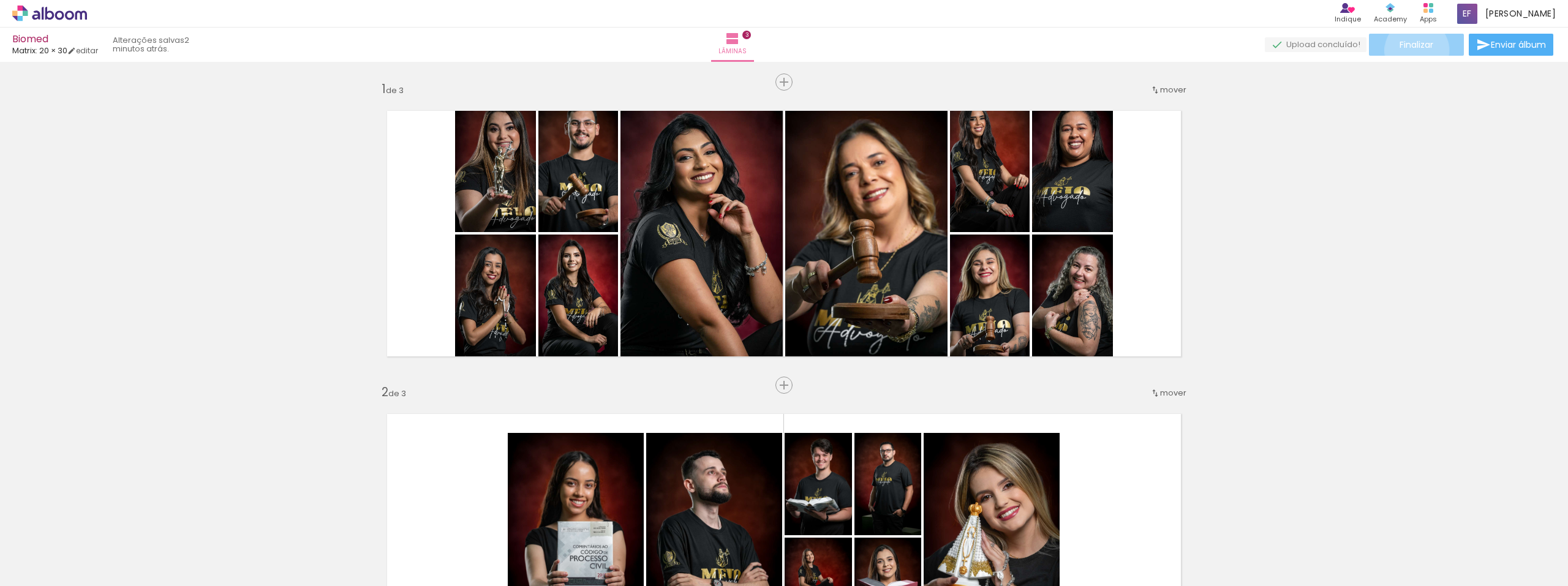
click at [941, 49] on span "Finalizar" at bounding box center [1417, 45] width 34 height 9
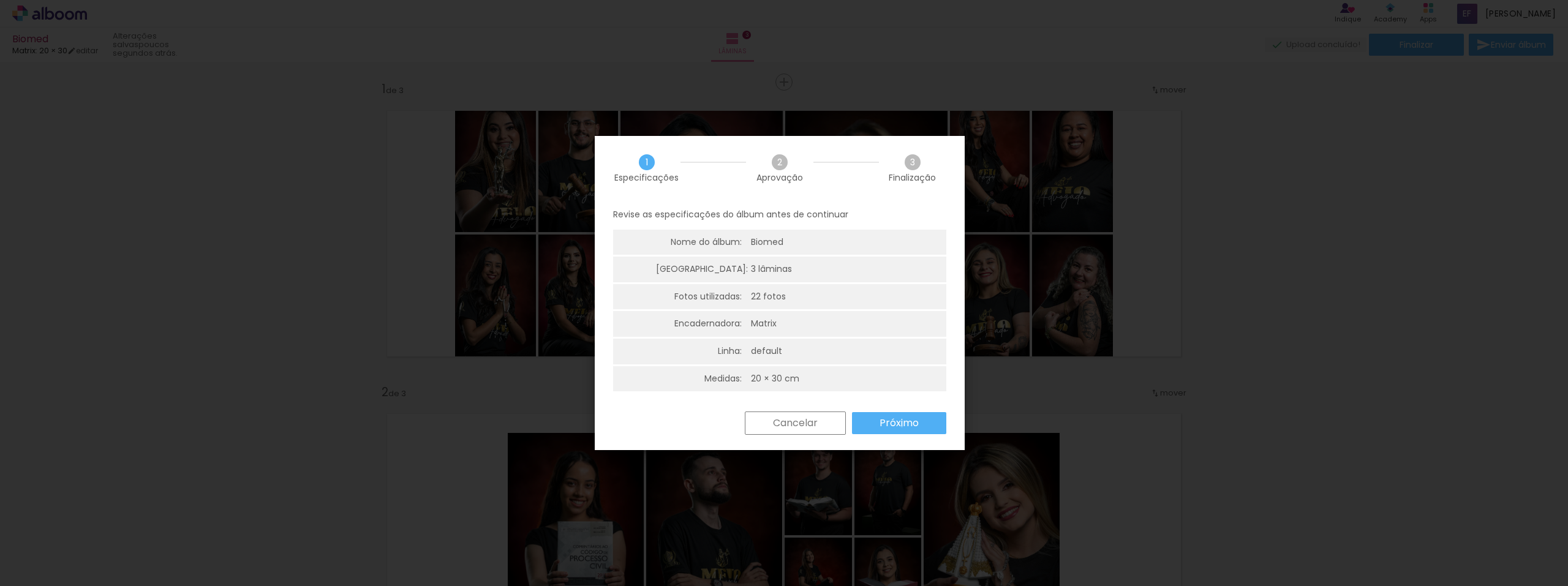
click at [0, 0] on slot "Próximo" at bounding box center [0, 0] width 0 height 0
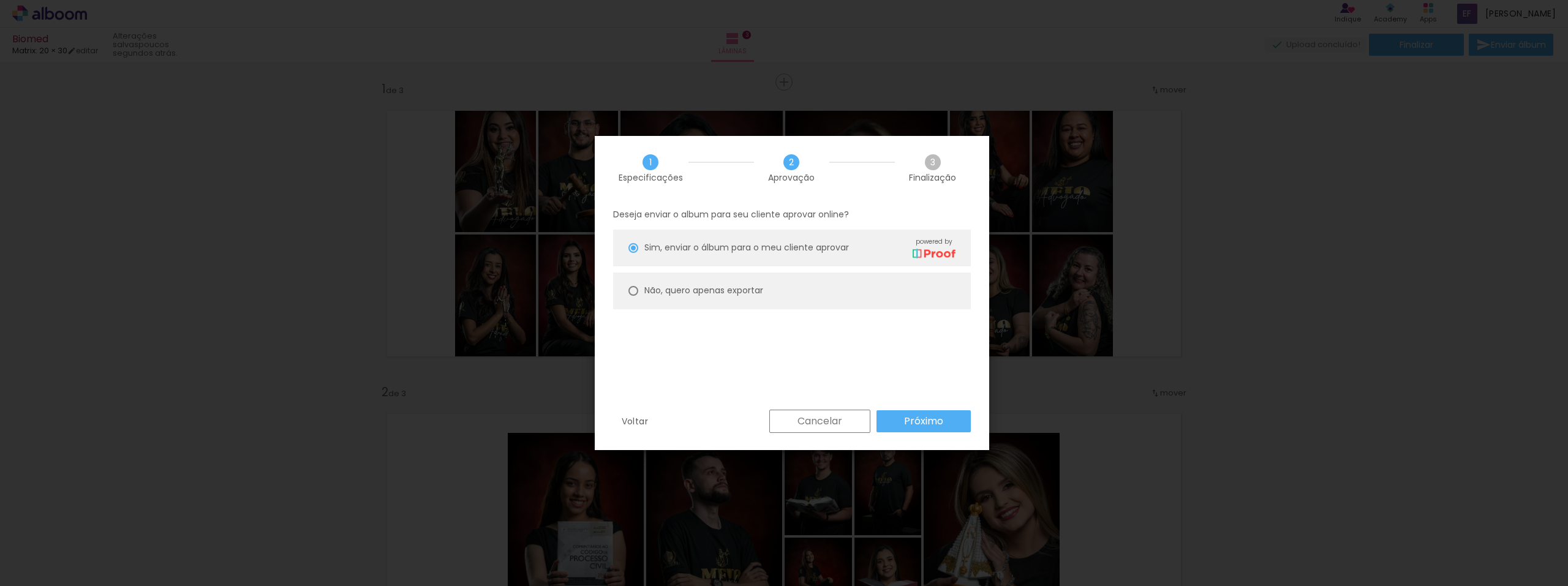
click at [0, 0] on slot "Não, quero apenas exportar" at bounding box center [0, 0] width 0 height 0
type paper-radio-button "on"
click at [0, 0] on slot "Próximo" at bounding box center [0, 0] width 0 height 0
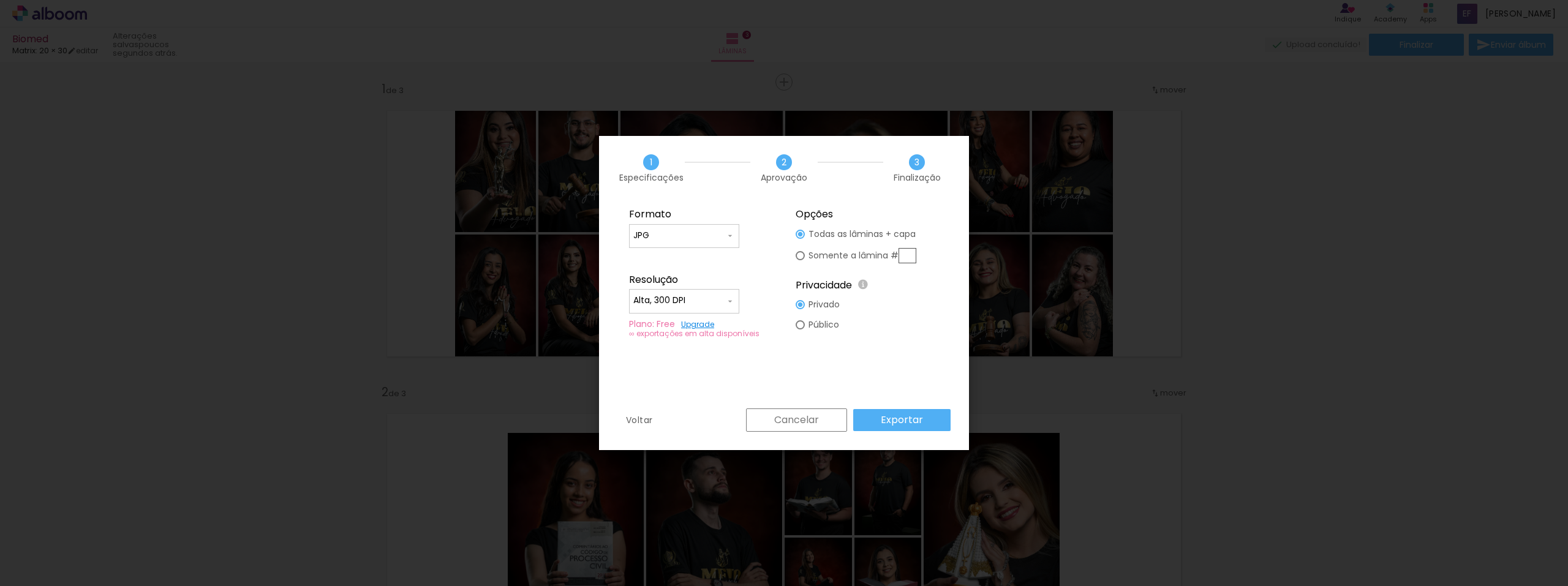
click at [703, 299] on input "Alta, 300 DPI" at bounding box center [679, 300] width 92 height 12
click at [0, 0] on slot "Baixa" at bounding box center [0, 0] width 0 height 0
click at [677, 304] on input "Baixa" at bounding box center [679, 300] width 92 height 12
click at [0, 0] on slot "Alta, 300 DPI" at bounding box center [0, 0] width 0 height 0
click at [693, 299] on input "Alta, 300 DPI" at bounding box center [679, 300] width 92 height 12
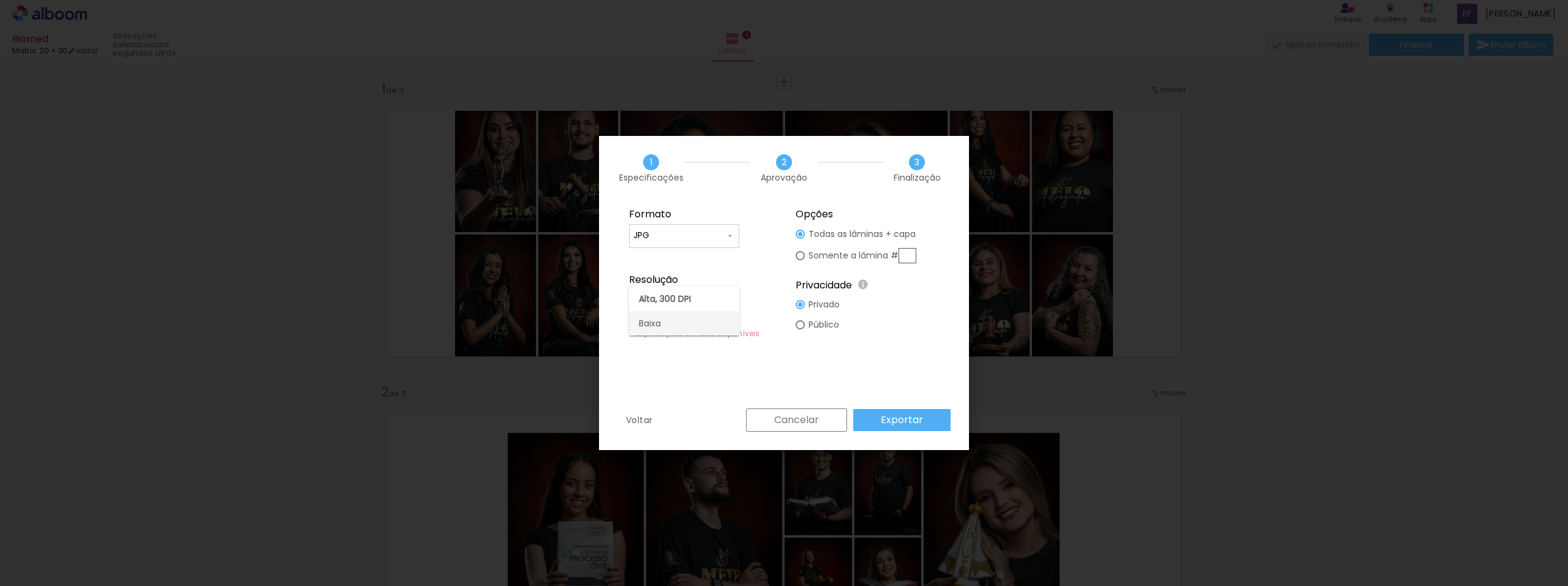
click at [673, 320] on paper-item "Baixa" at bounding box center [684, 324] width 111 height 24
type input "Baixa"
click at [806, 255] on paper-radio-button "Somente a lâmina #" at bounding box center [856, 255] width 121 height 22
type paper-radio-button "on"
click at [806, 324] on paper-radio-button "Público" at bounding box center [817, 325] width 44 height 20
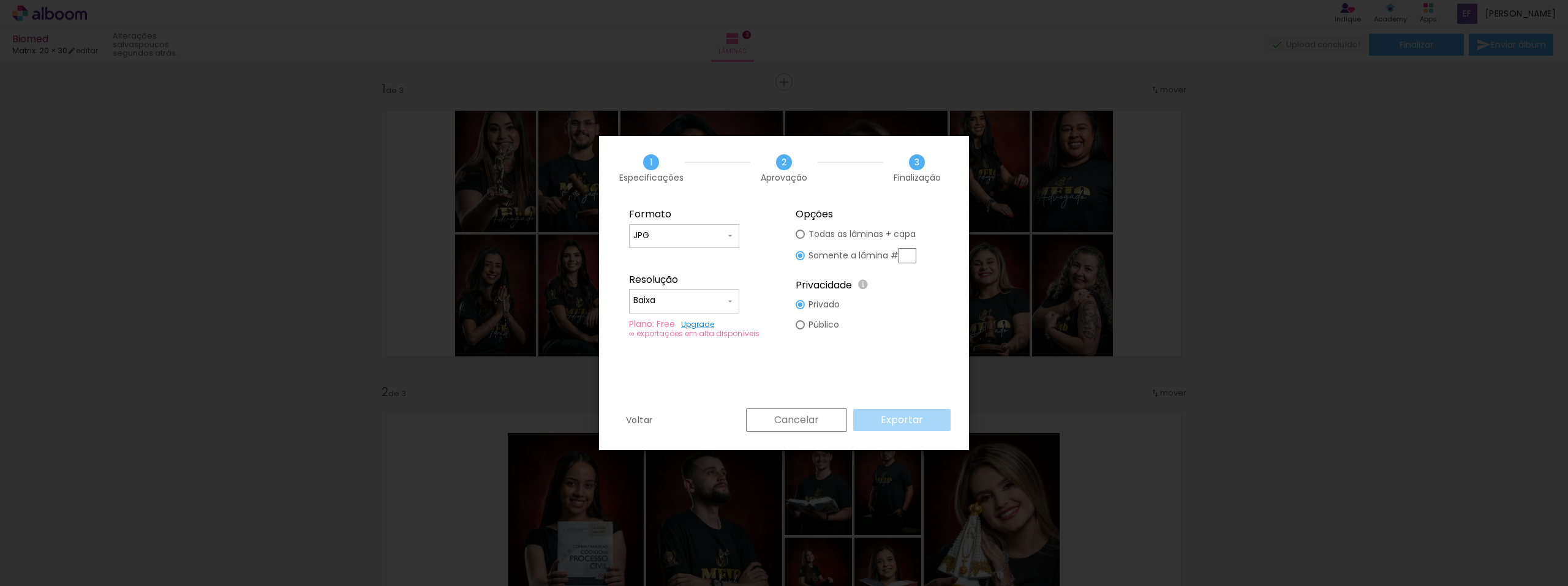
type paper-radio-button "on"
click at [681, 302] on input "Baixa" at bounding box center [679, 300] width 92 height 12
click at [0, 0] on slot "Alta, 300 DPI" at bounding box center [0, 0] width 0 height 0
type input "Alta, 300 DPI"
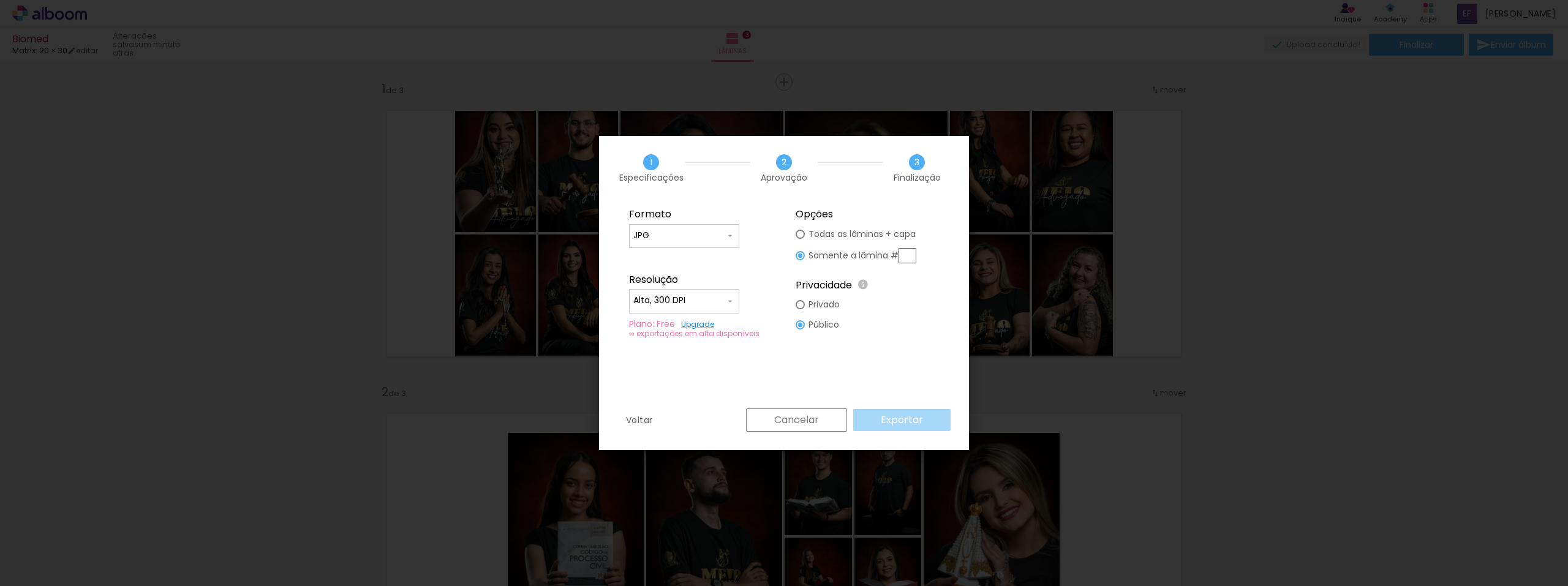
click at [904, 421] on div "Cancelar Exportar" at bounding box center [845, 421] width 211 height 23
click at [909, 254] on input "text" at bounding box center [907, 256] width 18 height 16
type paper-radio-button "on"
click at [805, 257] on paper-radio-button "Somente a lâmina #" at bounding box center [856, 255] width 121 height 22
click at [646, 234] on input "JPG" at bounding box center [679, 236] width 92 height 12
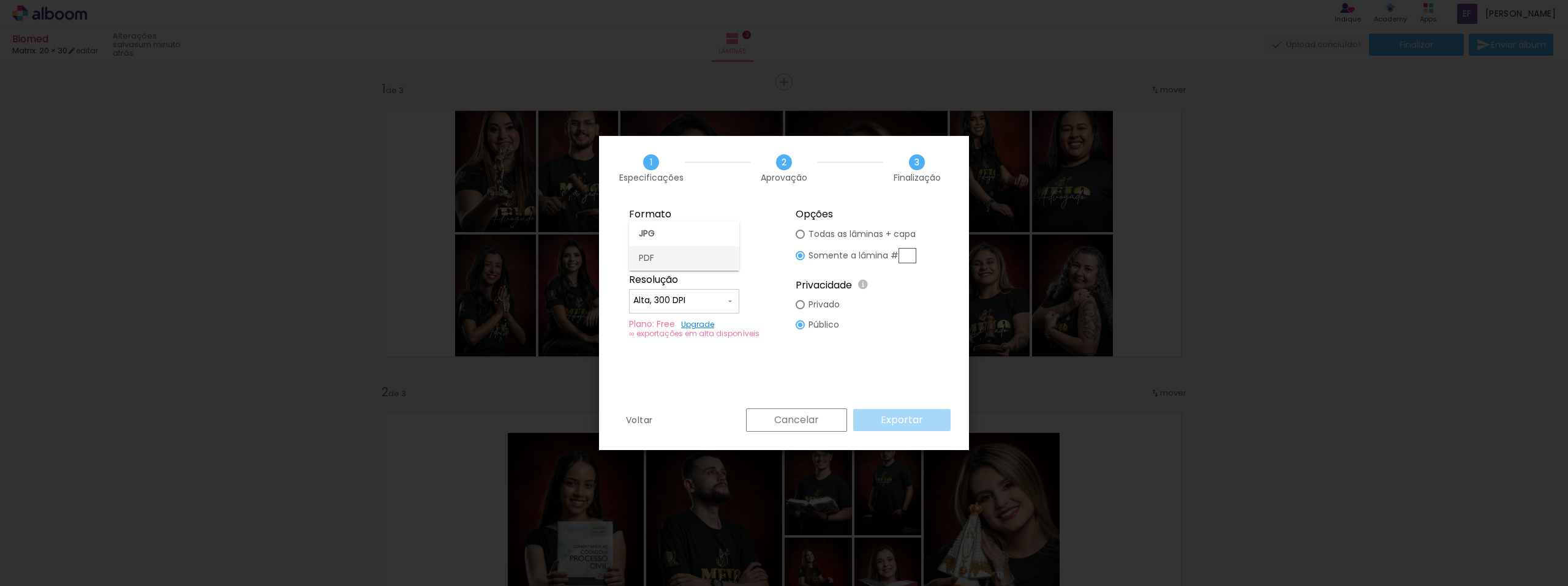
click at [657, 255] on paper-item "PDF" at bounding box center [684, 258] width 111 height 24
click at [919, 421] on div "Cancelar Exportar" at bounding box center [845, 421] width 211 height 23
click at [699, 237] on input "PDF" at bounding box center [679, 236] width 92 height 12
click at [676, 235] on paper-item "JPG" at bounding box center [684, 234] width 111 height 24
type input "JPG"
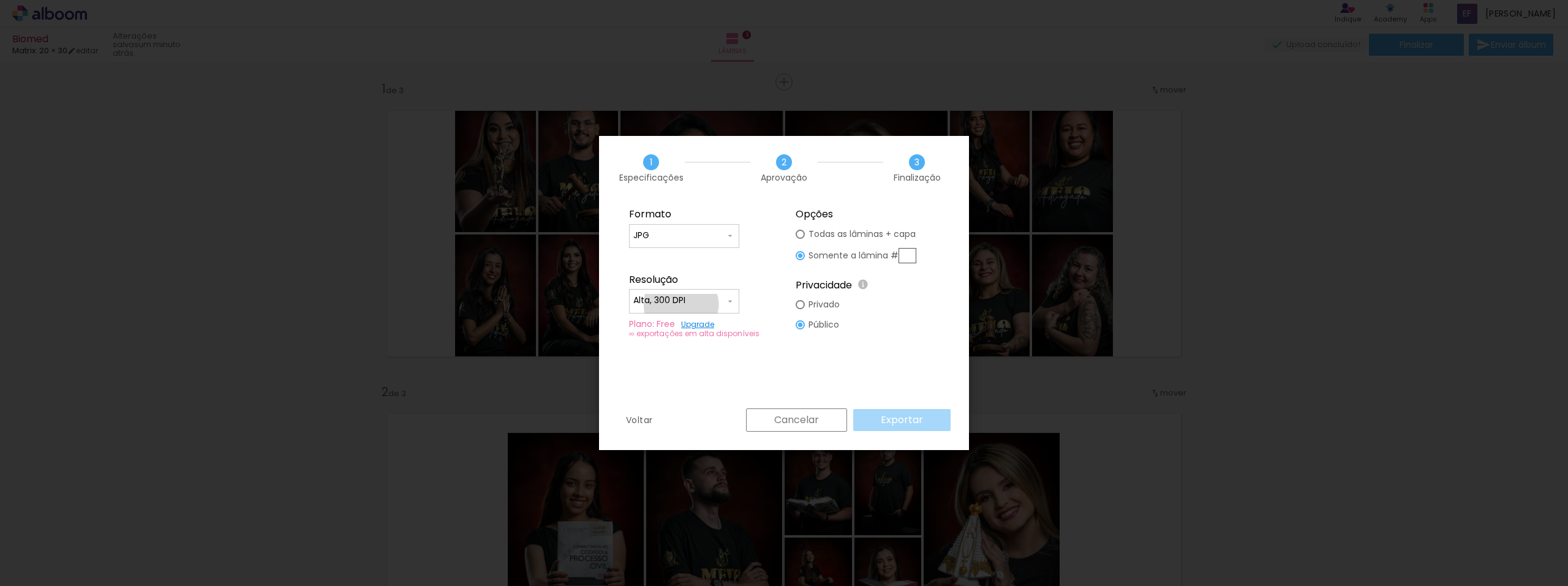
click at [681, 305] on input "Alta, 300 DPI" at bounding box center [679, 300] width 92 height 12
click at [0, 0] on slot "Baixa" at bounding box center [0, 0] width 0 height 0
type input "Baixa"
click at [0, 0] on slot "Privado" at bounding box center [0, 0] width 0 height 0
type paper-radio-button "on"
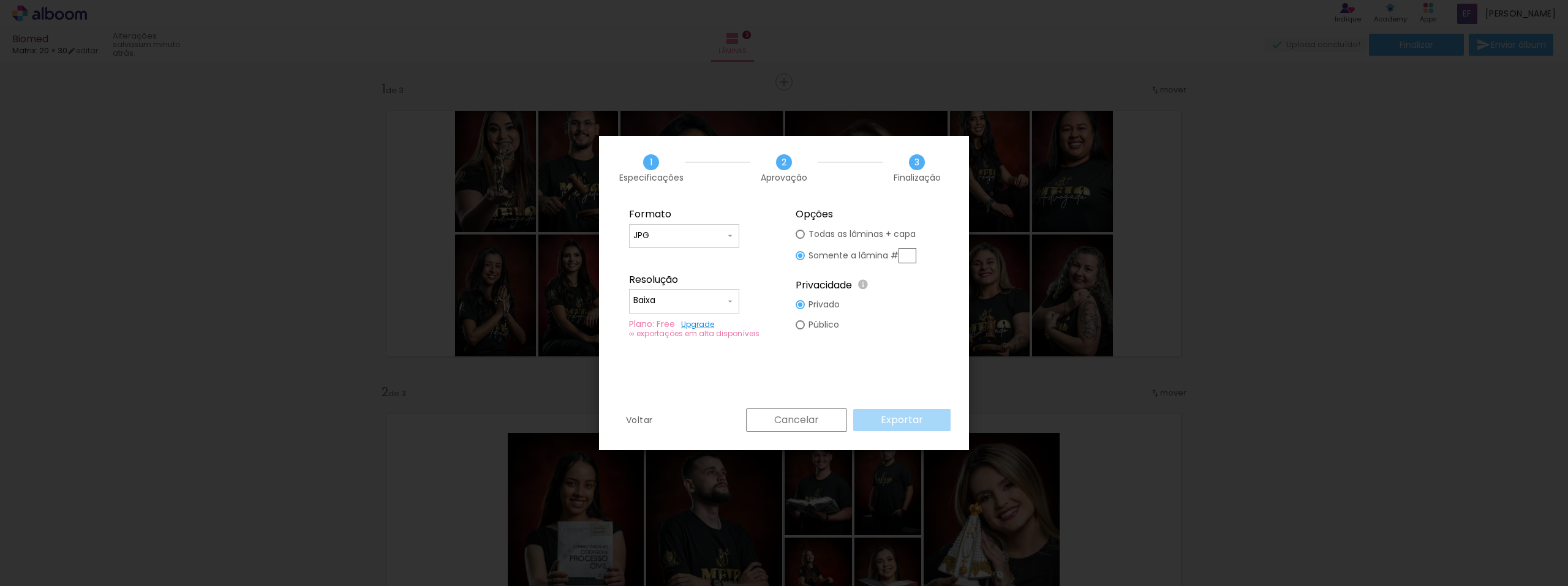
click at [0, 0] on slot "Privado" at bounding box center [0, 0] width 0 height 0
drag, startPoint x: 805, startPoint y: 326, endPoint x: 809, endPoint y: 316, distance: 10.8
click at [806, 326] on paper-radio-button "Público" at bounding box center [817, 325] width 44 height 20
type paper-radio-button "on"
click at [0, 0] on slot "Todas as lâminas + capa" at bounding box center [0, 0] width 0 height 0
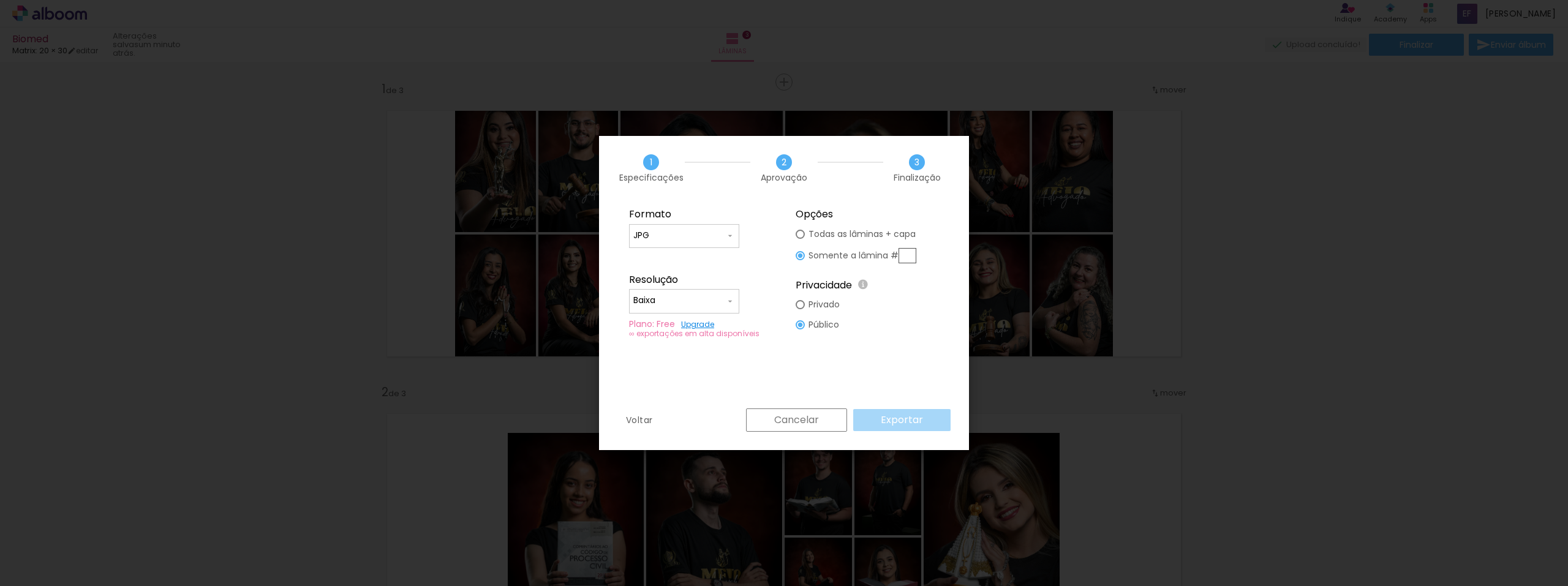
type paper-radio-button "on"
click at [0, 0] on slot "Exportar" at bounding box center [0, 0] width 0 height 0
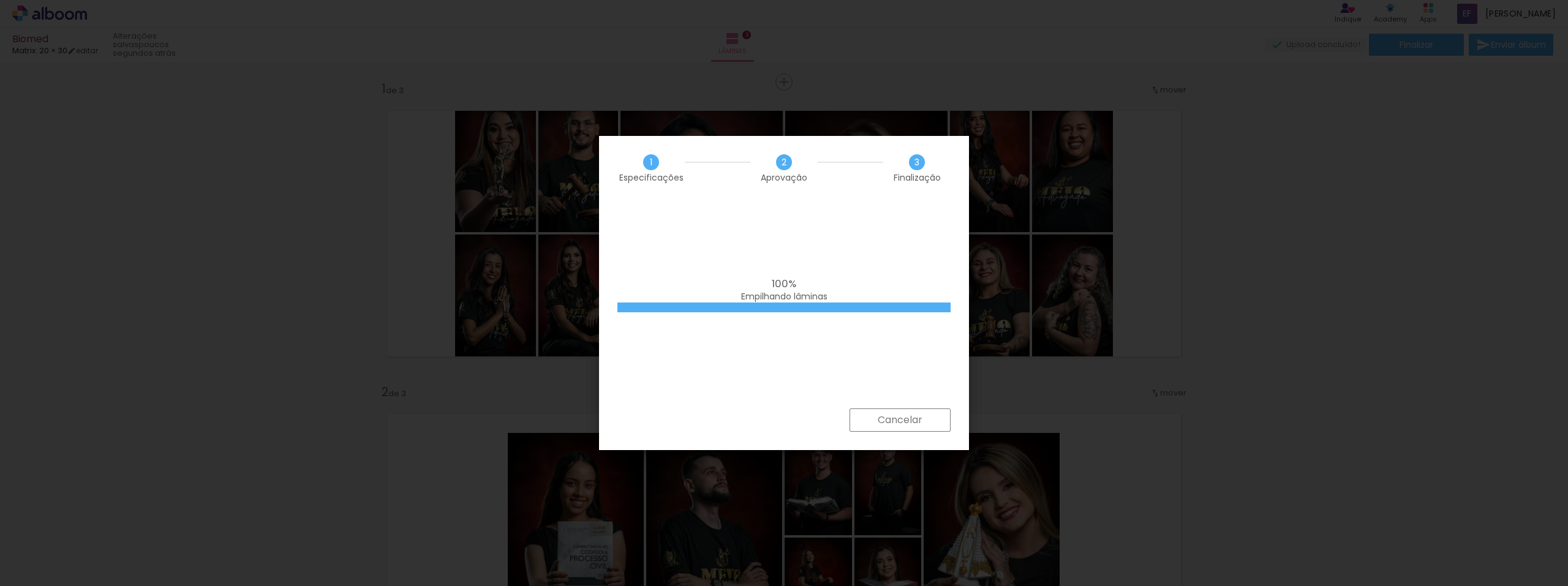
click at [781, 305] on div at bounding box center [784, 307] width 333 height 9
click at [1393, 250] on iron-overlay-backdrop at bounding box center [784, 293] width 1568 height 586
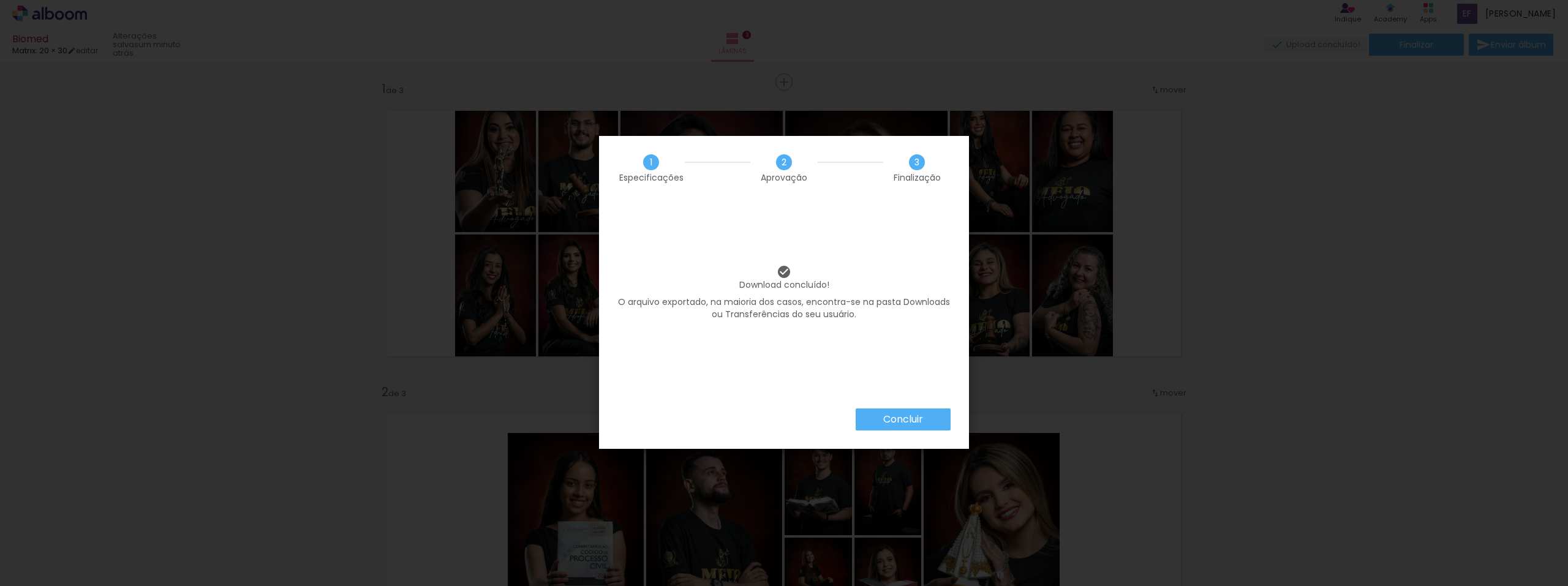
click at [0, 0] on slot "Concluir" at bounding box center [0, 0] width 0 height 0
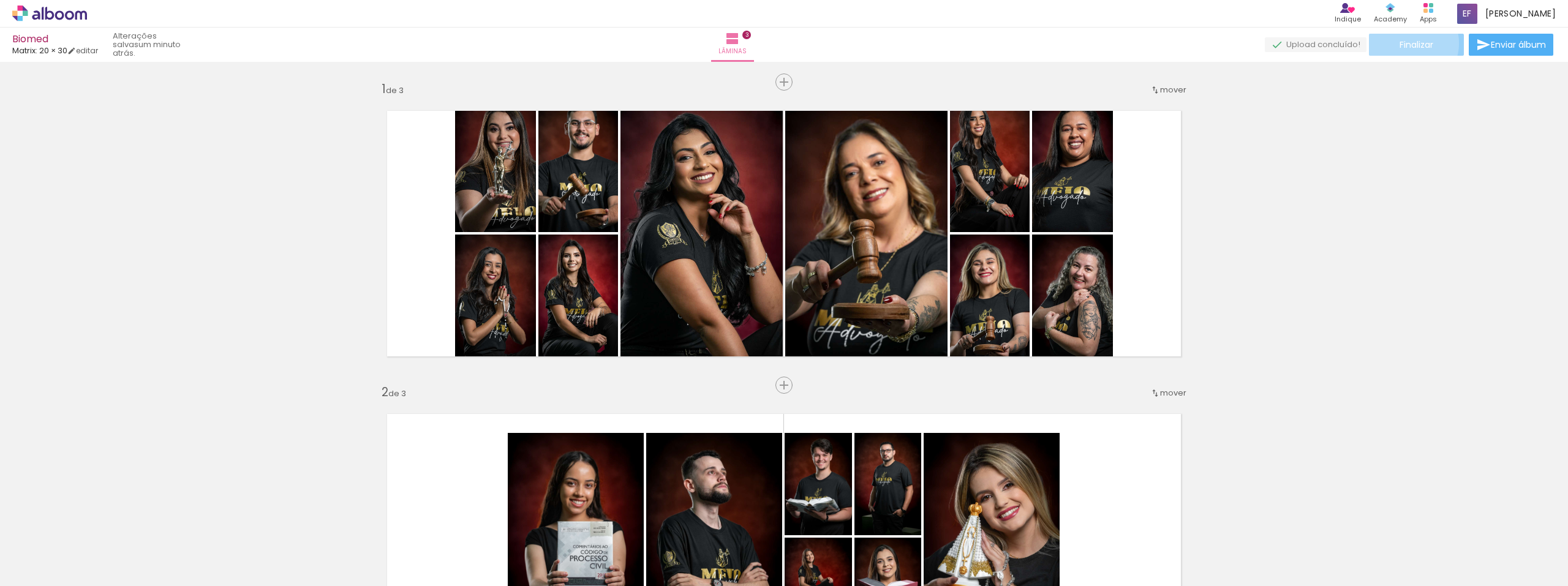
click at [1404, 43] on span "Finalizar" at bounding box center [1417, 45] width 34 height 9
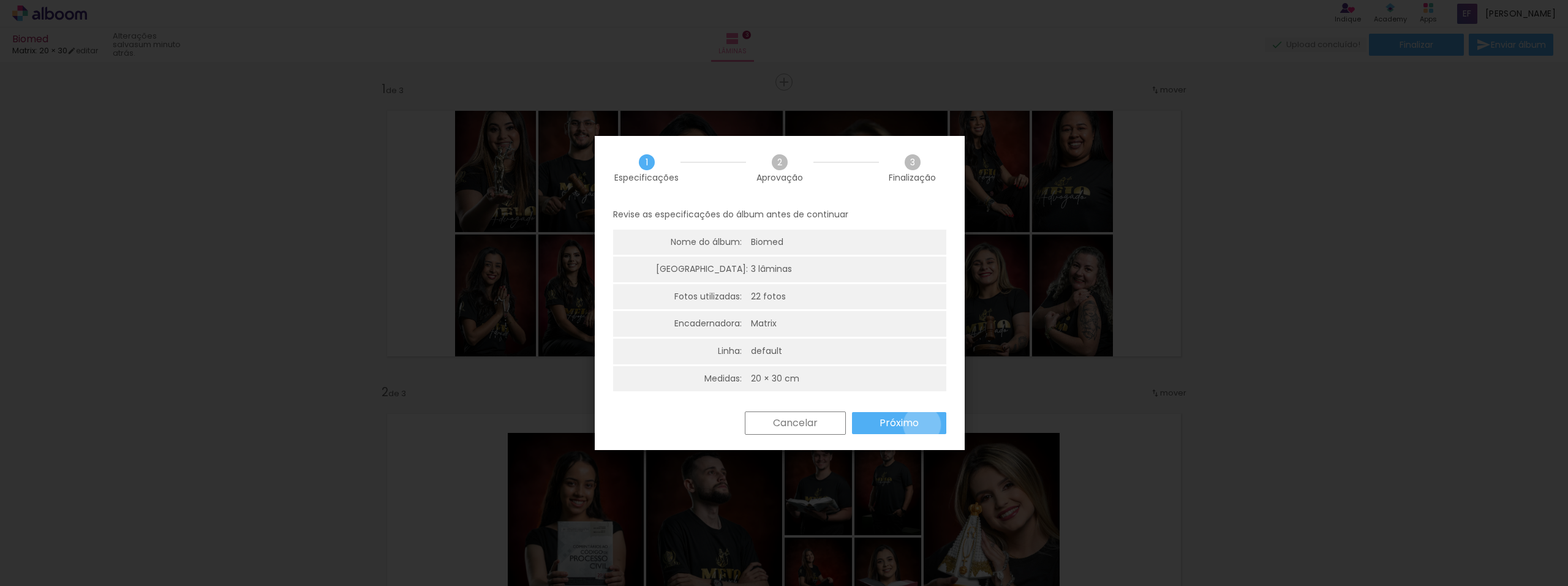
click at [922, 425] on paper-button "Próximo" at bounding box center [899, 423] width 94 height 22
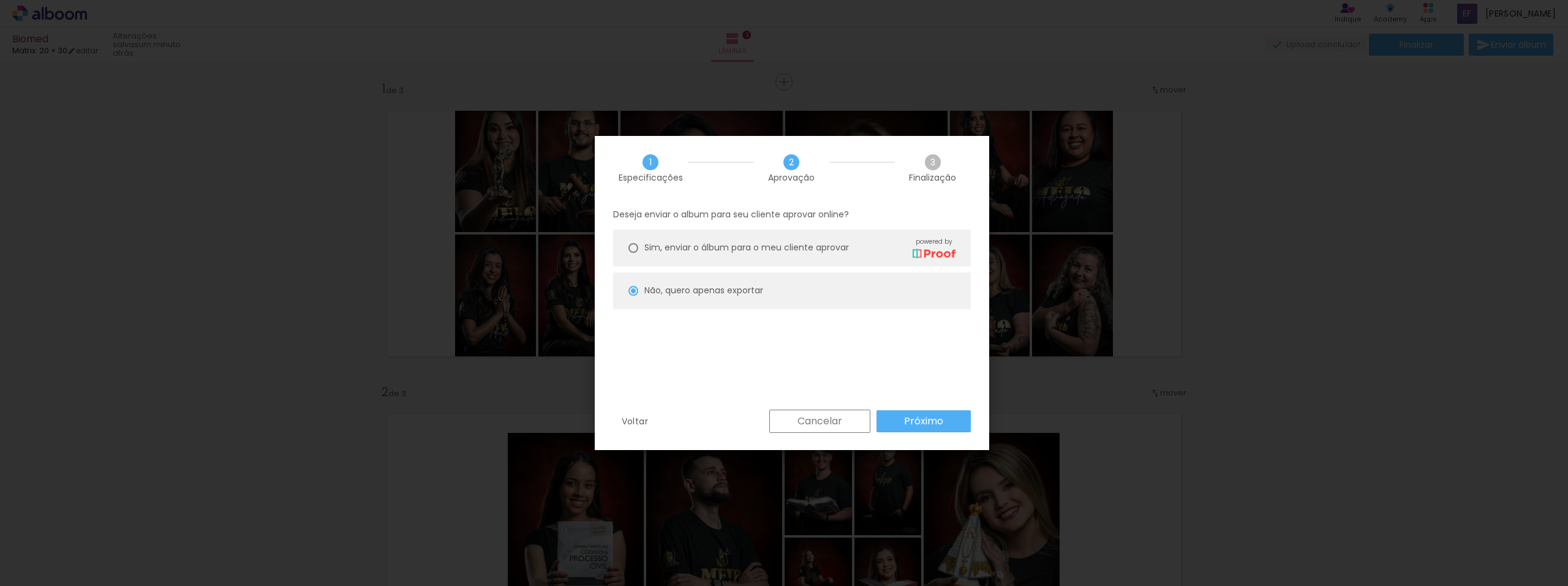
click at [0, 0] on slot "Próximo" at bounding box center [0, 0] width 0 height 0
type input "Baixa"
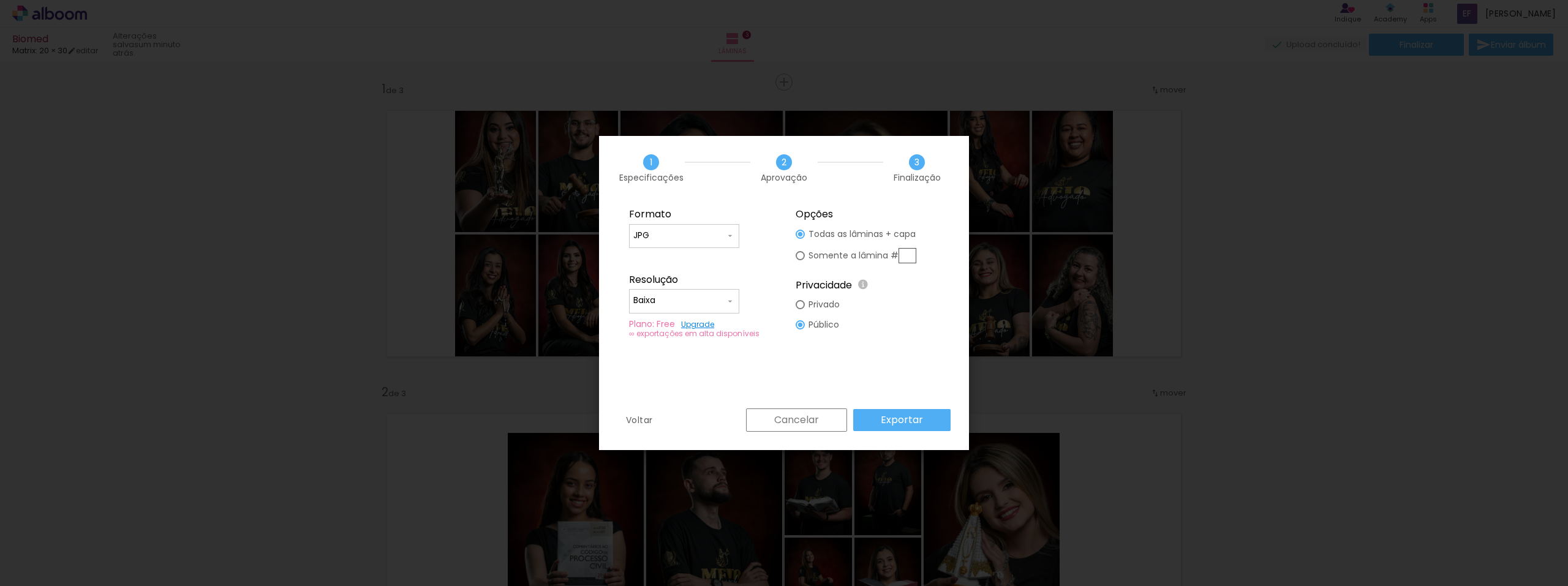
click at [650, 231] on input "JPG" at bounding box center [679, 236] width 92 height 12
click at [0, 0] on slot "PDF" at bounding box center [0, 0] width 0 height 0
type input "PDF"
click at [0, 0] on slot "Exportar" at bounding box center [0, 0] width 0 height 0
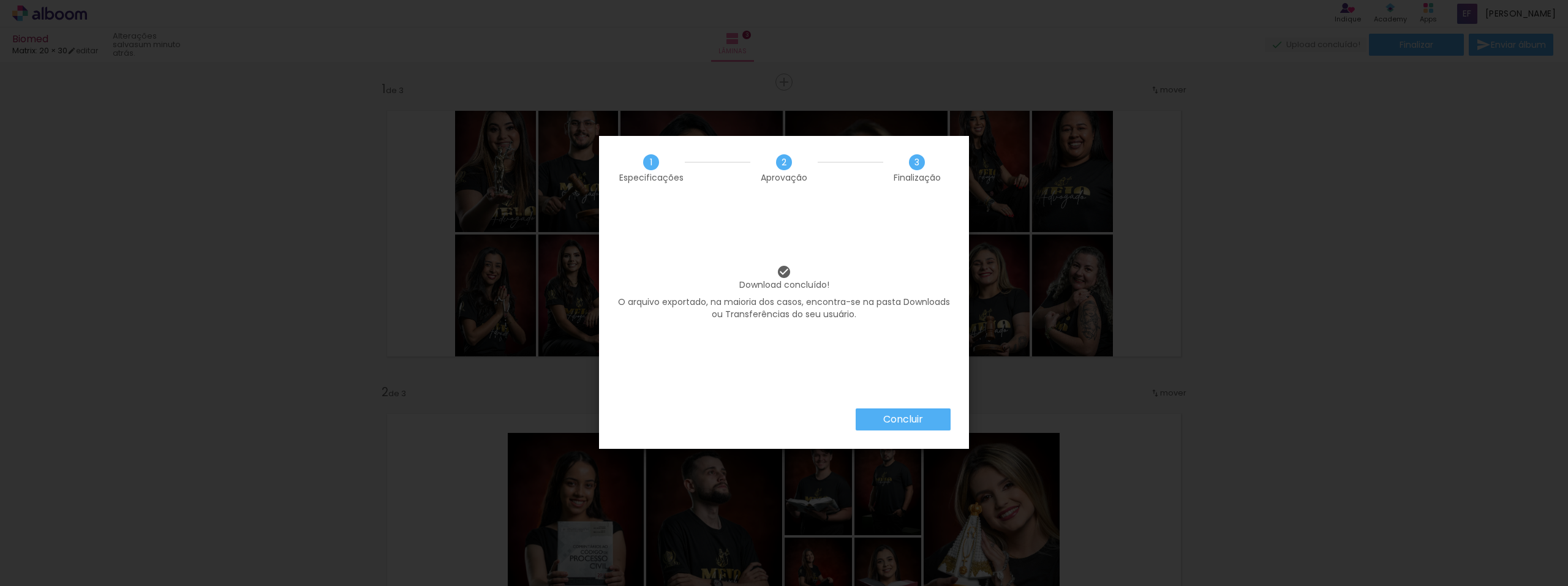
click at [924, 413] on paper-button "Concluir" at bounding box center [903, 420] width 95 height 22
